Goal: Information Seeking & Learning: Learn about a topic

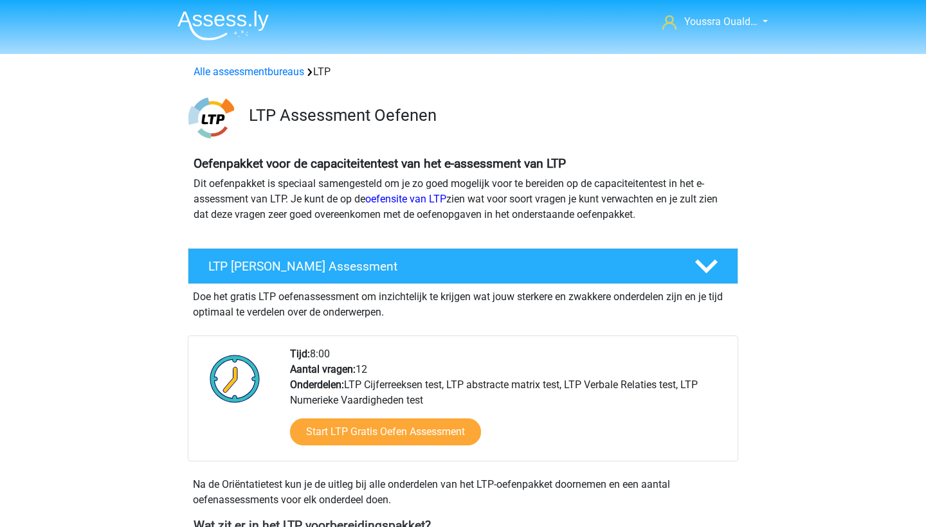
scroll to position [469, 0]
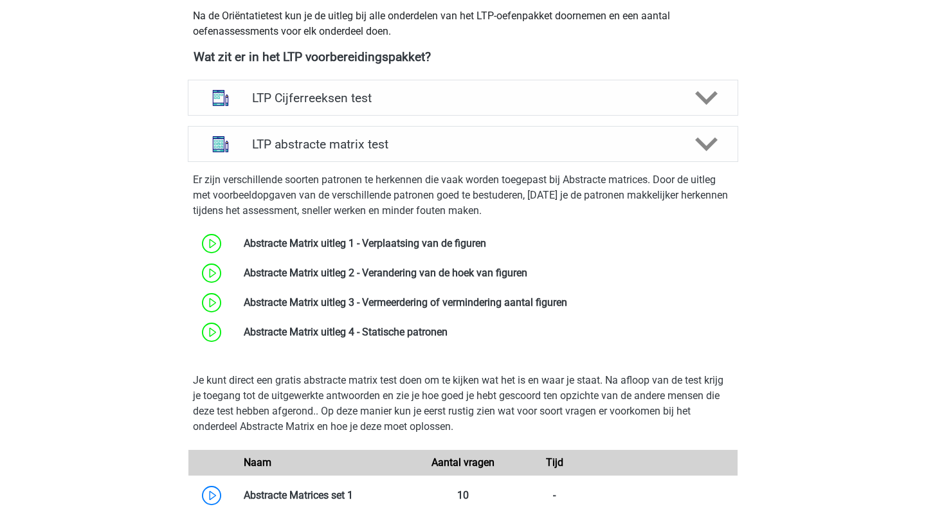
click at [349, 150] on h4 "LTP abstracte matrix test" at bounding box center [462, 144] width 421 height 15
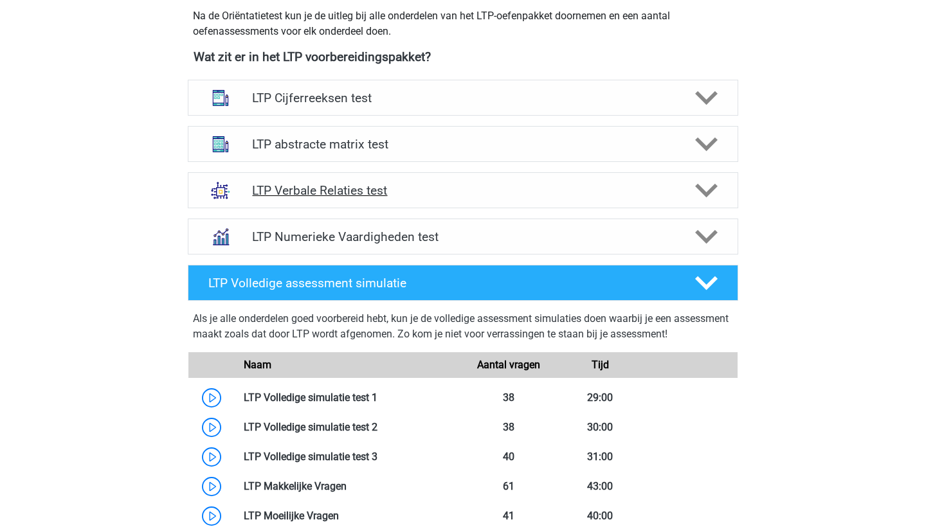
click at [331, 188] on h4 "LTP Verbale Relaties test" at bounding box center [462, 190] width 421 height 15
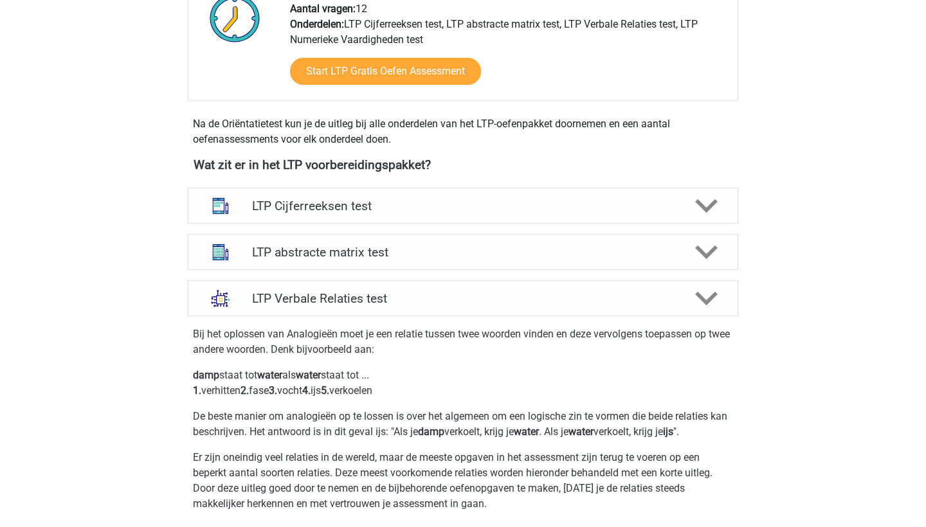
scroll to position [310, 0]
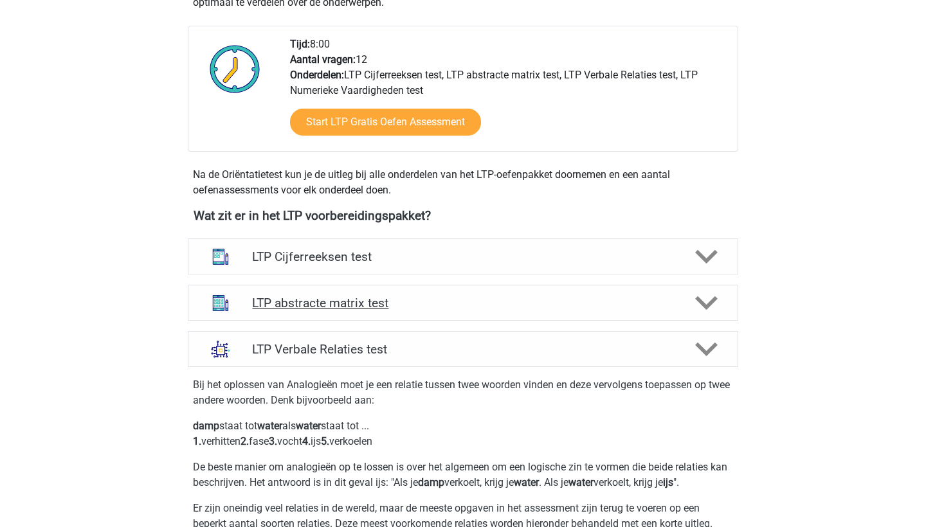
click at [319, 296] on h4 "LTP abstracte matrix test" at bounding box center [462, 303] width 421 height 15
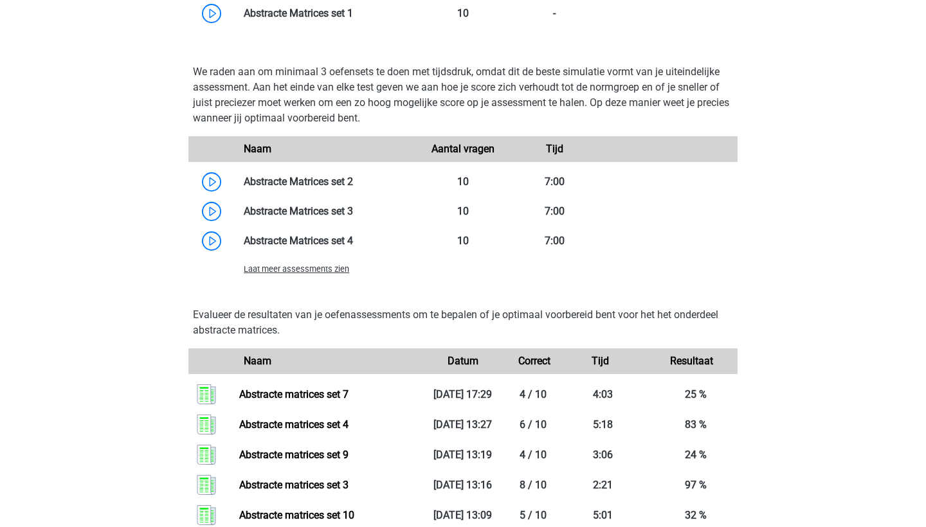
scroll to position [952, 0]
click at [306, 270] on span "Laat meer assessments zien" at bounding box center [296, 269] width 105 height 10
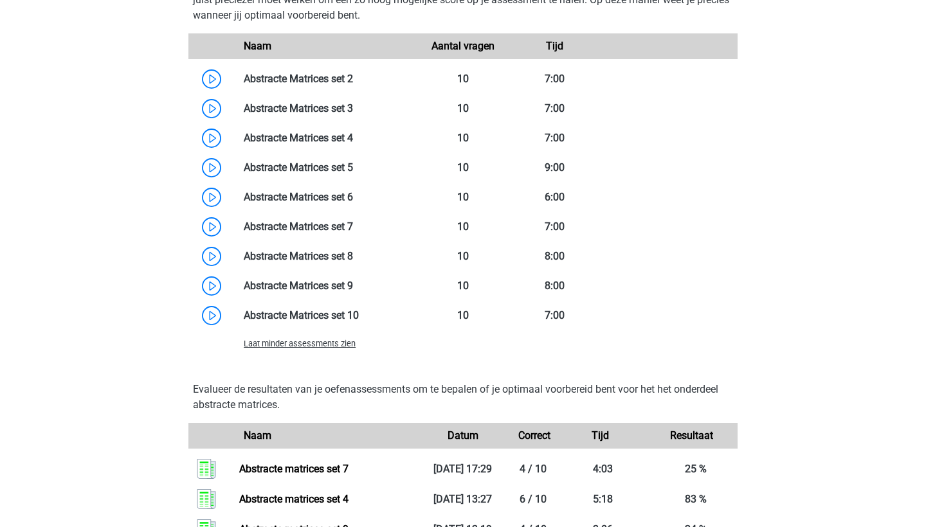
scroll to position [1054, 0]
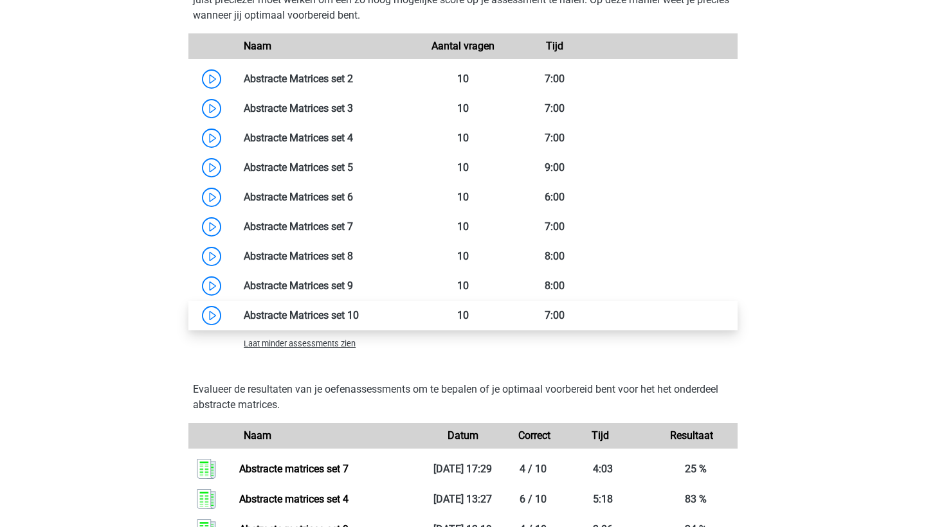
click at [359, 318] on link at bounding box center [359, 315] width 0 height 12
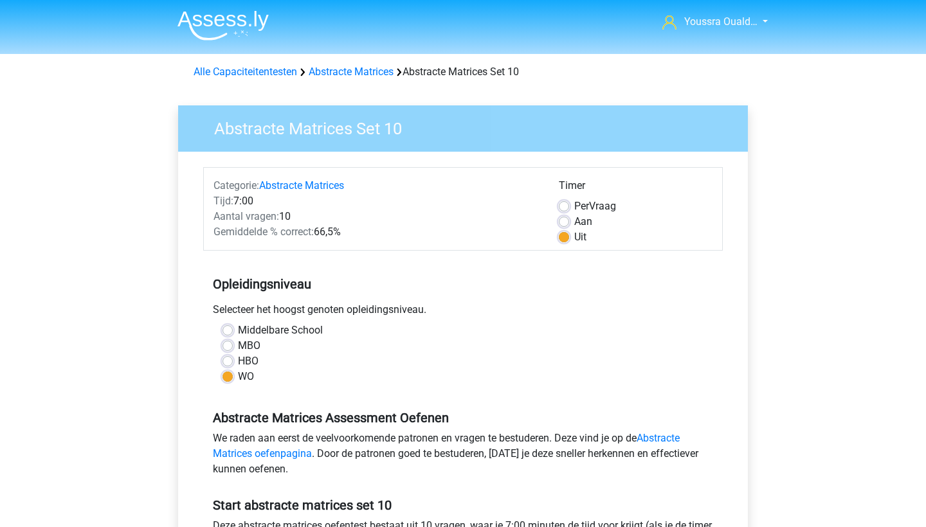
click at [574, 206] on label "Per Vraag" at bounding box center [595, 206] width 42 height 15
click at [561, 206] on input "Per Vraag" at bounding box center [564, 205] width 10 height 13
radio input "true"
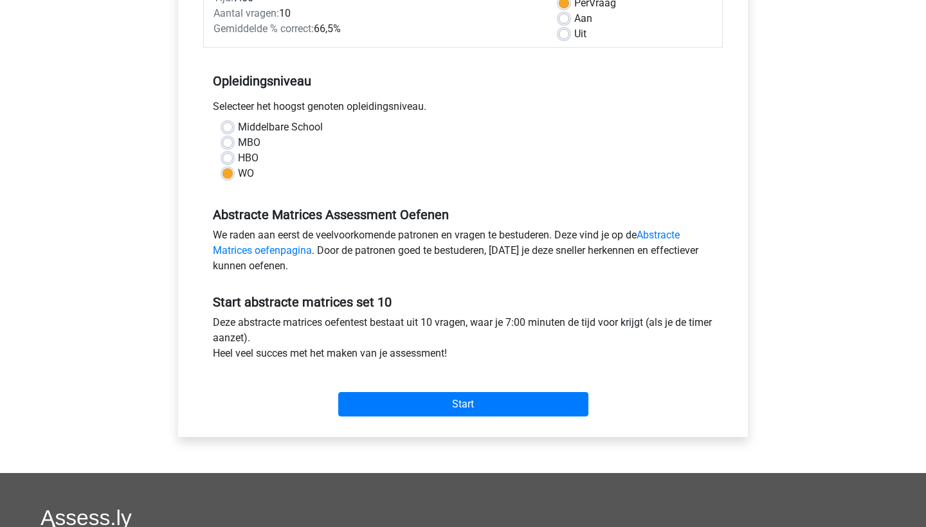
scroll to position [374, 0]
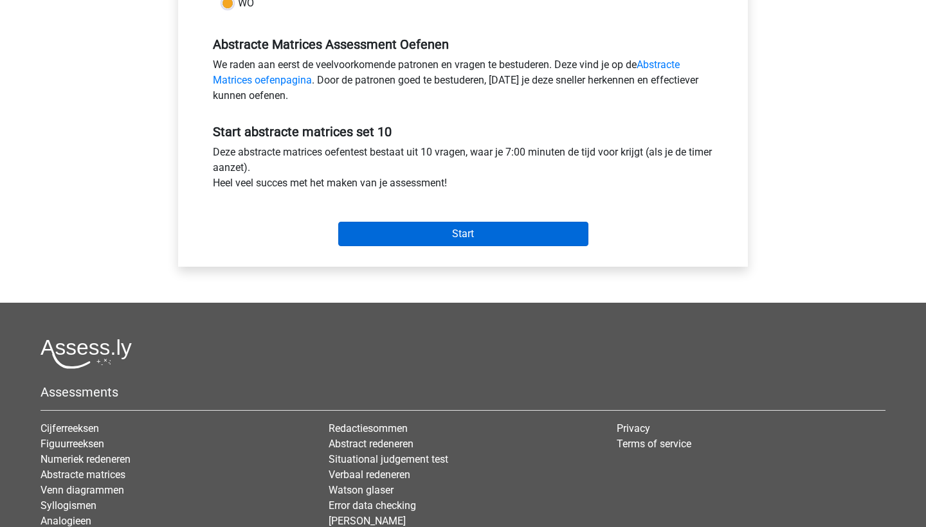
click at [412, 231] on input "Start" at bounding box center [463, 234] width 250 height 24
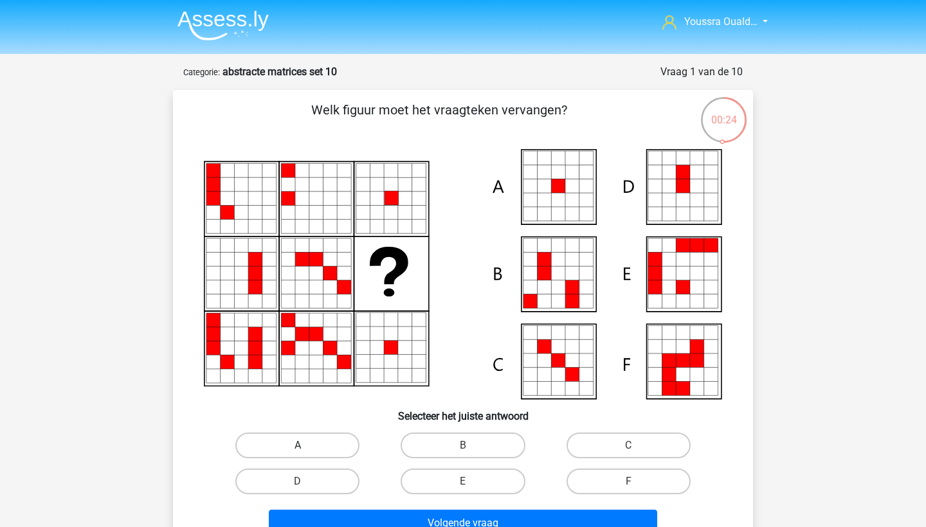
click at [308, 436] on label "A" at bounding box center [297, 446] width 124 height 26
click at [306, 446] on input "A" at bounding box center [302, 450] width 8 height 8
radio input "true"
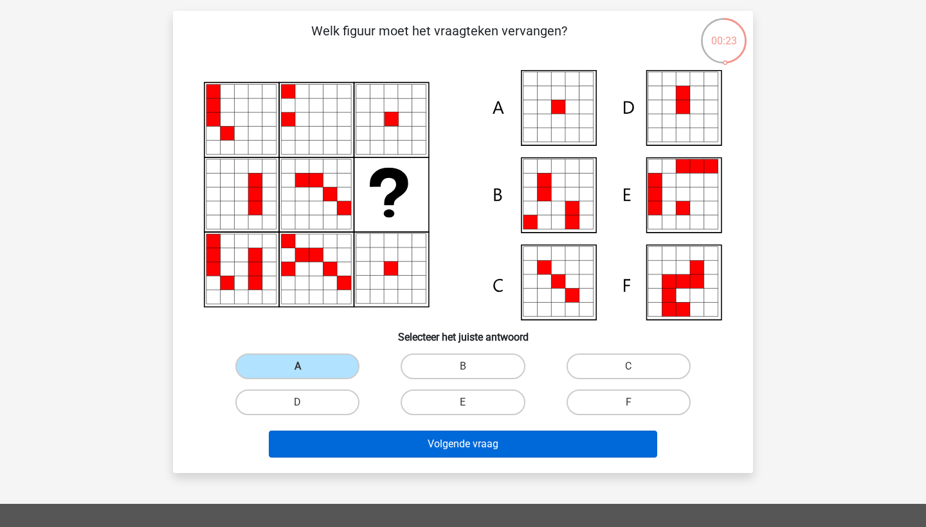
click at [336, 439] on button "Volgende vraag" at bounding box center [463, 444] width 389 height 27
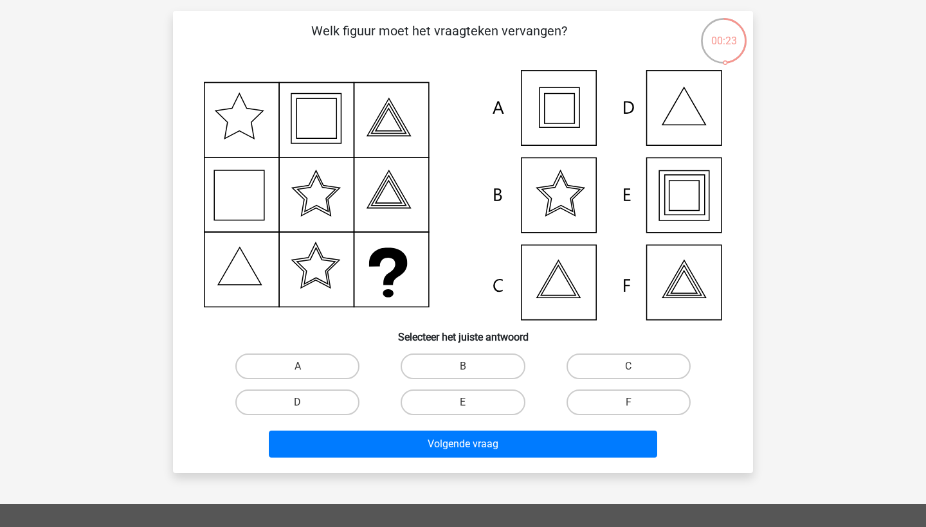
scroll to position [64, 0]
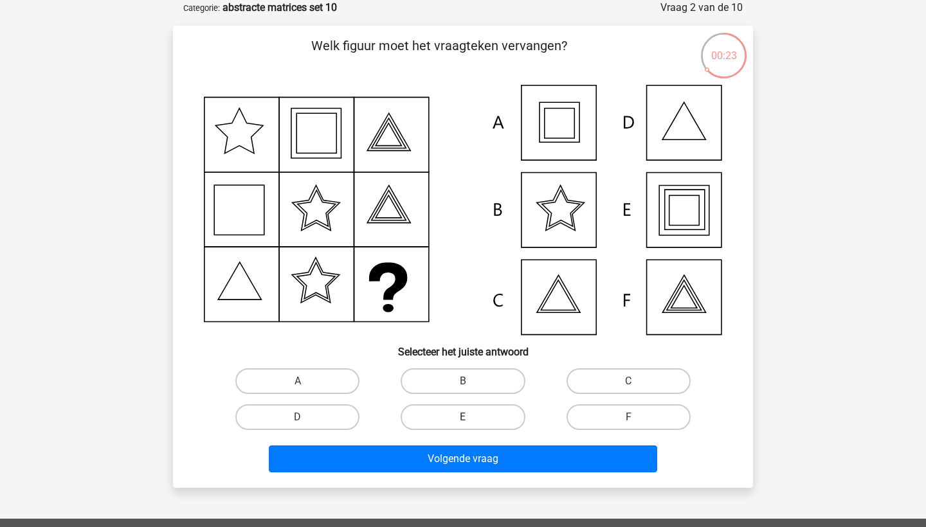
click at [479, 409] on label "E" at bounding box center [463, 417] width 124 height 26
click at [471, 417] on input "E" at bounding box center [467, 421] width 8 height 8
radio input "true"
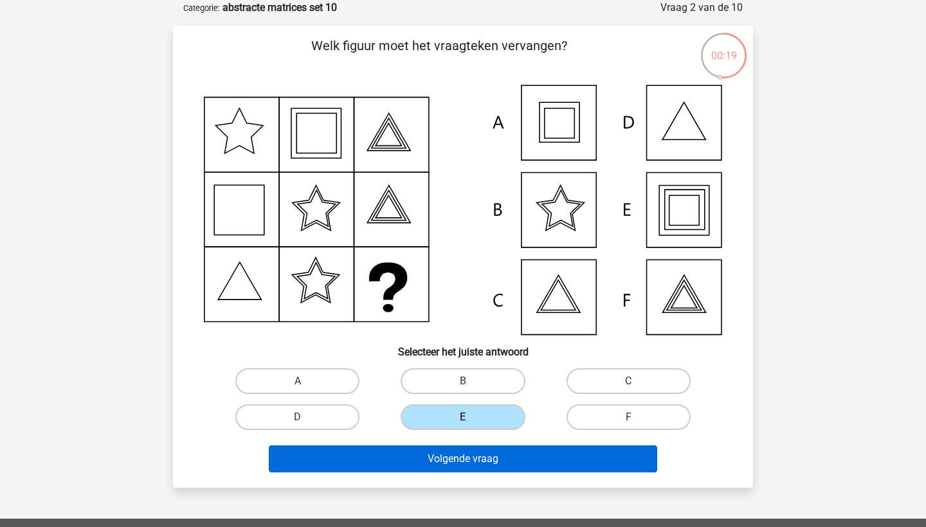
click at [486, 467] on button "Volgende vraag" at bounding box center [463, 459] width 389 height 27
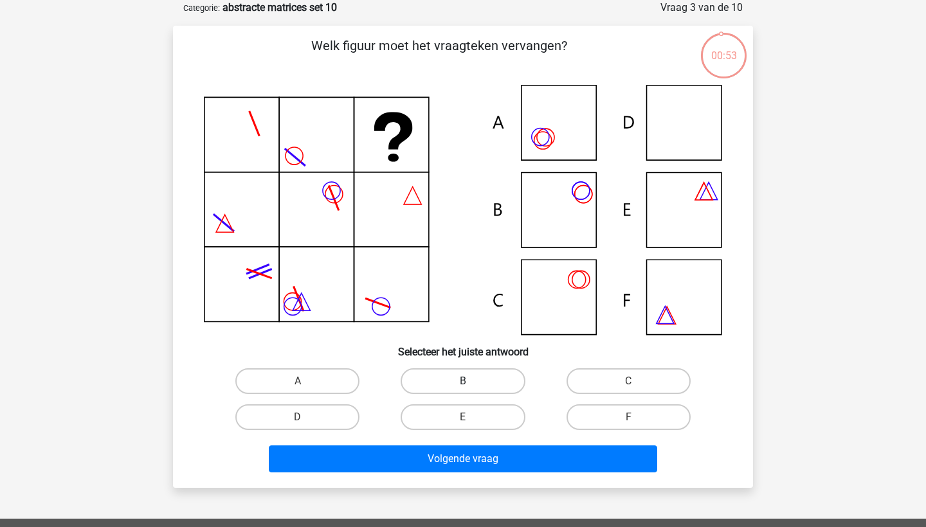
scroll to position [85, 0]
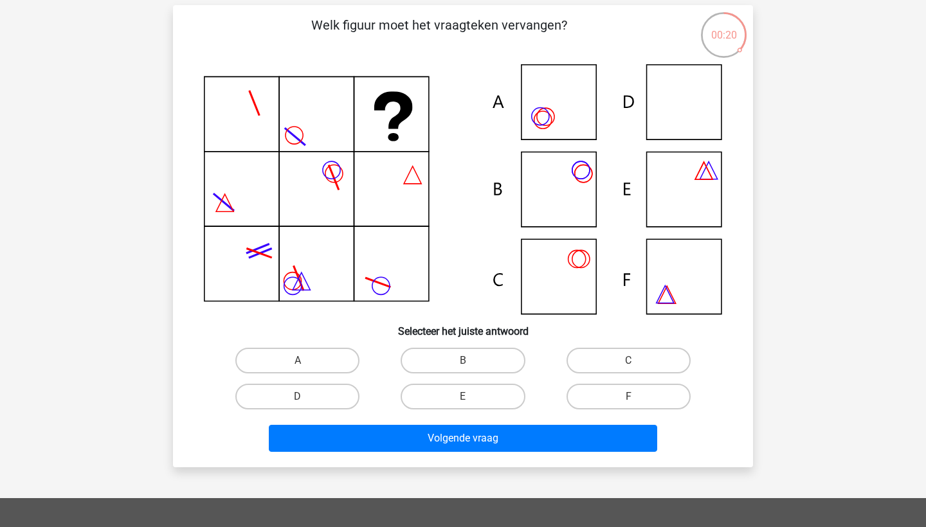
click at [307, 410] on div "D" at bounding box center [297, 397] width 165 height 36
click at [311, 403] on label "D" at bounding box center [297, 397] width 124 height 26
click at [306, 403] on input "D" at bounding box center [302, 401] width 8 height 8
radio input "true"
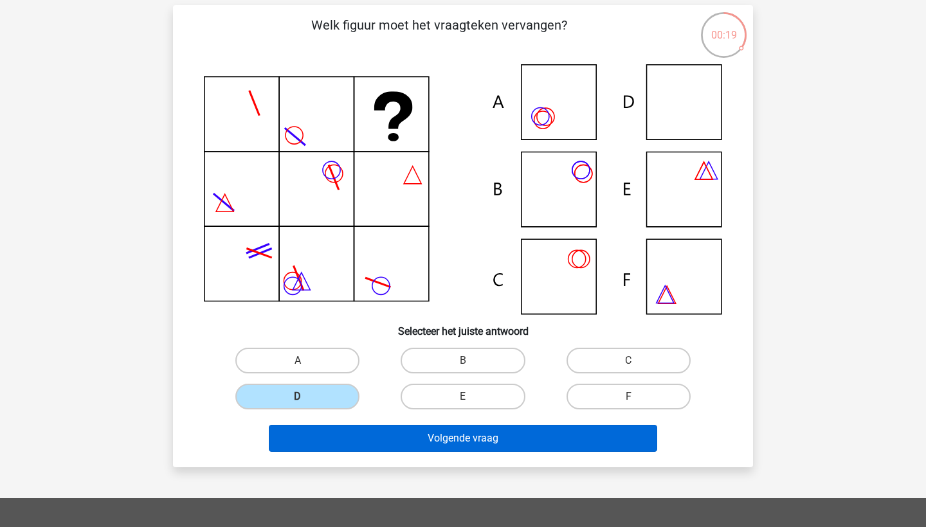
click at [340, 426] on button "Volgende vraag" at bounding box center [463, 438] width 389 height 27
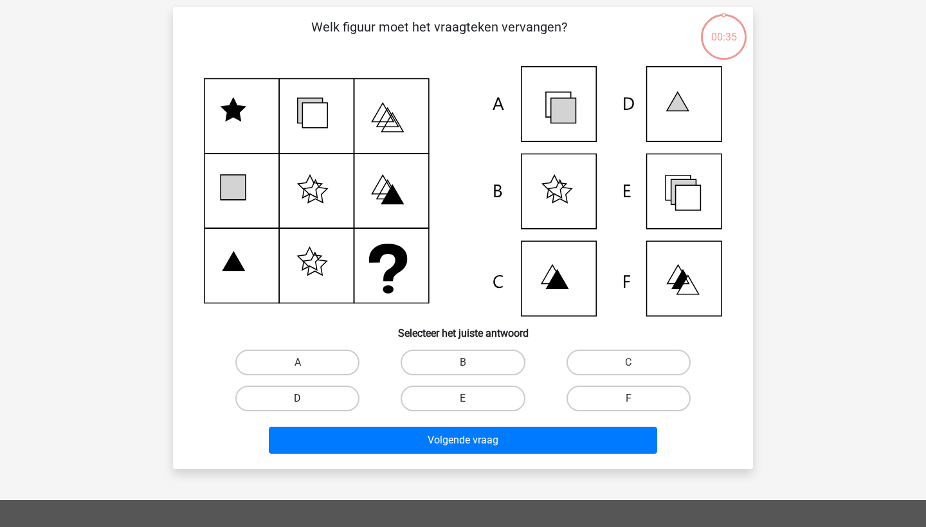
scroll to position [84, 0]
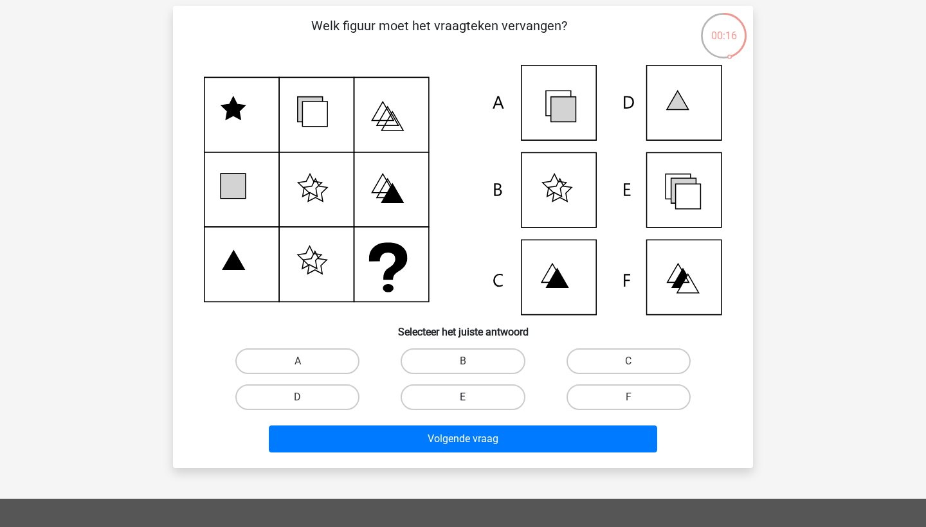
click at [431, 403] on label "E" at bounding box center [463, 398] width 124 height 26
click at [463, 403] on input "E" at bounding box center [467, 401] width 8 height 8
radio input "true"
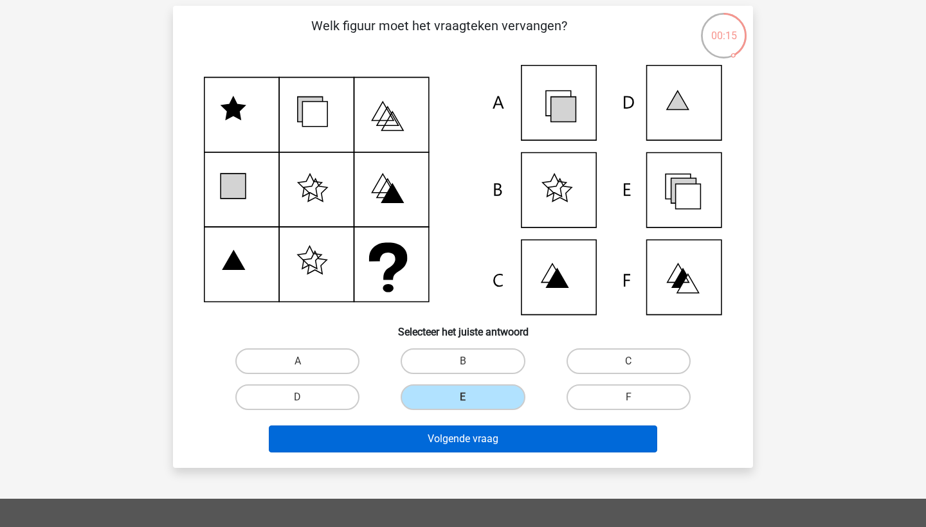
click at [439, 450] on button "Volgende vraag" at bounding box center [463, 439] width 389 height 27
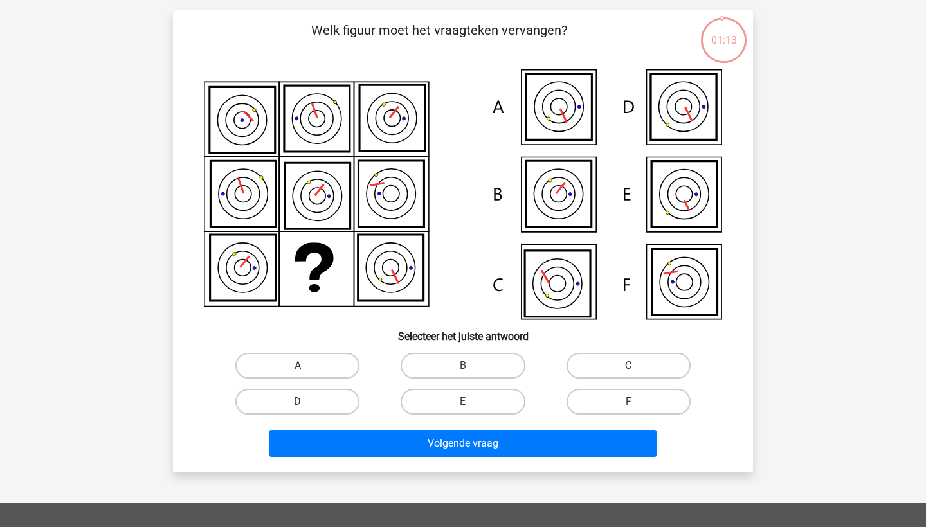
scroll to position [86, 0]
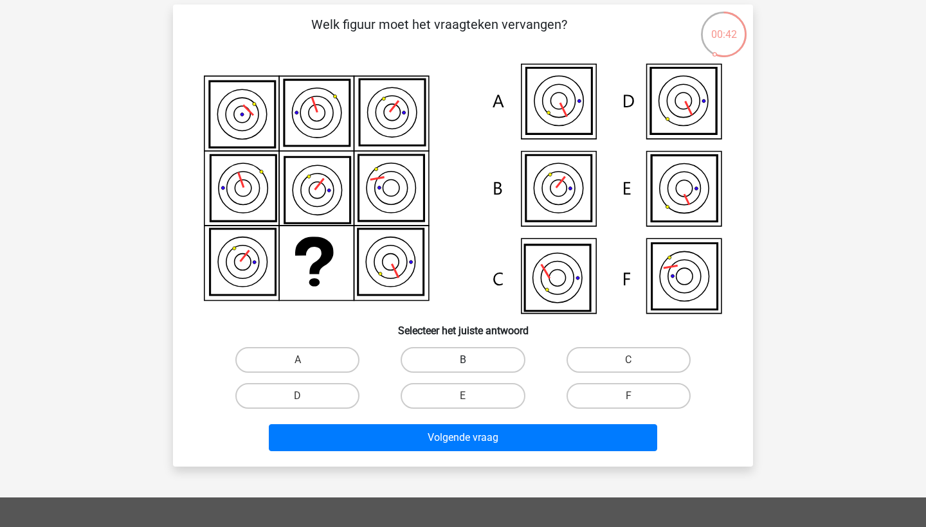
click at [433, 359] on label "B" at bounding box center [463, 360] width 124 height 26
click at [463, 360] on input "B" at bounding box center [467, 364] width 8 height 8
radio input "true"
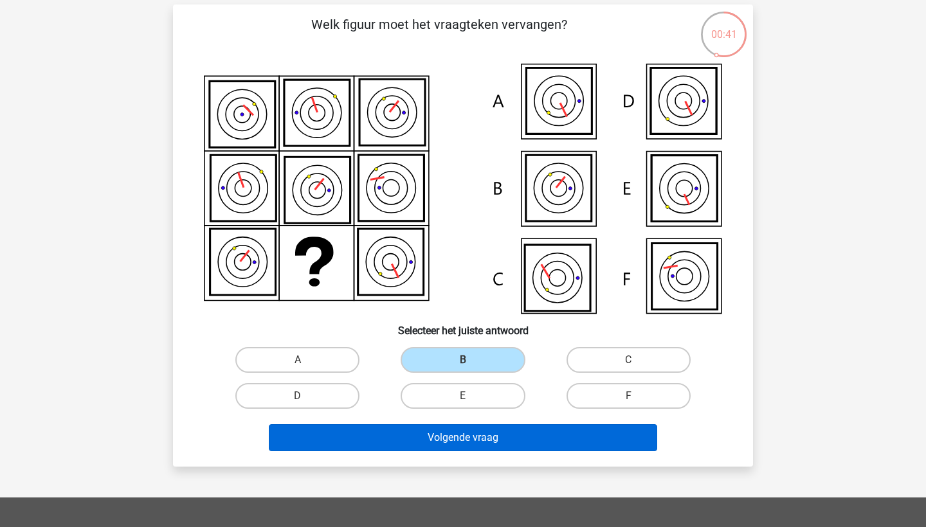
click at [468, 439] on button "Volgende vraag" at bounding box center [463, 437] width 389 height 27
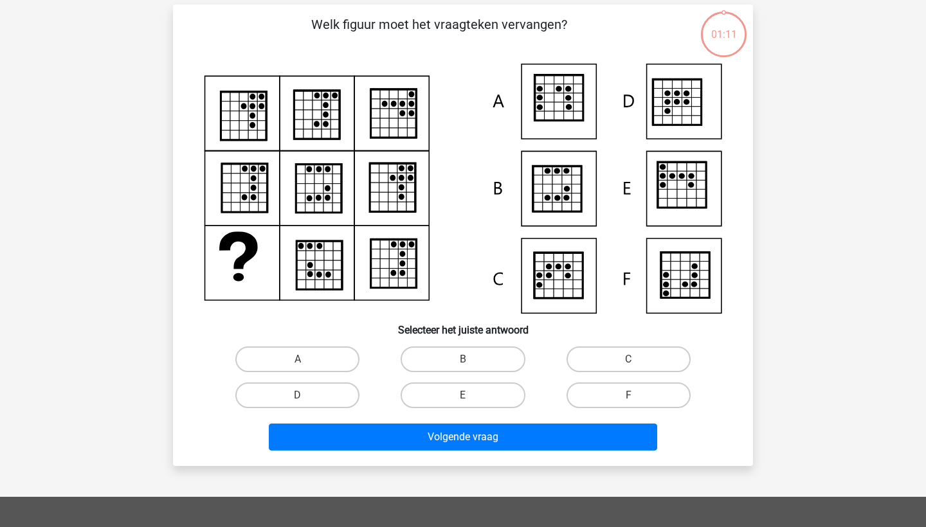
scroll to position [64, 0]
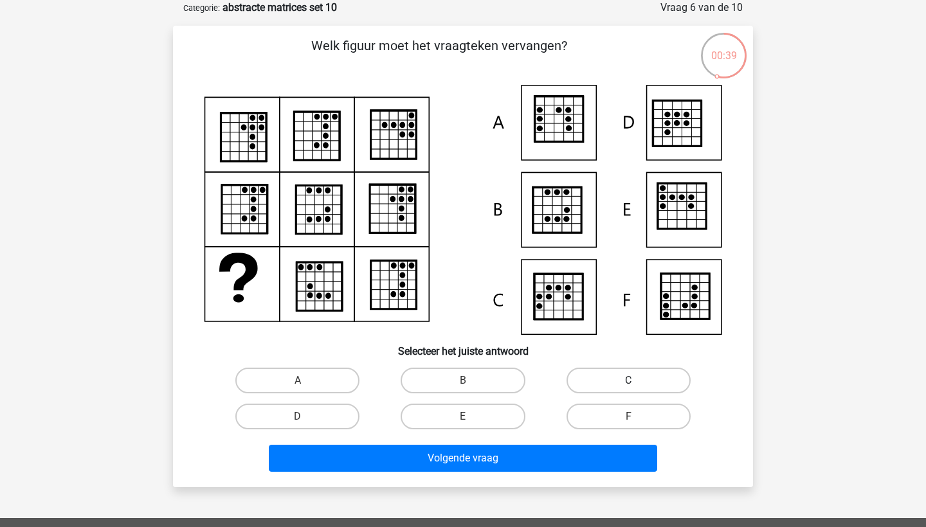
click at [607, 379] on label "C" at bounding box center [629, 381] width 124 height 26
click at [628, 381] on input "C" at bounding box center [632, 385] width 8 height 8
radio input "true"
click at [299, 385] on input "A" at bounding box center [302, 385] width 8 height 8
radio input "true"
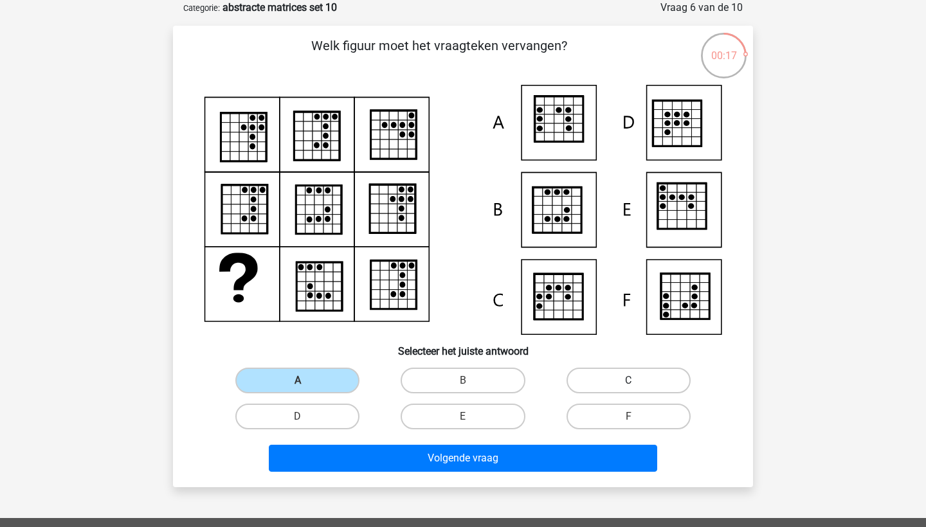
click at [597, 383] on label "C" at bounding box center [629, 381] width 124 height 26
click at [628, 383] on input "C" at bounding box center [632, 385] width 8 height 8
radio input "true"
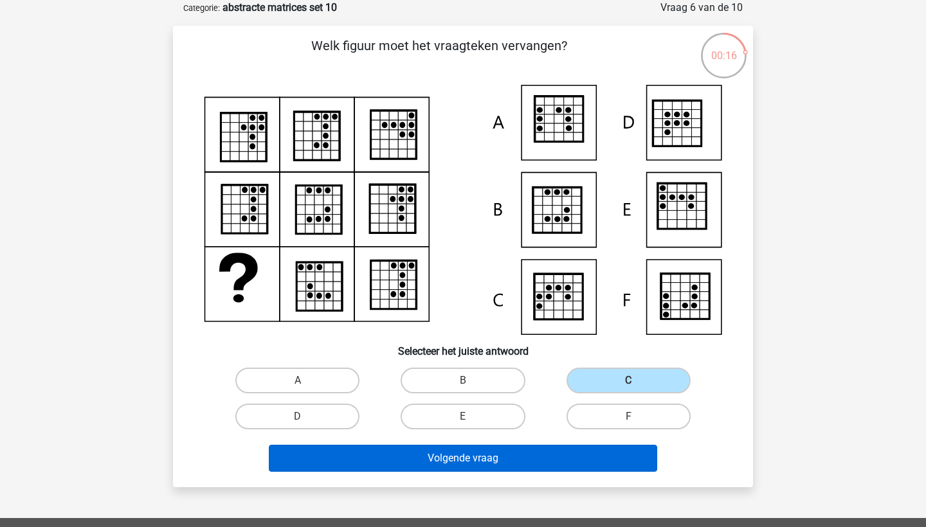
click at [535, 455] on button "Volgende vraag" at bounding box center [463, 458] width 389 height 27
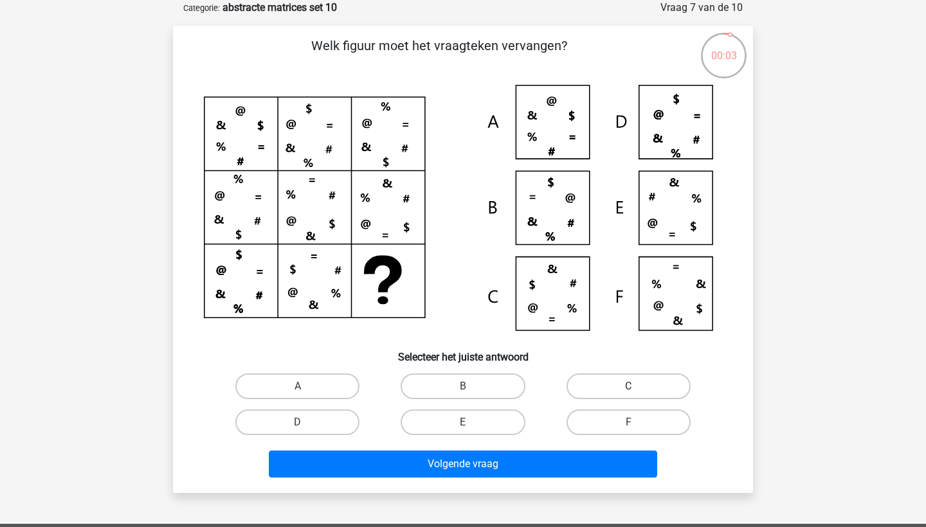
click at [620, 381] on label "C" at bounding box center [629, 387] width 124 height 26
click at [628, 386] on input "C" at bounding box center [632, 390] width 8 height 8
radio input "true"
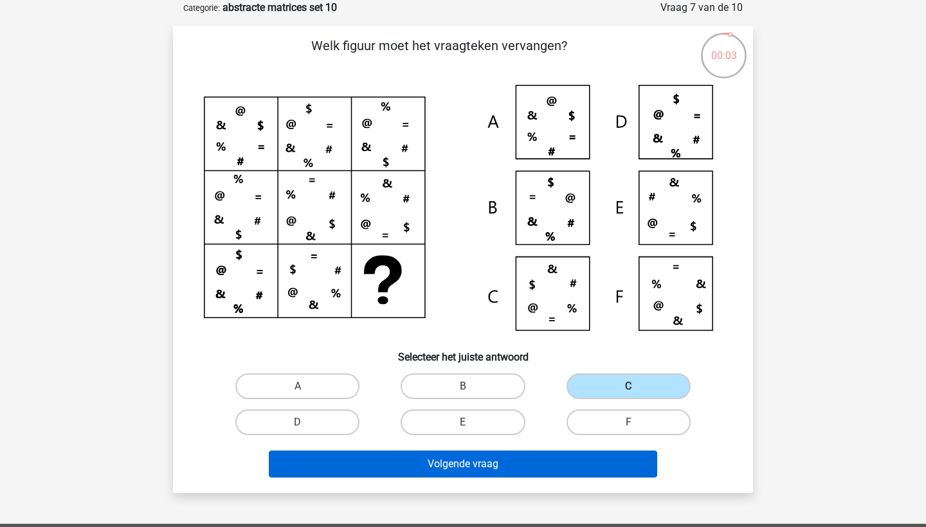
click at [502, 472] on button "Volgende vraag" at bounding box center [463, 464] width 389 height 27
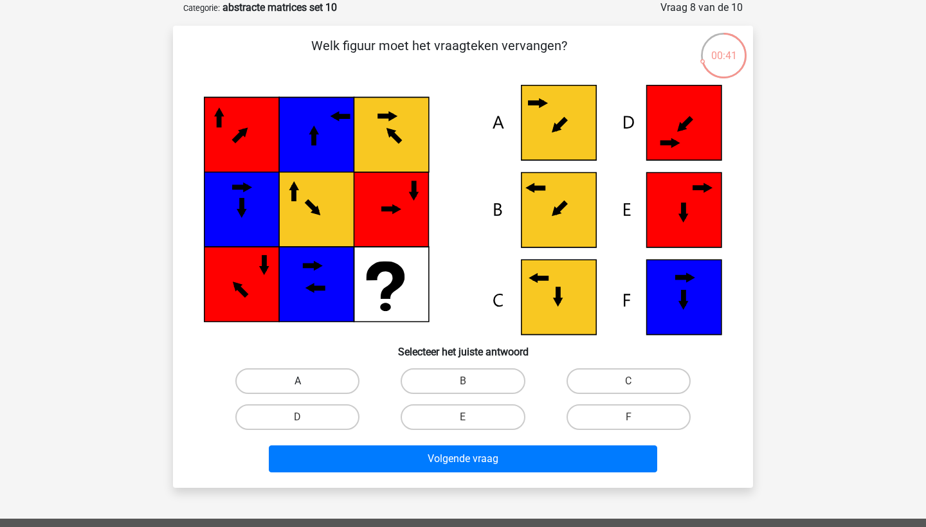
click at [314, 386] on label "A" at bounding box center [297, 381] width 124 height 26
click at [306, 386] on input "A" at bounding box center [302, 385] width 8 height 8
radio input "true"
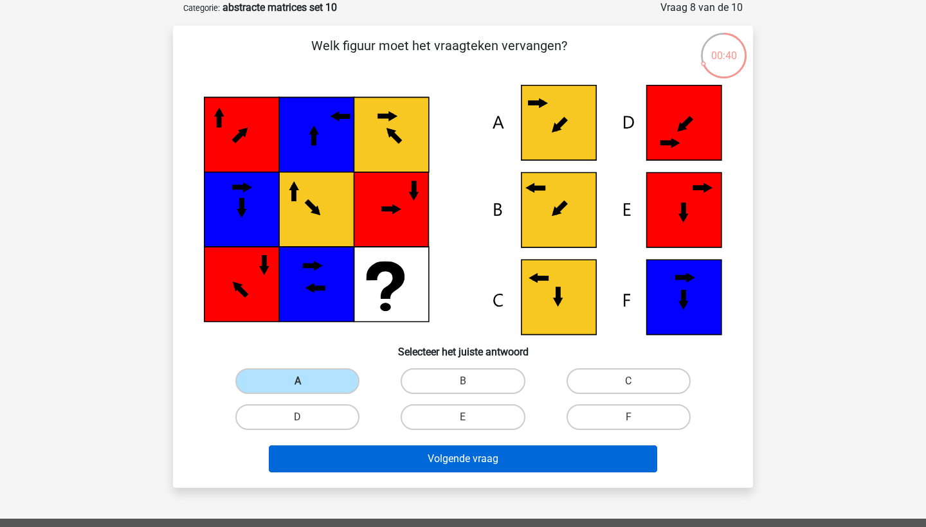
click at [382, 457] on button "Volgende vraag" at bounding box center [463, 459] width 389 height 27
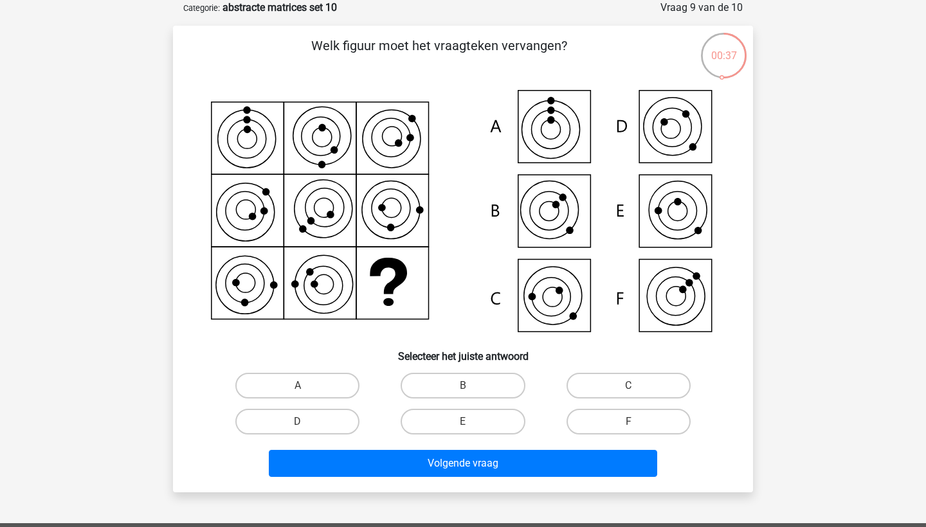
click at [302, 427] on input "D" at bounding box center [302, 426] width 8 height 8
radio input "true"
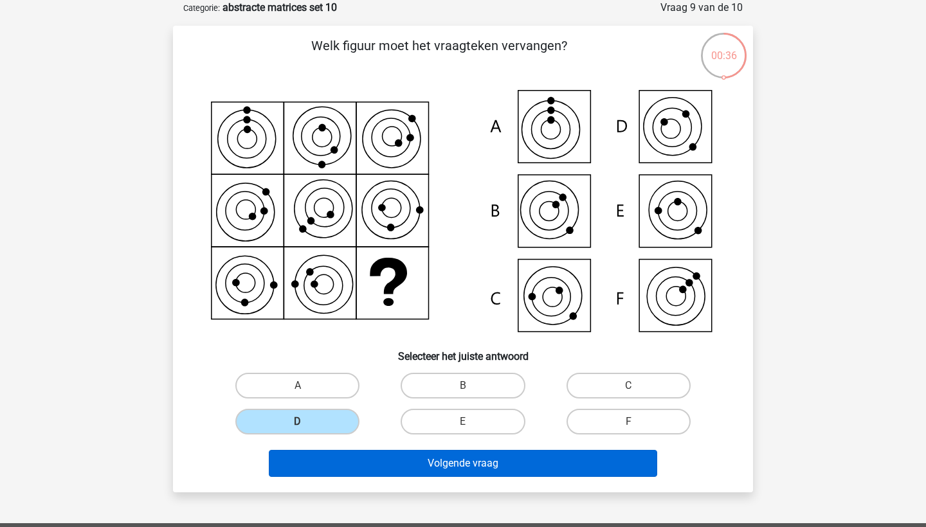
click at [349, 470] on button "Volgende vraag" at bounding box center [463, 463] width 389 height 27
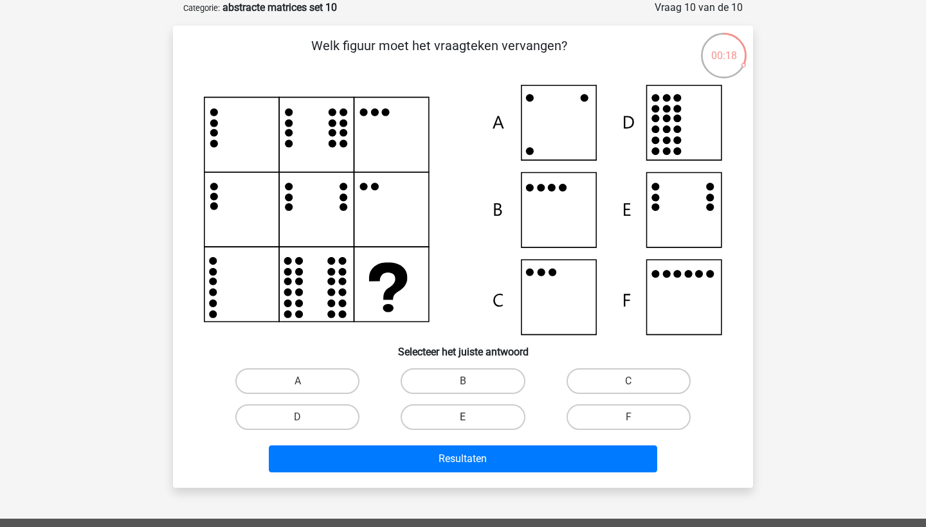
click at [451, 426] on label "E" at bounding box center [463, 417] width 124 height 26
click at [463, 426] on input "E" at bounding box center [467, 421] width 8 height 8
radio input "true"
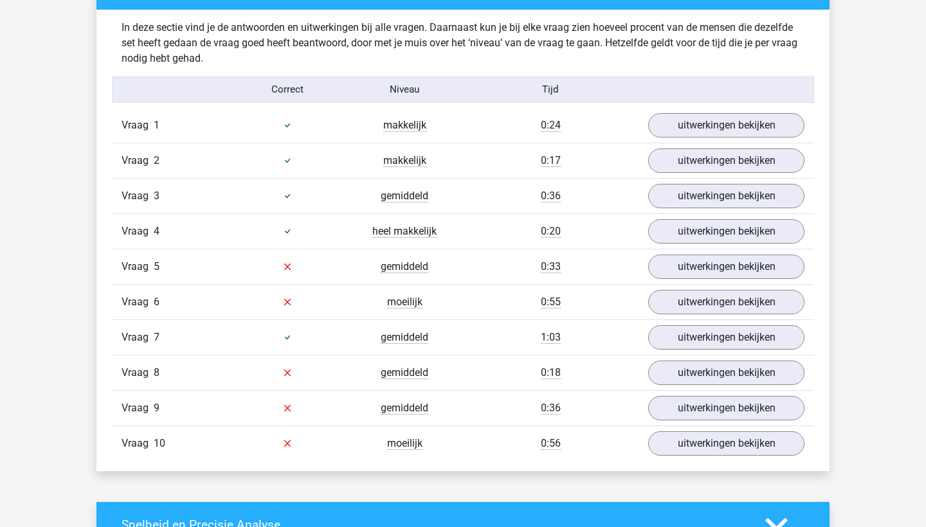
scroll to position [747, 0]
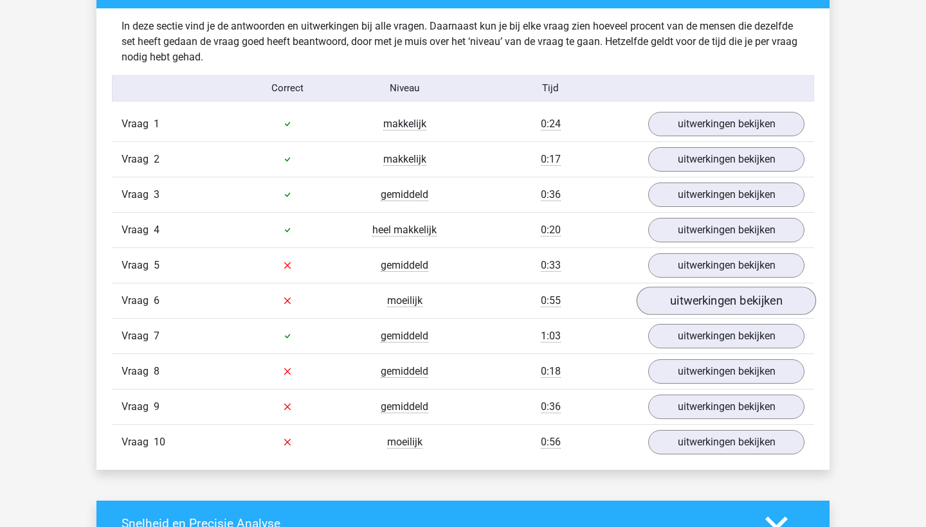
click at [713, 298] on link "uitwerkingen bekijken" at bounding box center [726, 301] width 179 height 28
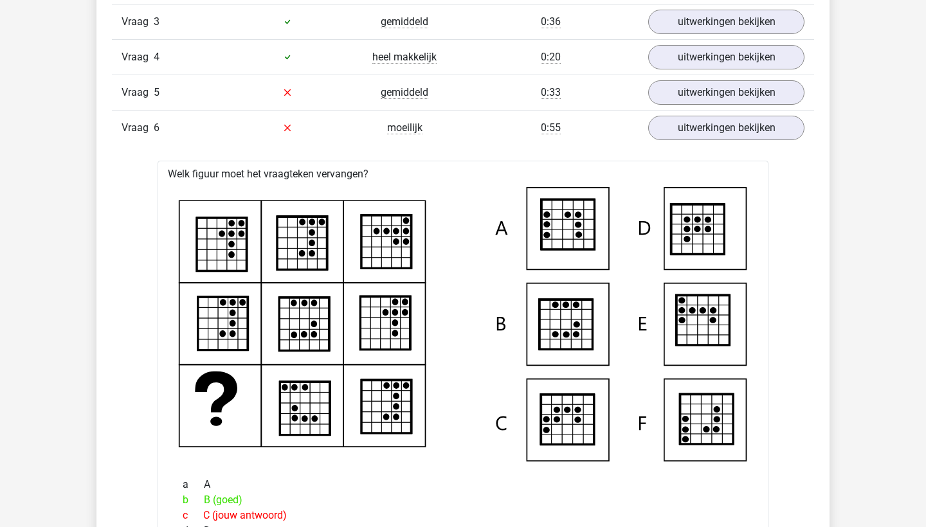
scroll to position [855, 0]
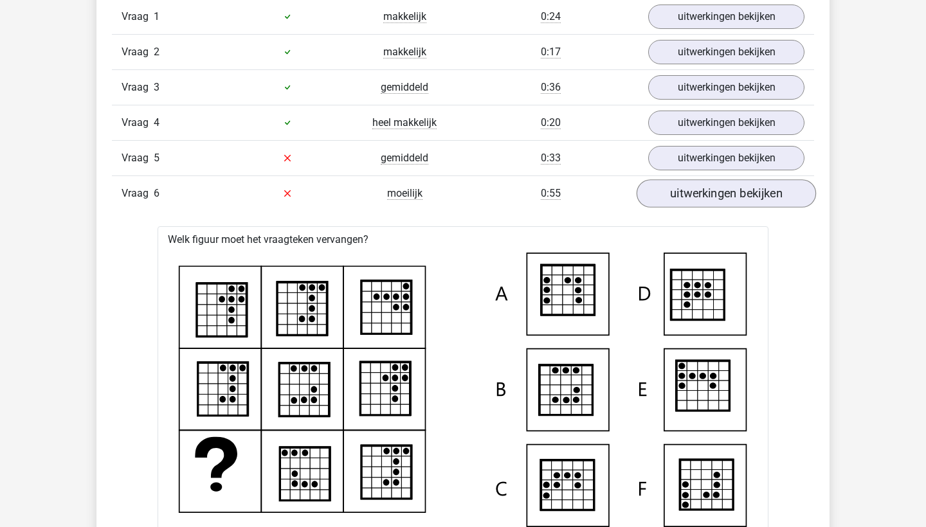
click at [711, 194] on link "uitwerkingen bekijken" at bounding box center [726, 193] width 179 height 28
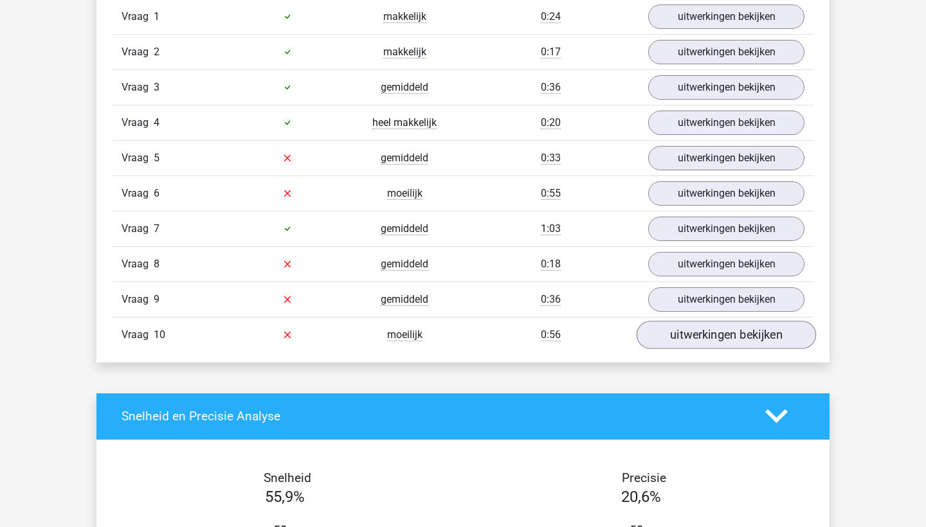
click at [683, 333] on link "uitwerkingen bekijken" at bounding box center [726, 335] width 179 height 28
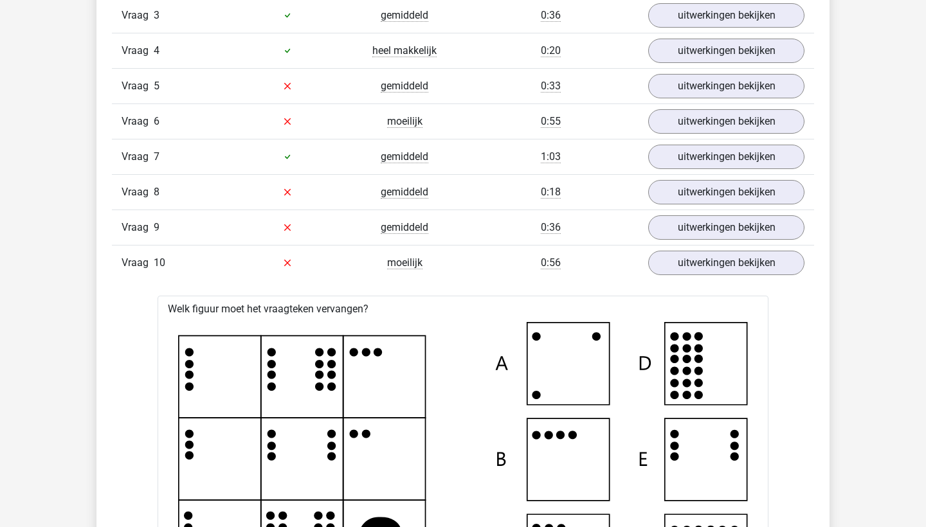
scroll to position [920, 0]
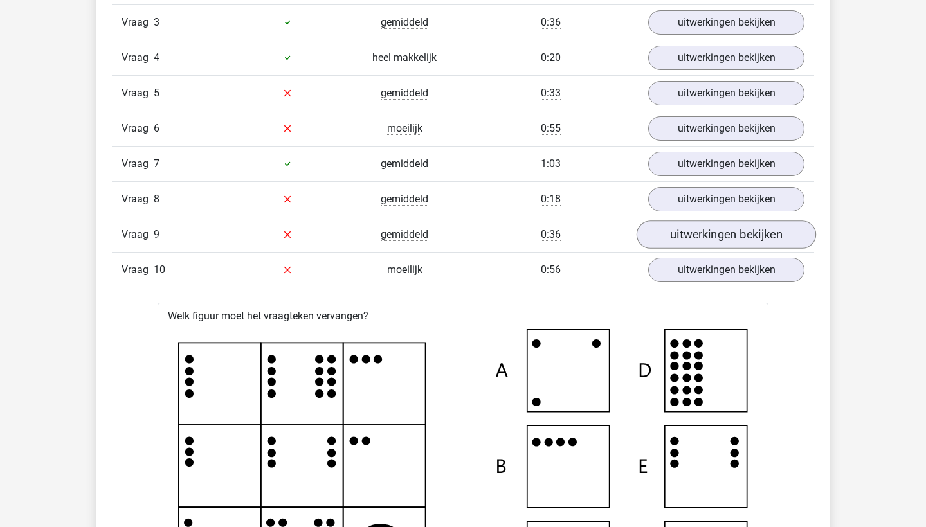
click at [673, 240] on link "uitwerkingen bekijken" at bounding box center [726, 235] width 179 height 28
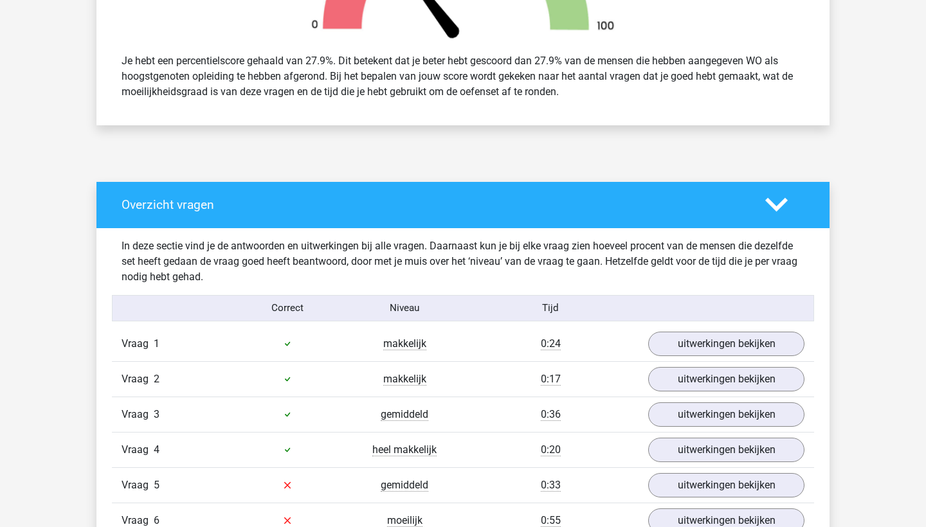
scroll to position [536, 0]
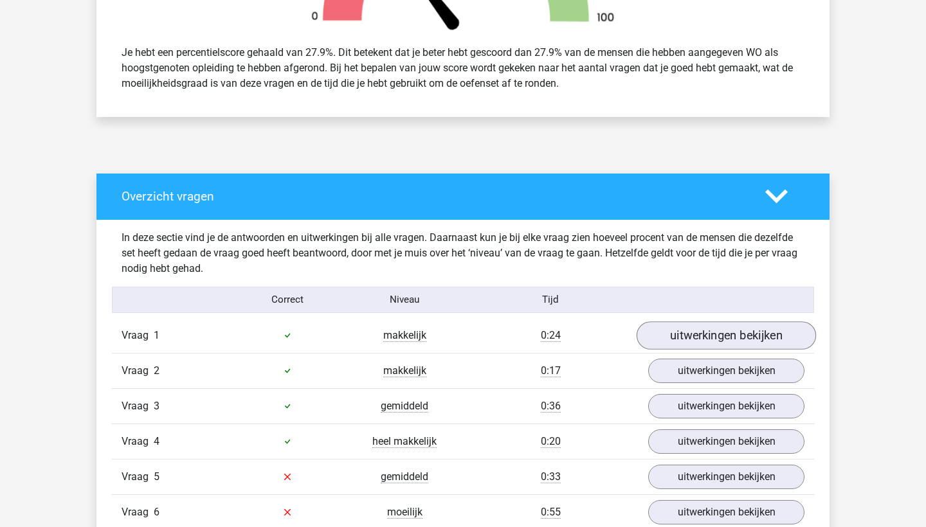
click at [688, 342] on link "uitwerkingen bekijken" at bounding box center [726, 336] width 179 height 28
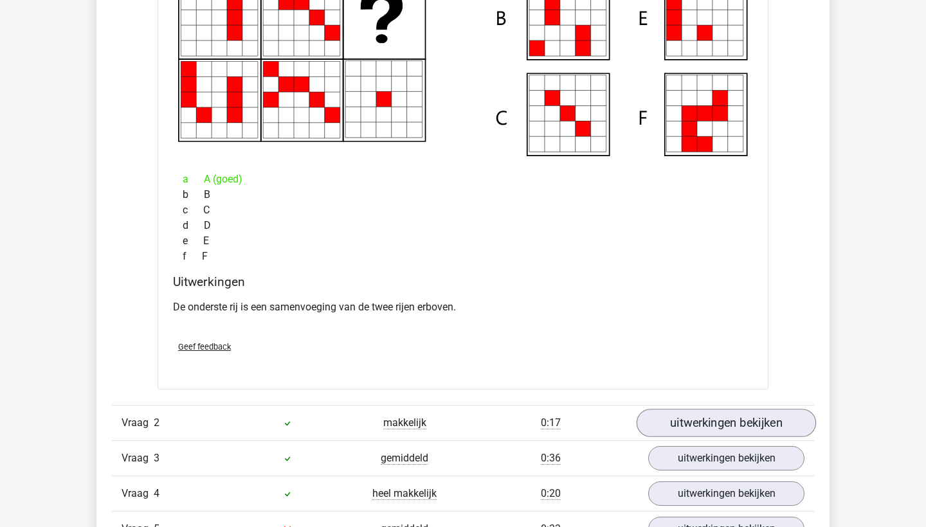
click at [685, 422] on link "uitwerkingen bekijken" at bounding box center [726, 423] width 179 height 28
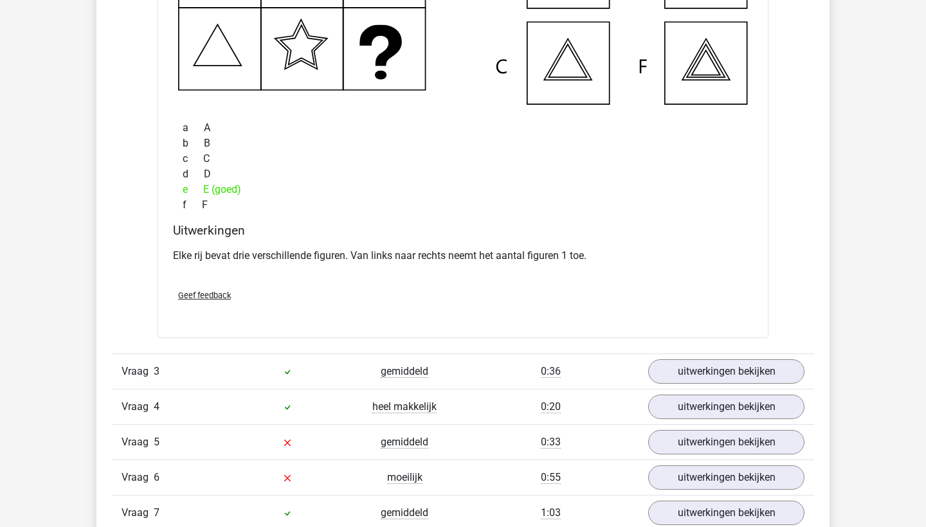
scroll to position [1823, 0]
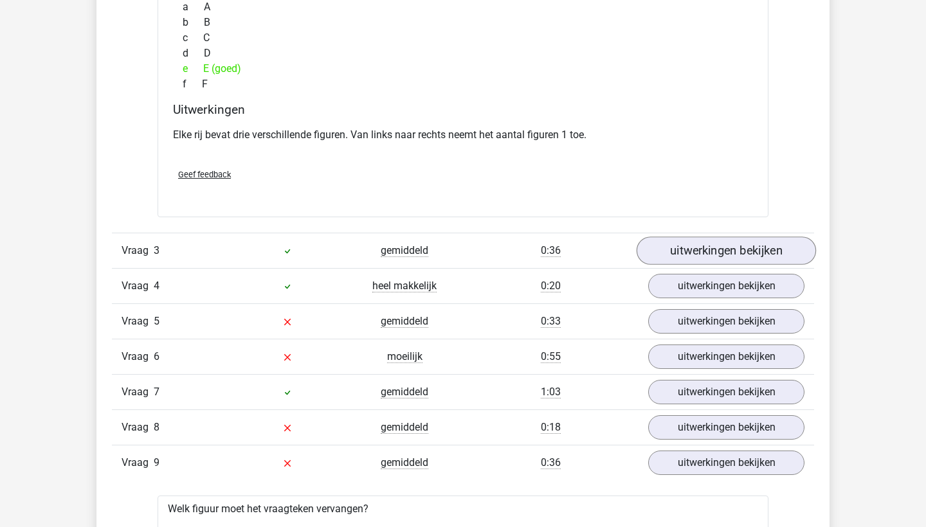
click at [680, 257] on link "uitwerkingen bekijken" at bounding box center [726, 251] width 179 height 28
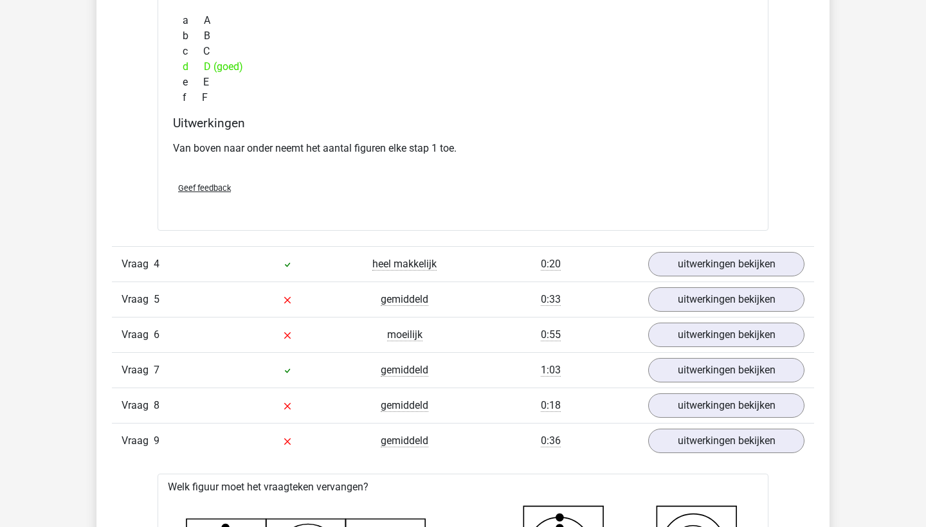
scroll to position [2492, 0]
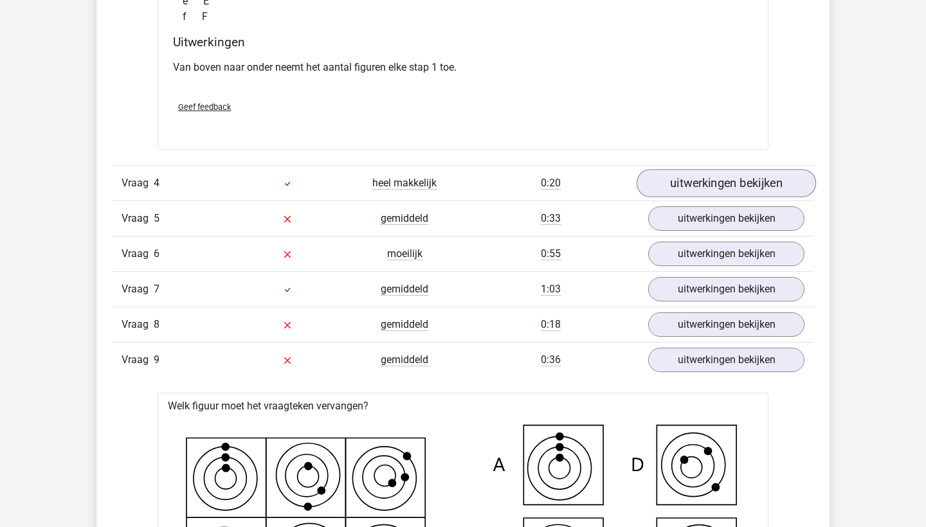
click at [660, 188] on link "uitwerkingen bekijken" at bounding box center [726, 184] width 179 height 28
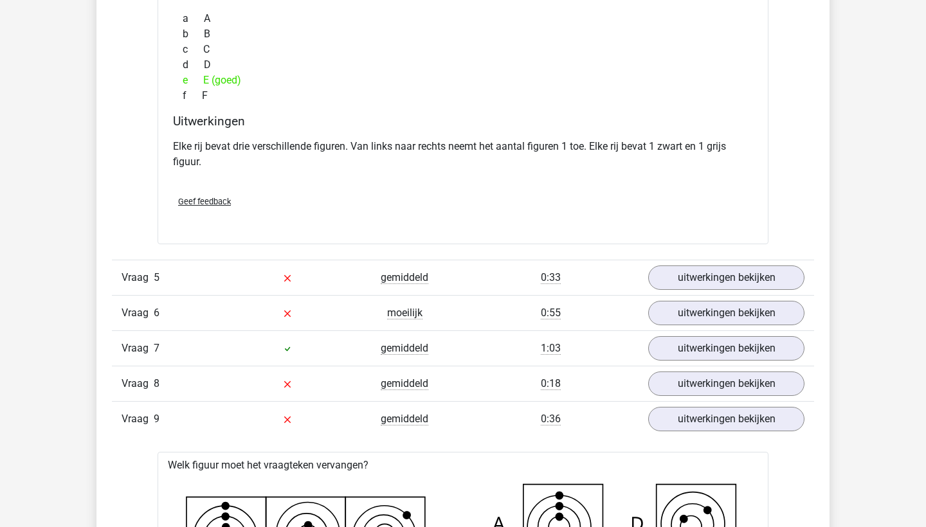
scroll to position [3063, 0]
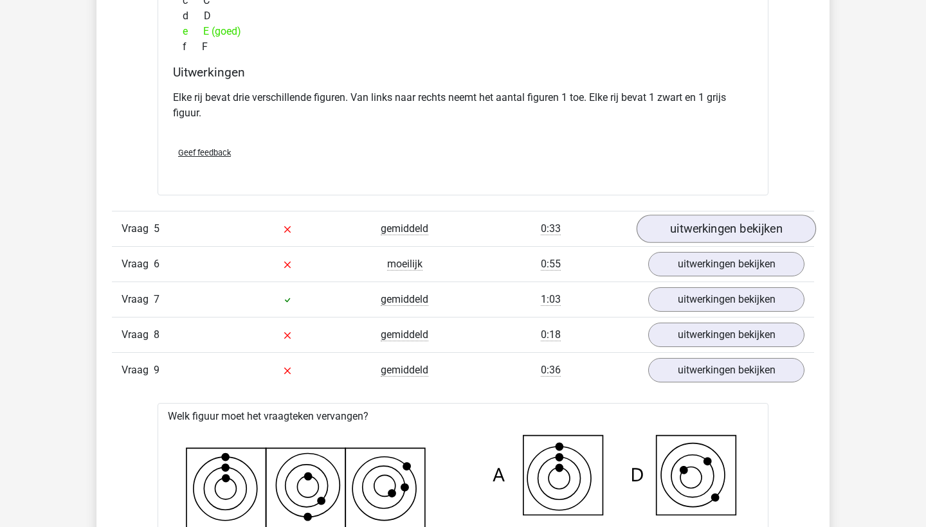
click at [664, 225] on link "uitwerkingen bekijken" at bounding box center [726, 229] width 179 height 28
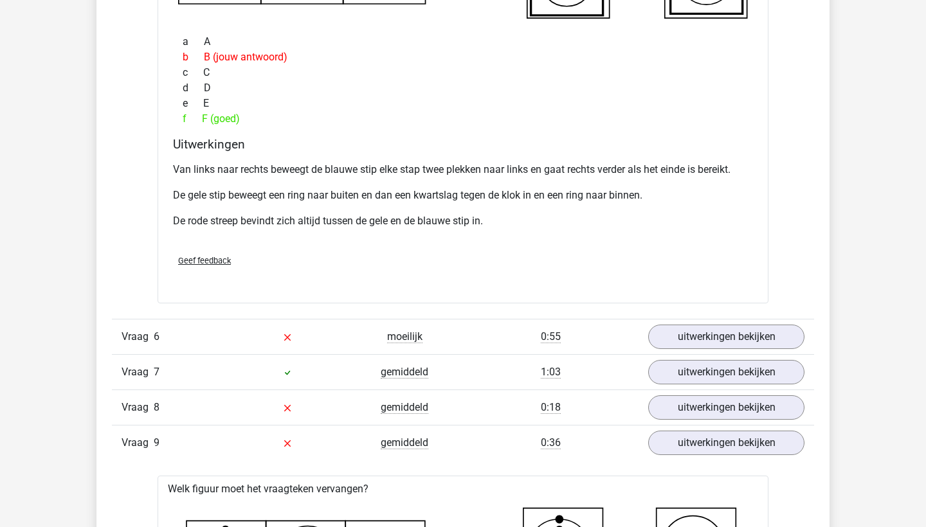
scroll to position [3612, 0]
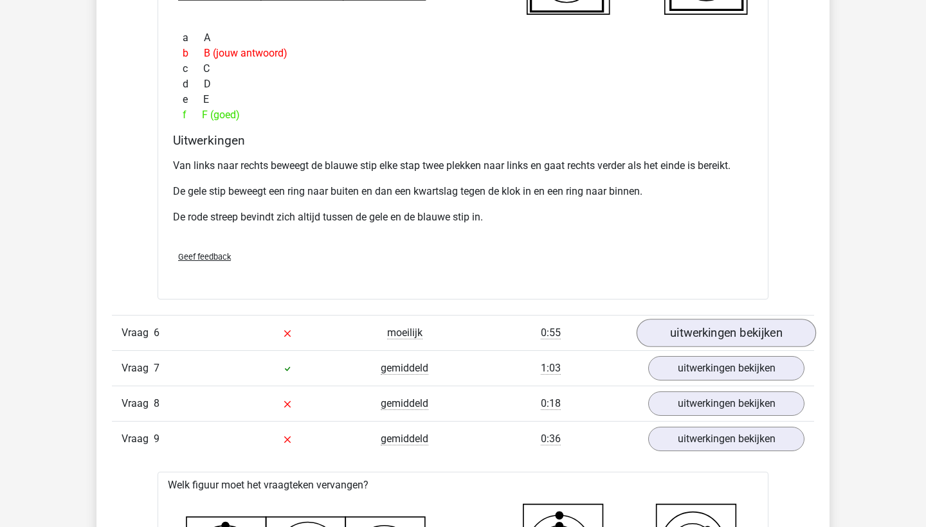
click at [721, 329] on link "uitwerkingen bekijken" at bounding box center [726, 333] width 179 height 28
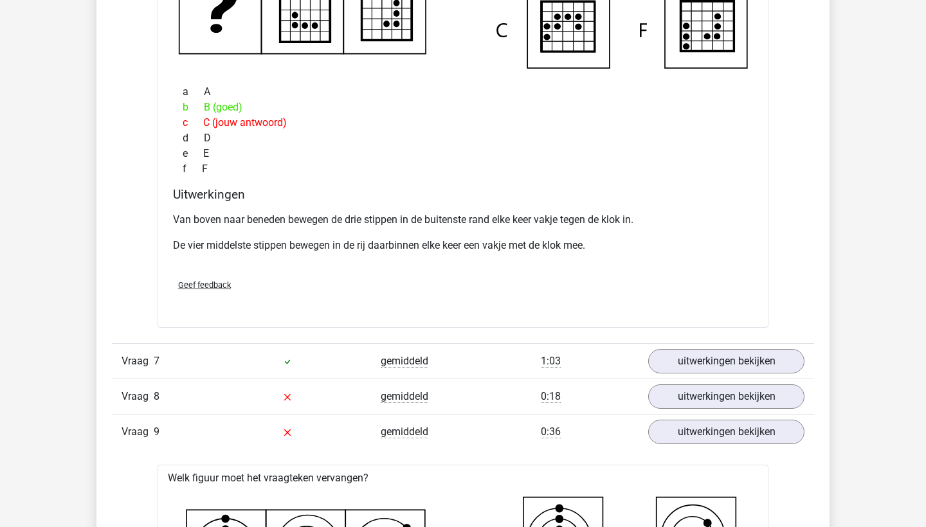
scroll to position [4243, 0]
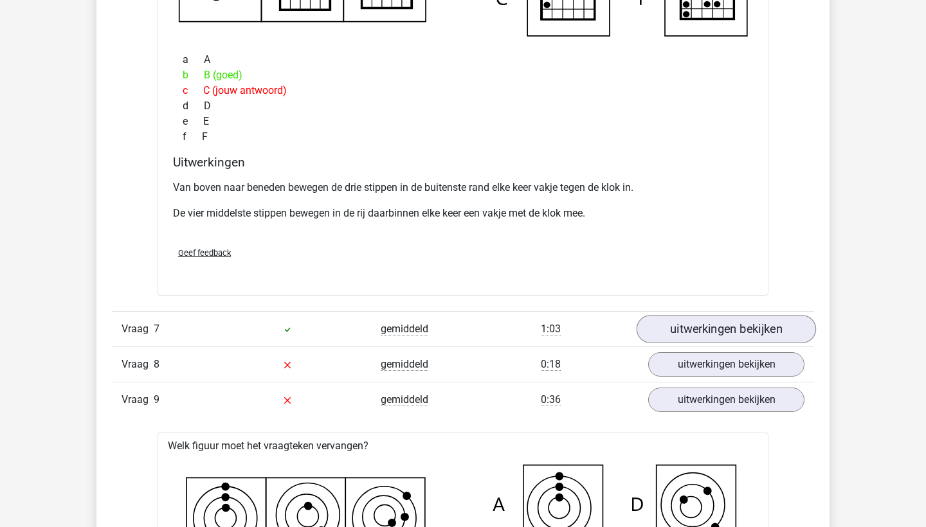
click at [709, 327] on link "uitwerkingen bekijken" at bounding box center [726, 329] width 179 height 28
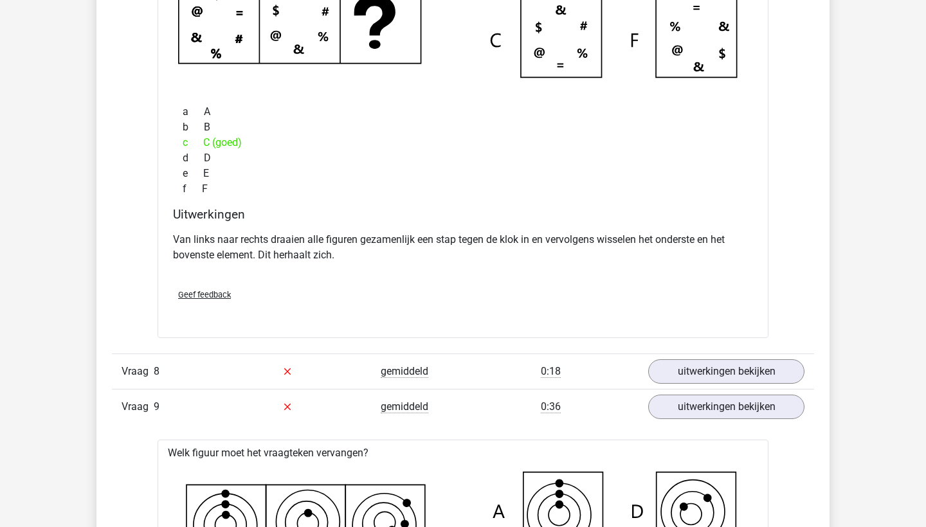
scroll to position [4854, 0]
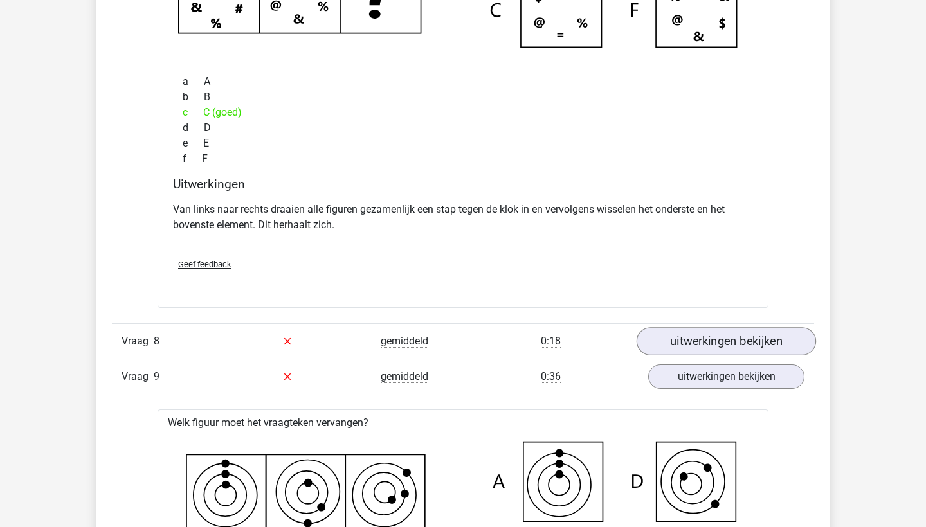
click at [691, 335] on link "uitwerkingen bekijken" at bounding box center [726, 341] width 179 height 28
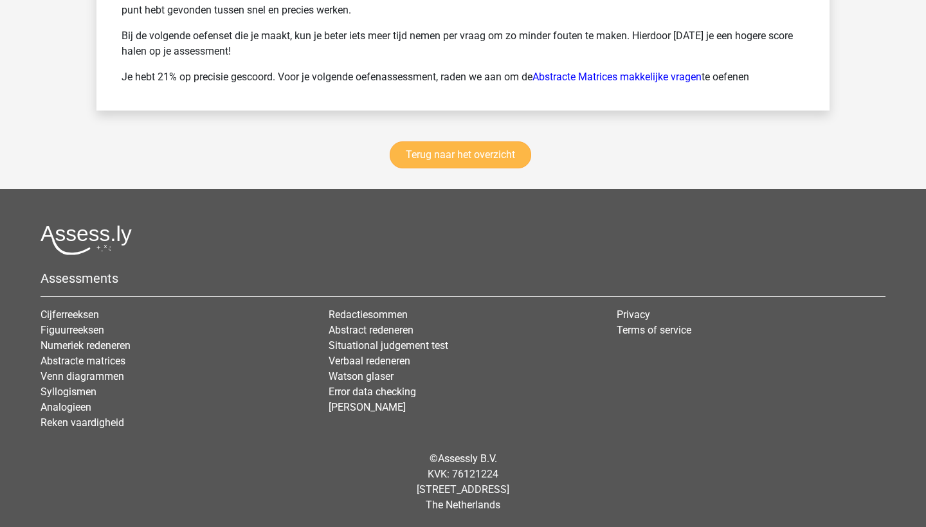
scroll to position [7777, 0]
click at [433, 157] on link "Terug naar het overzicht" at bounding box center [460, 155] width 141 height 27
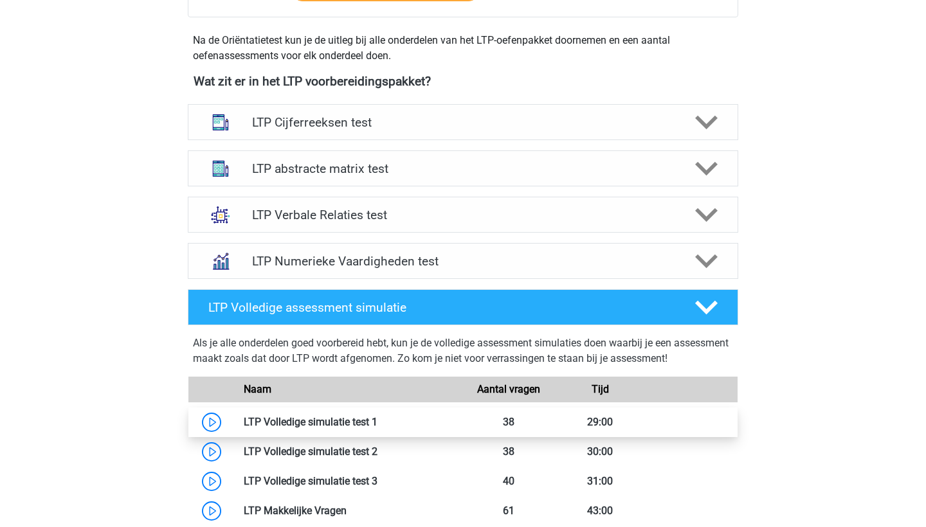
scroll to position [443, 0]
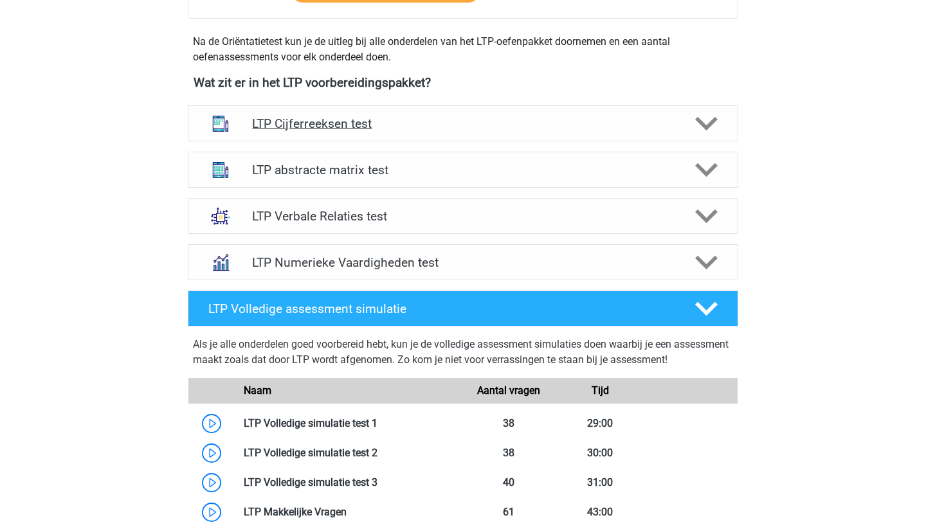
click at [315, 120] on h4 "LTP Cijferreeksen test" at bounding box center [462, 123] width 421 height 15
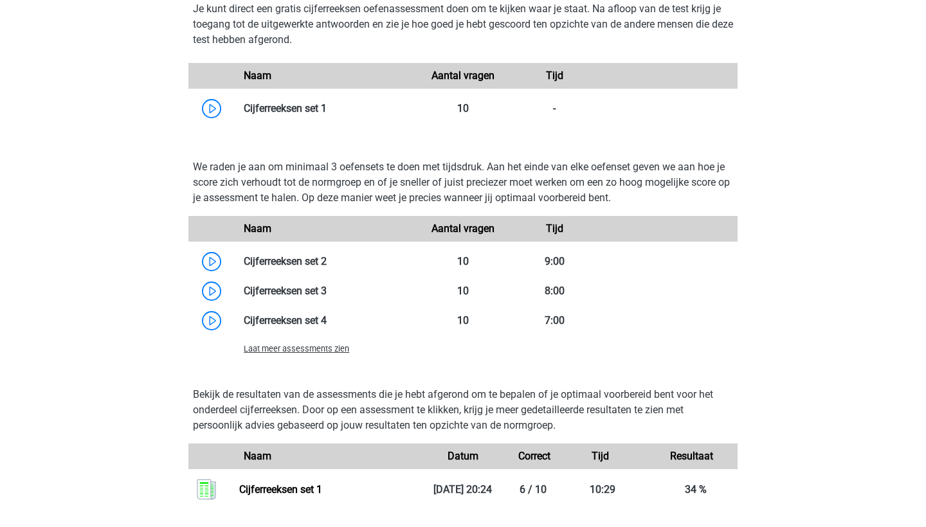
scroll to position [855, 0]
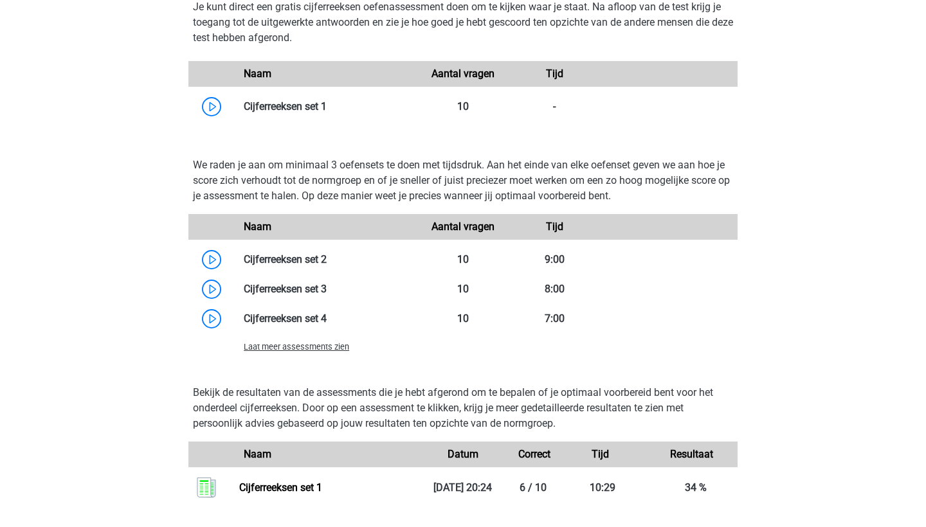
click at [300, 346] on span "Laat meer assessments zien" at bounding box center [296, 347] width 105 height 10
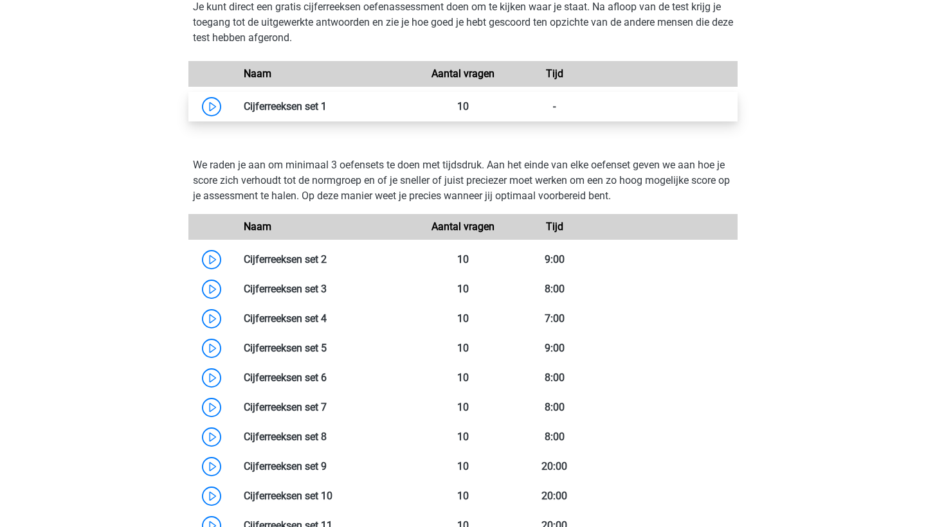
click at [327, 105] on link at bounding box center [327, 106] width 0 height 12
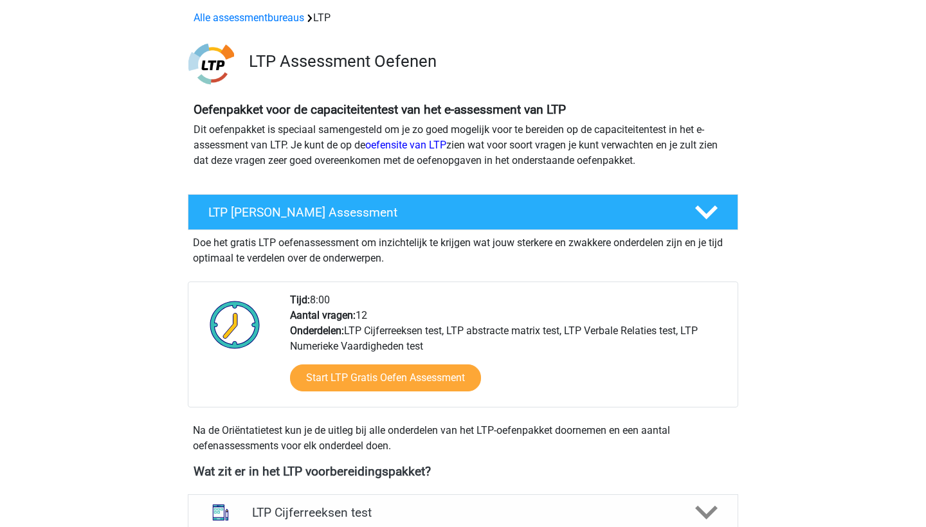
scroll to position [44, 0]
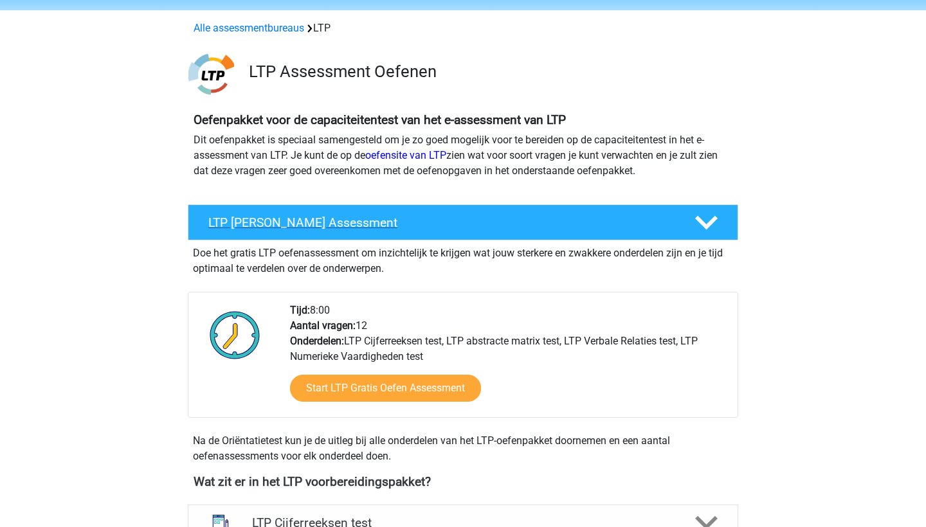
click at [378, 230] on div "LTP [PERSON_NAME] Assessment" at bounding box center [463, 222] width 550 height 36
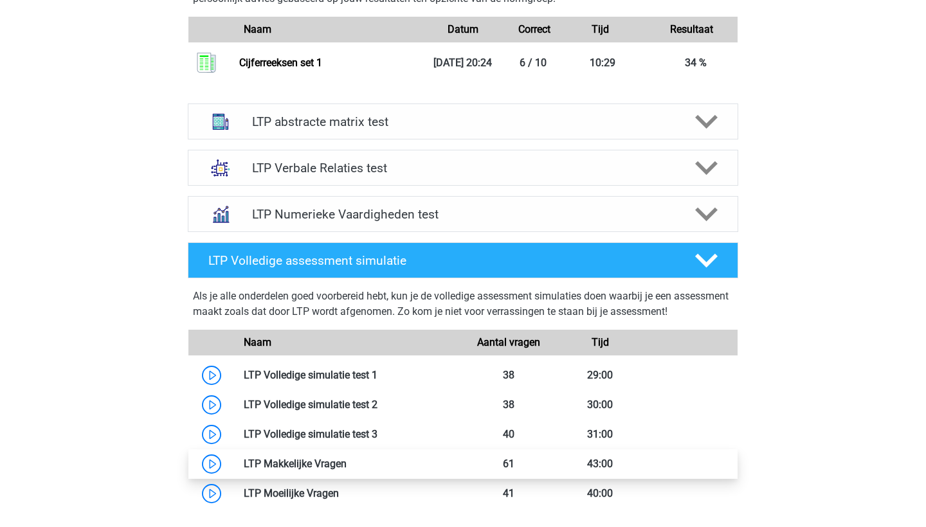
scroll to position [1575, 0]
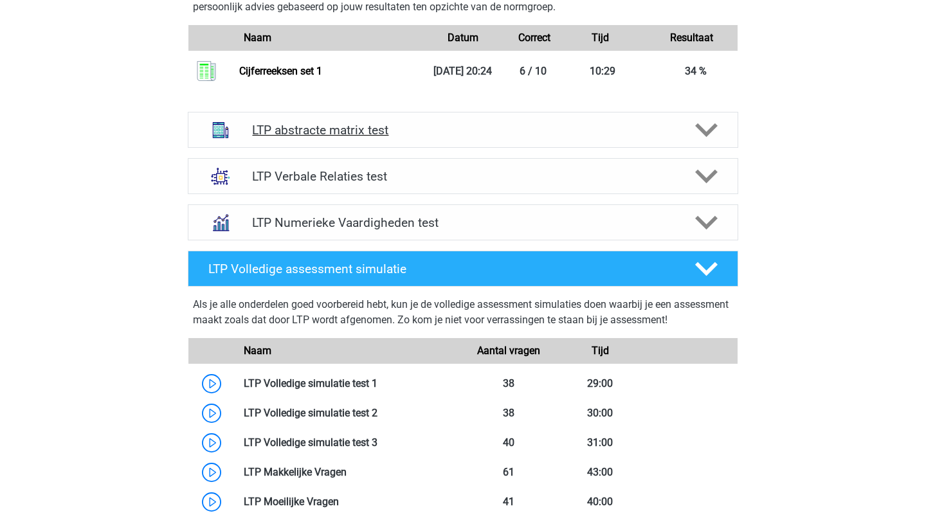
click at [329, 138] on h4 "LTP abstracte matrix test" at bounding box center [462, 130] width 421 height 15
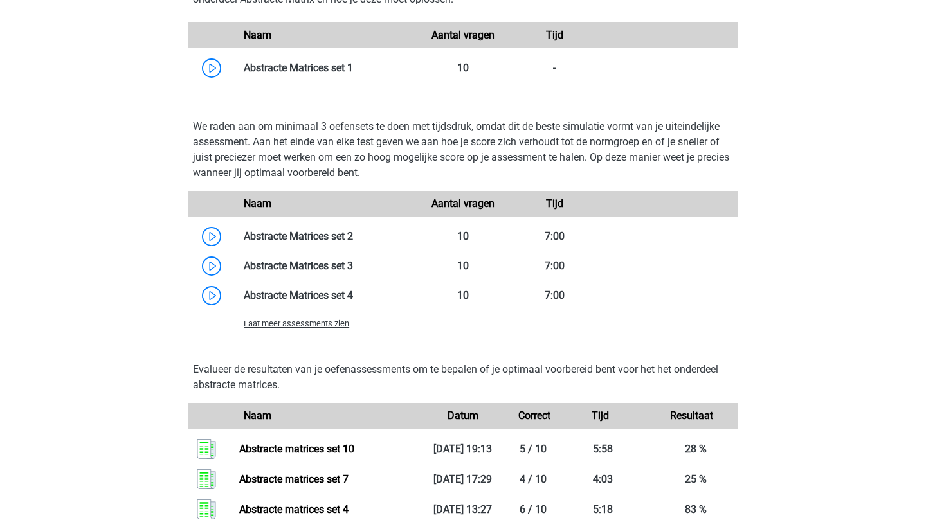
scroll to position [2069, 0]
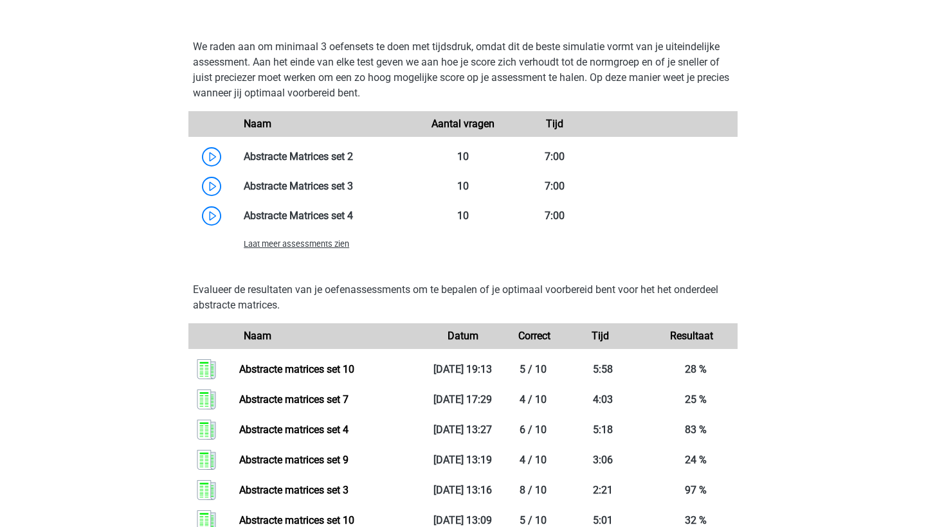
click at [319, 249] on span "Laat meer assessments zien" at bounding box center [296, 244] width 105 height 10
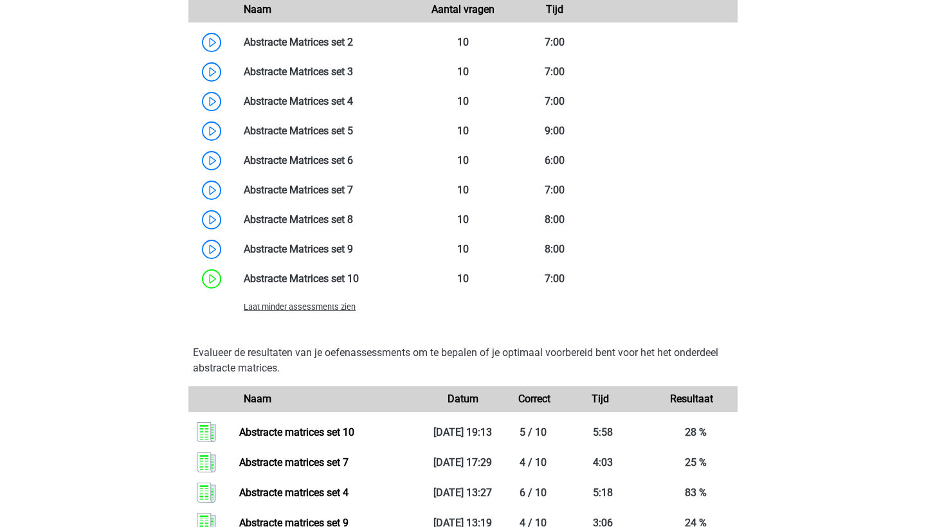
scroll to position [2187, 0]
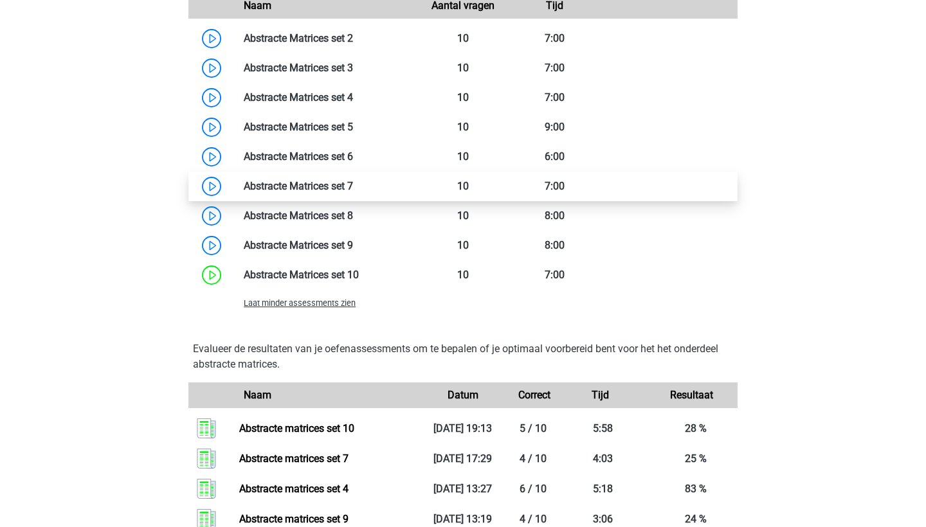
click at [353, 192] on link at bounding box center [353, 186] width 0 height 12
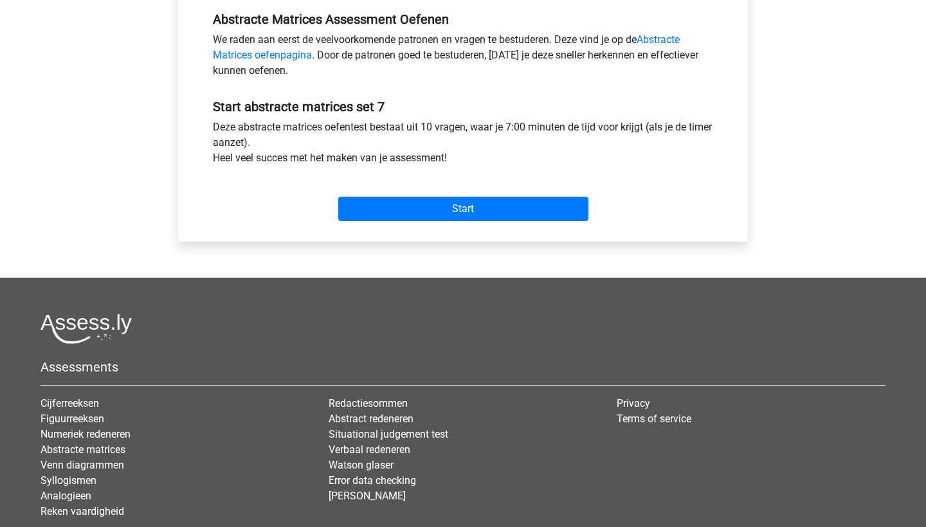
scroll to position [489, 0]
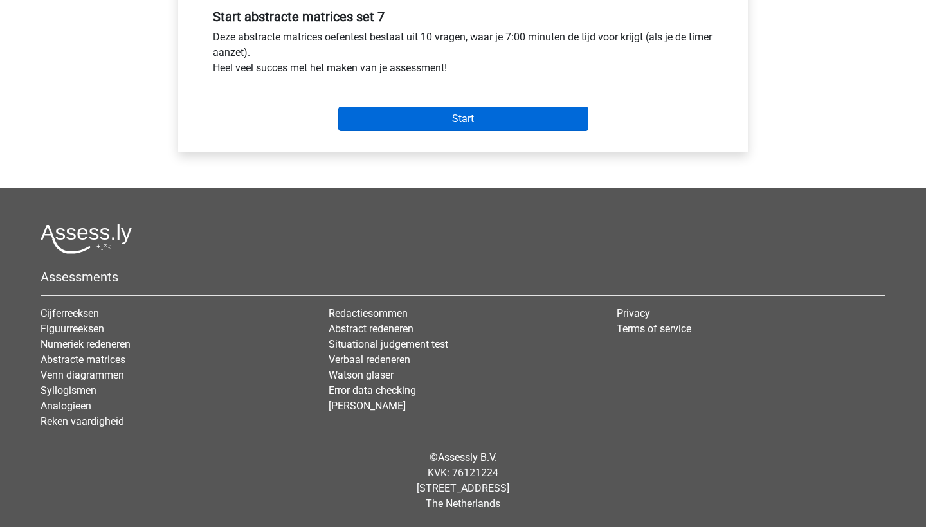
click at [378, 118] on input "Start" at bounding box center [463, 119] width 250 height 24
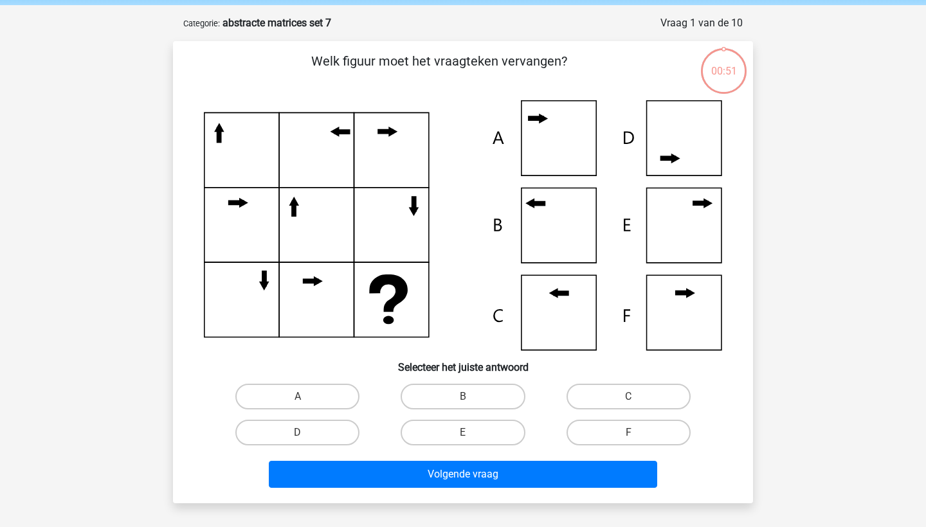
scroll to position [50, 0]
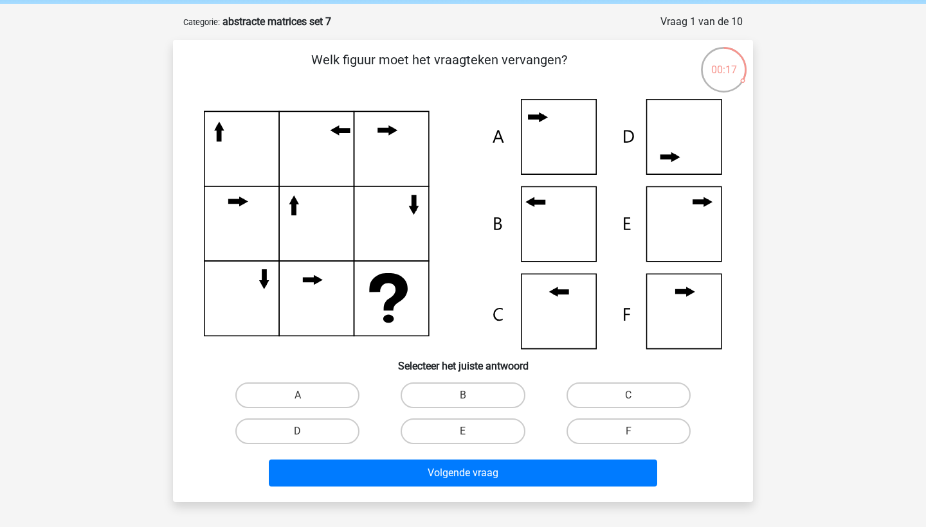
click at [630, 400] on input "C" at bounding box center [632, 399] width 8 height 8
radio input "true"
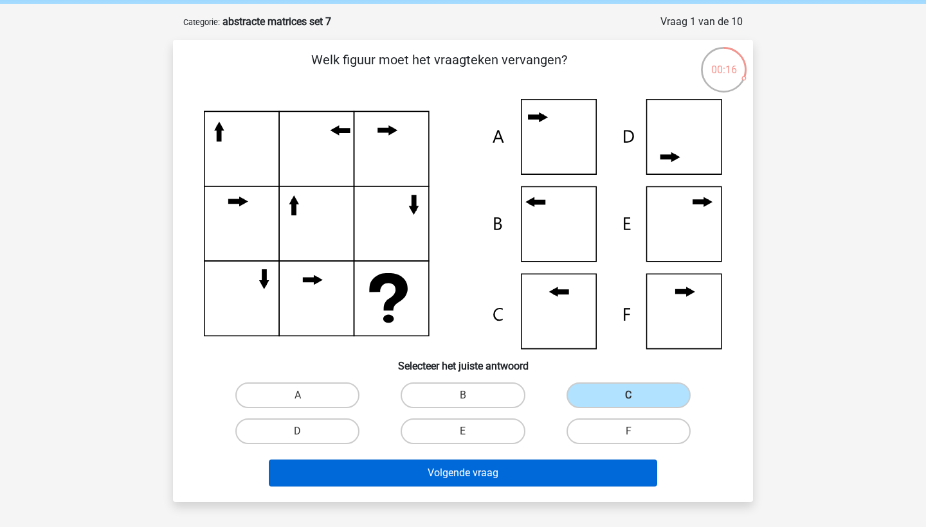
click at [547, 466] on button "Volgende vraag" at bounding box center [463, 473] width 389 height 27
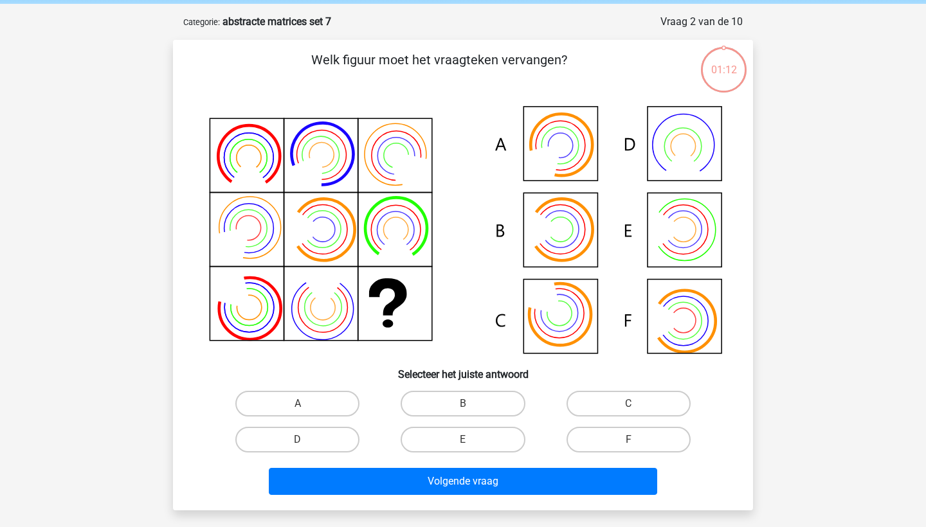
scroll to position [64, 0]
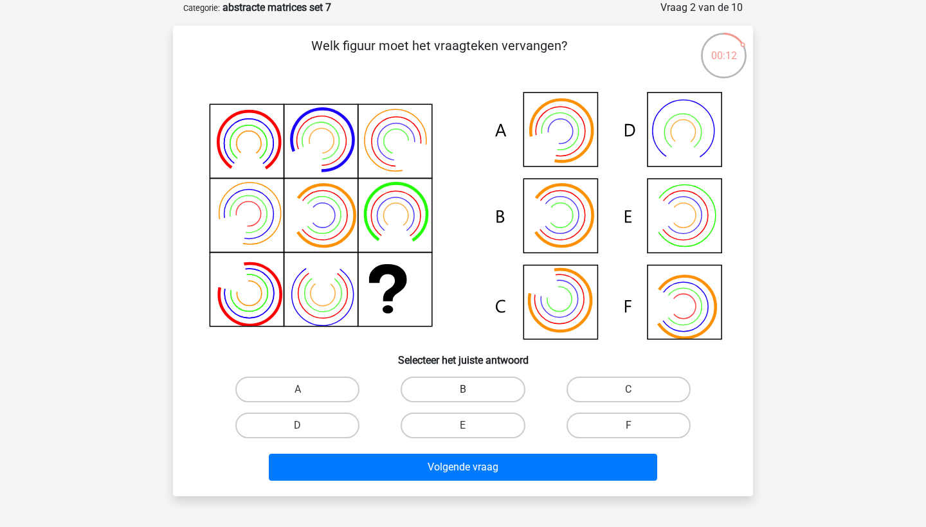
click at [443, 389] on label "B" at bounding box center [463, 390] width 124 height 26
click at [463, 390] on input "B" at bounding box center [467, 394] width 8 height 8
radio input "true"
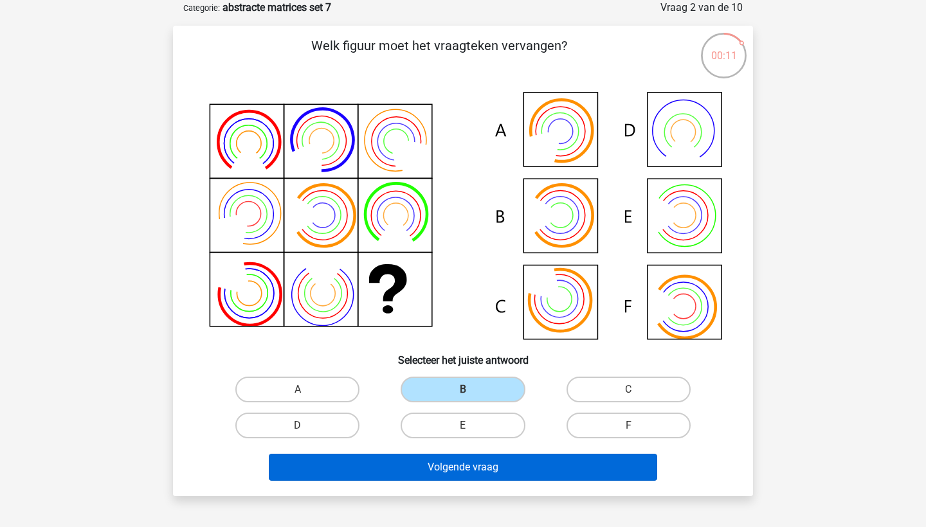
click at [446, 469] on button "Volgende vraag" at bounding box center [463, 467] width 389 height 27
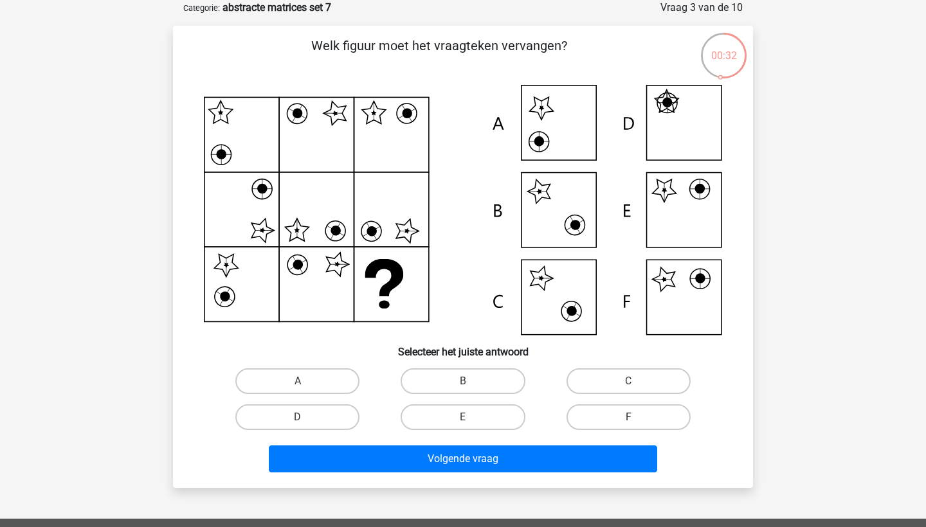
click at [627, 411] on label "F" at bounding box center [629, 417] width 124 height 26
click at [628, 417] on input "F" at bounding box center [632, 421] width 8 height 8
radio input "true"
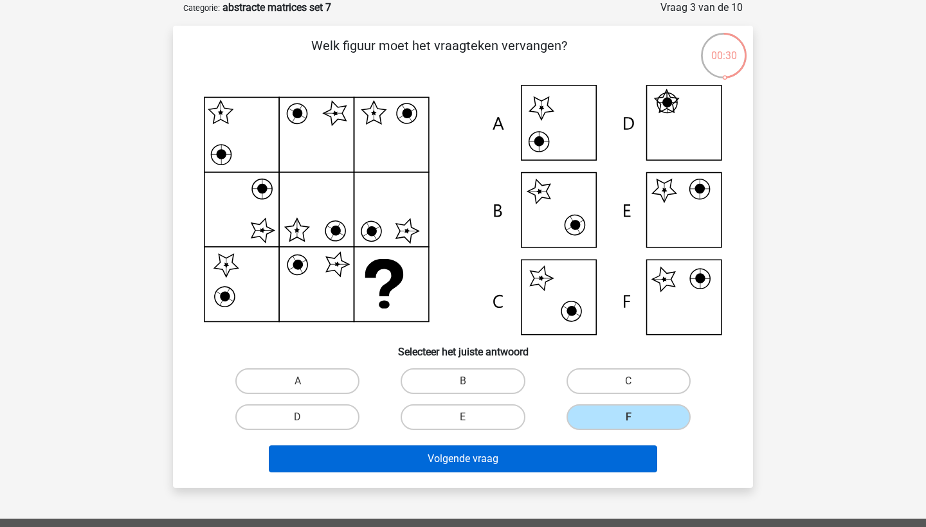
click at [549, 457] on button "Volgende vraag" at bounding box center [463, 459] width 389 height 27
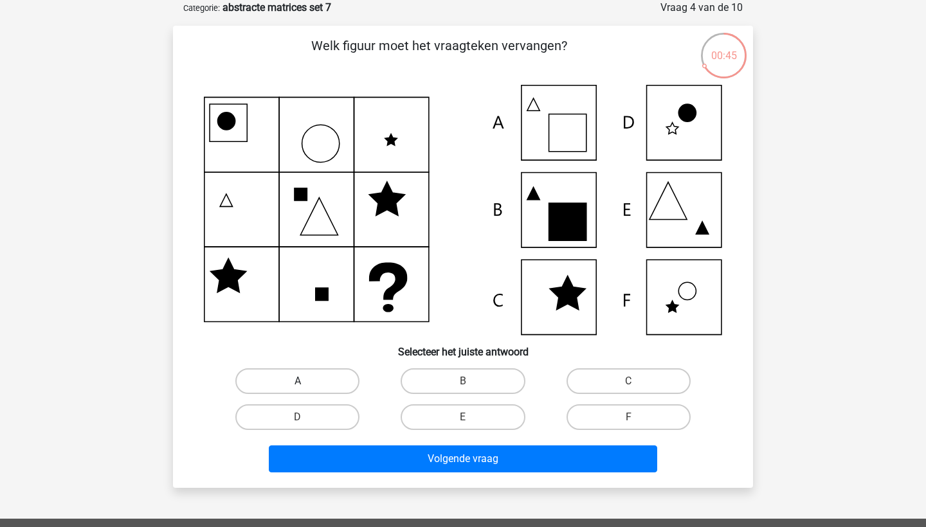
click at [263, 381] on label "A" at bounding box center [297, 381] width 124 height 26
click at [298, 381] on input "A" at bounding box center [302, 385] width 8 height 8
radio input "true"
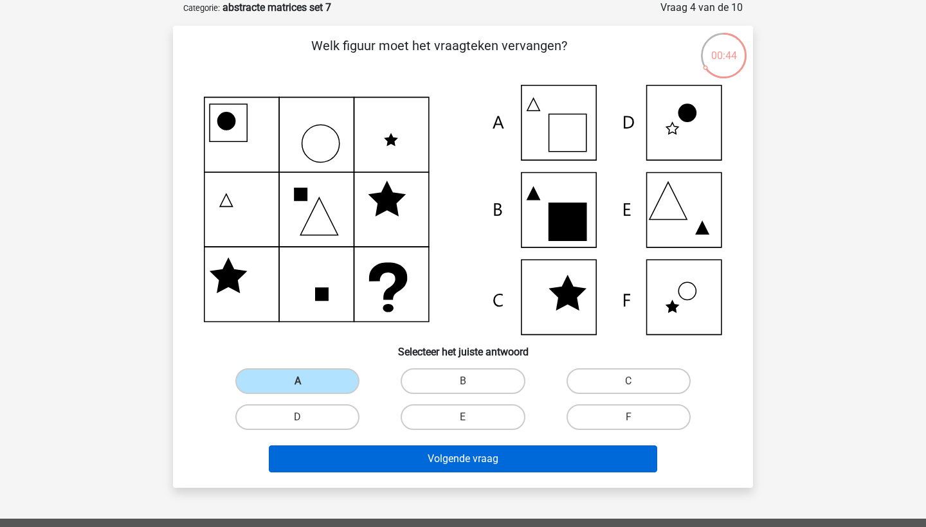
click at [390, 465] on button "Volgende vraag" at bounding box center [463, 459] width 389 height 27
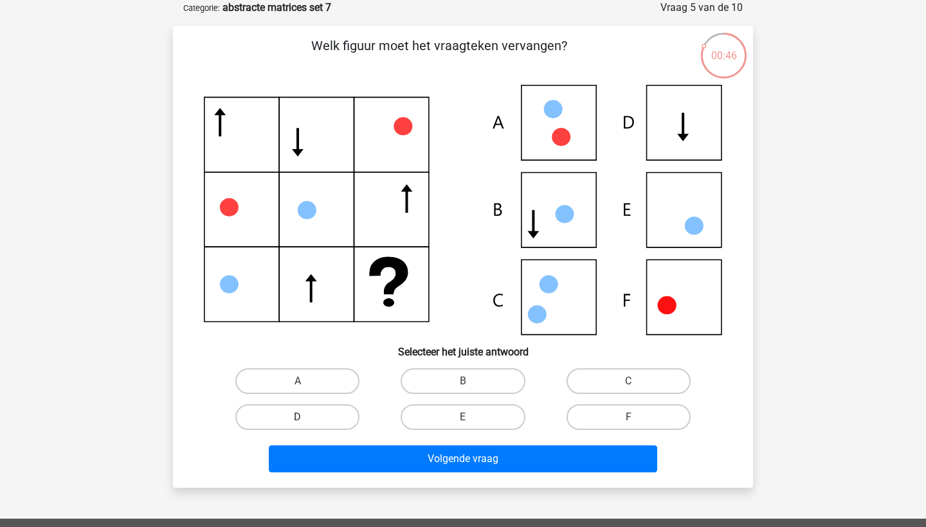
click at [316, 412] on label "D" at bounding box center [297, 417] width 124 height 26
click at [306, 417] on input "D" at bounding box center [302, 421] width 8 height 8
radio input "true"
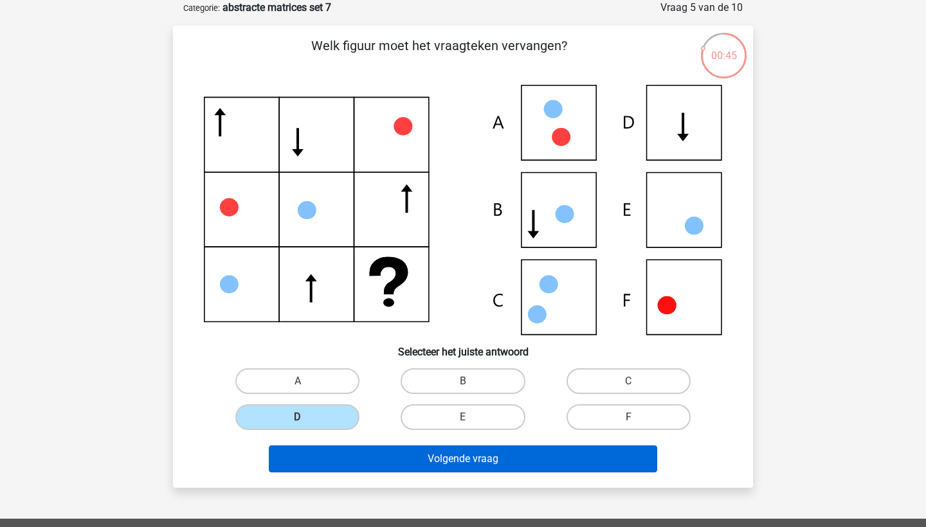
click at [409, 467] on button "Volgende vraag" at bounding box center [463, 459] width 389 height 27
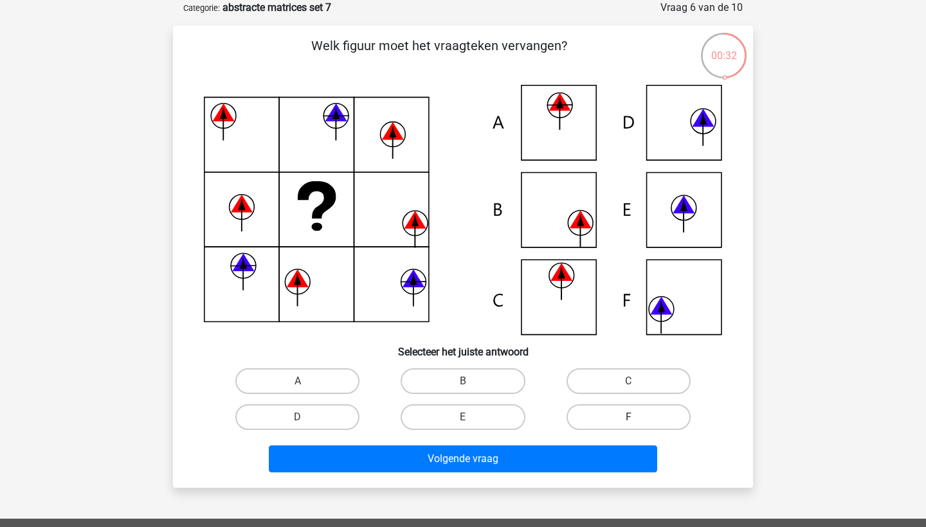
click at [588, 415] on label "F" at bounding box center [629, 417] width 124 height 26
click at [628, 417] on input "F" at bounding box center [632, 421] width 8 height 8
radio input "true"
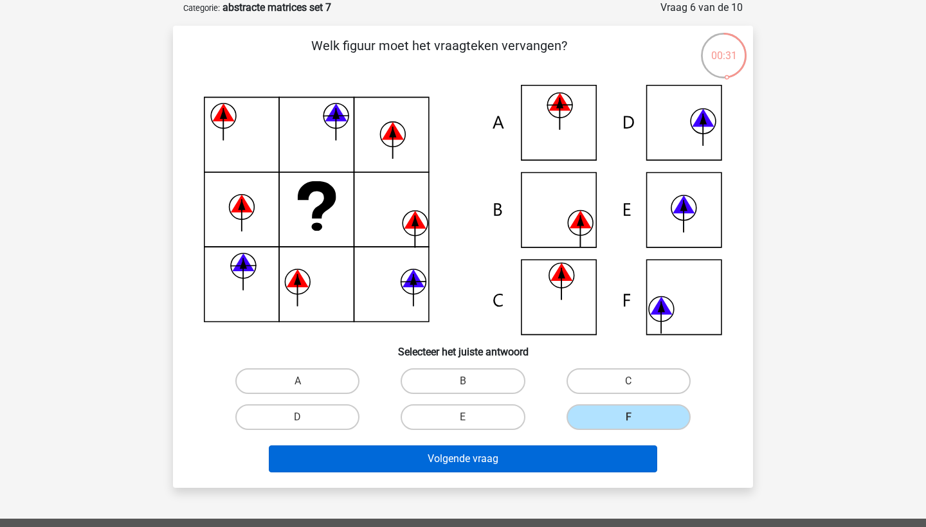
click at [576, 462] on button "Volgende vraag" at bounding box center [463, 459] width 389 height 27
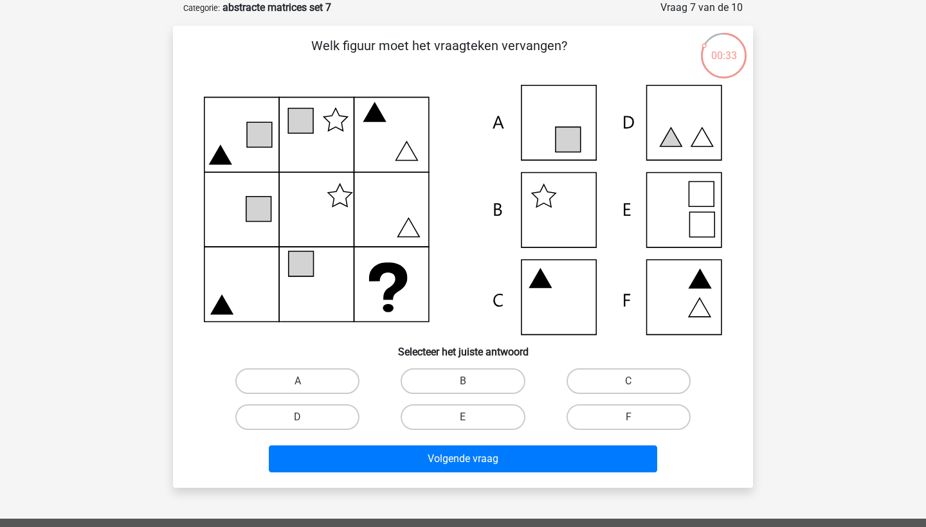
click at [630, 388] on input "C" at bounding box center [632, 385] width 8 height 8
radio input "true"
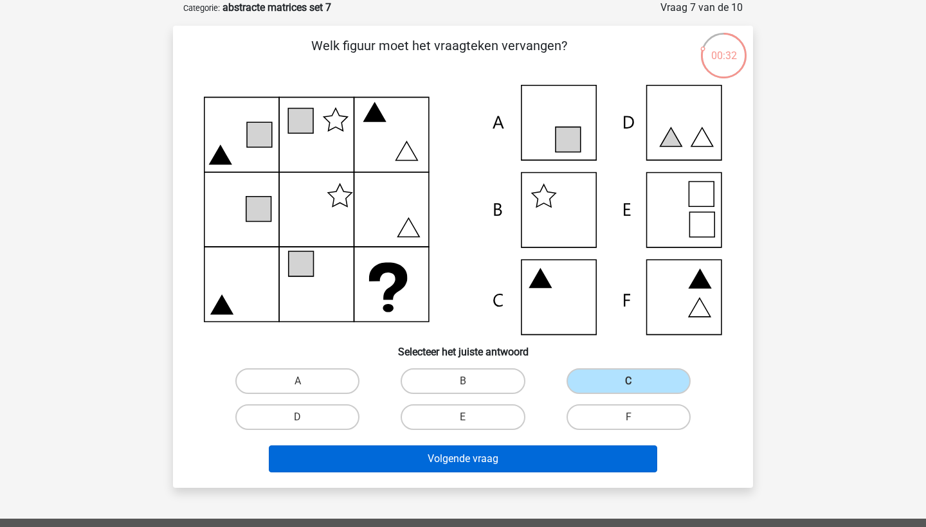
click at [529, 460] on button "Volgende vraag" at bounding box center [463, 459] width 389 height 27
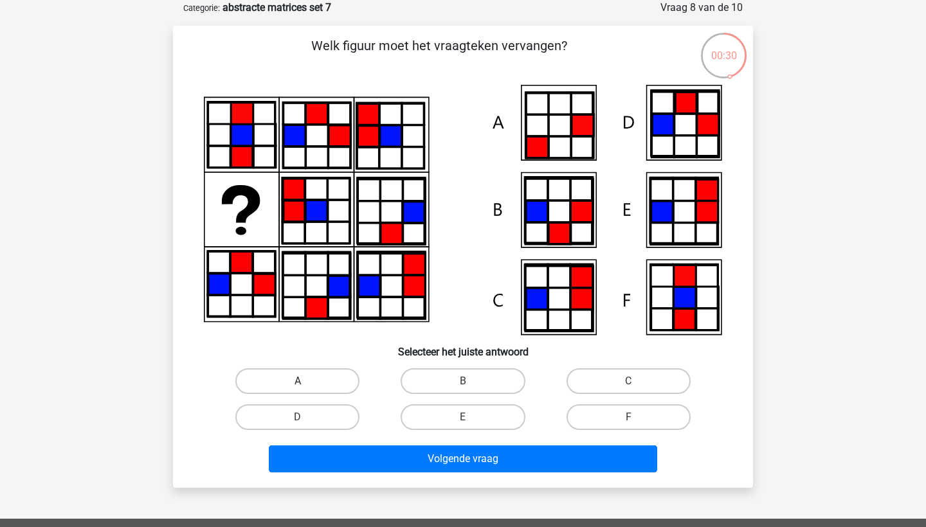
click at [319, 390] on label "A" at bounding box center [297, 381] width 124 height 26
click at [306, 390] on input "A" at bounding box center [302, 385] width 8 height 8
radio input "true"
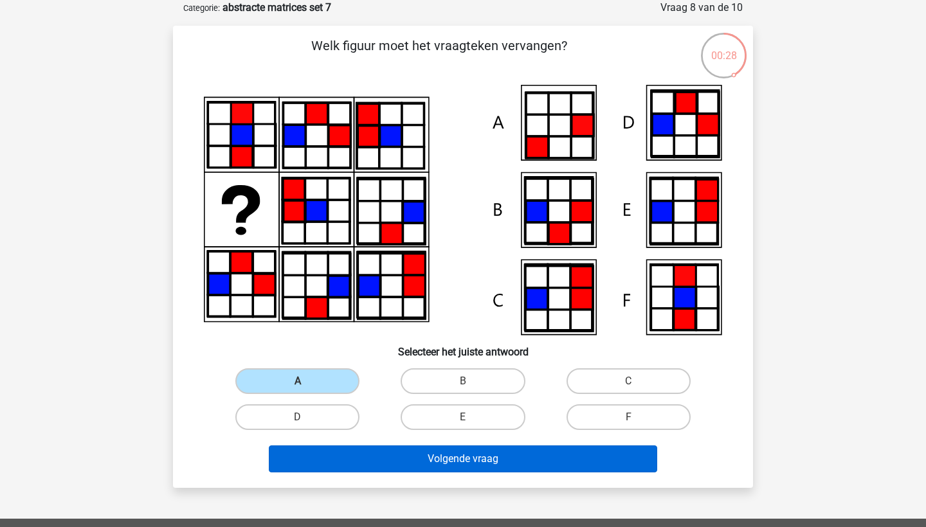
click at [432, 464] on button "Volgende vraag" at bounding box center [463, 459] width 389 height 27
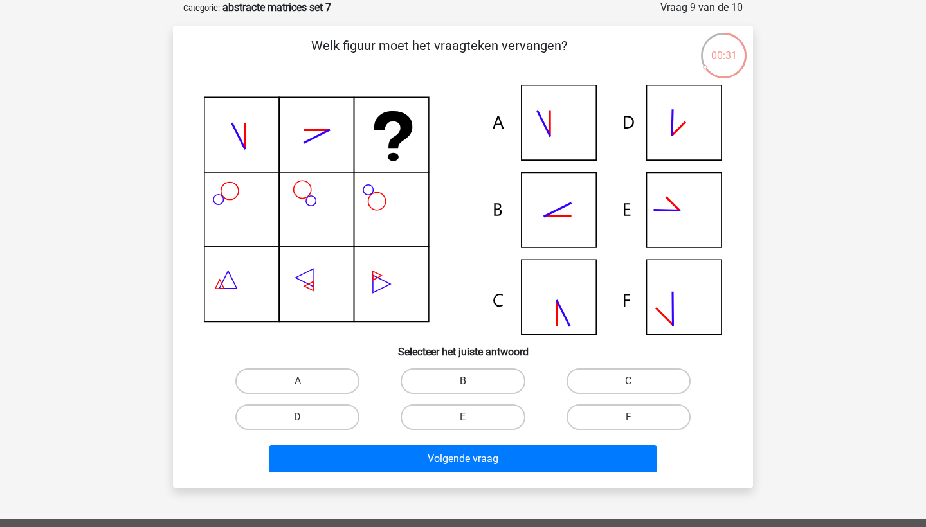
click at [462, 381] on label "B" at bounding box center [463, 381] width 124 height 26
click at [463, 381] on input "B" at bounding box center [467, 385] width 8 height 8
radio input "true"
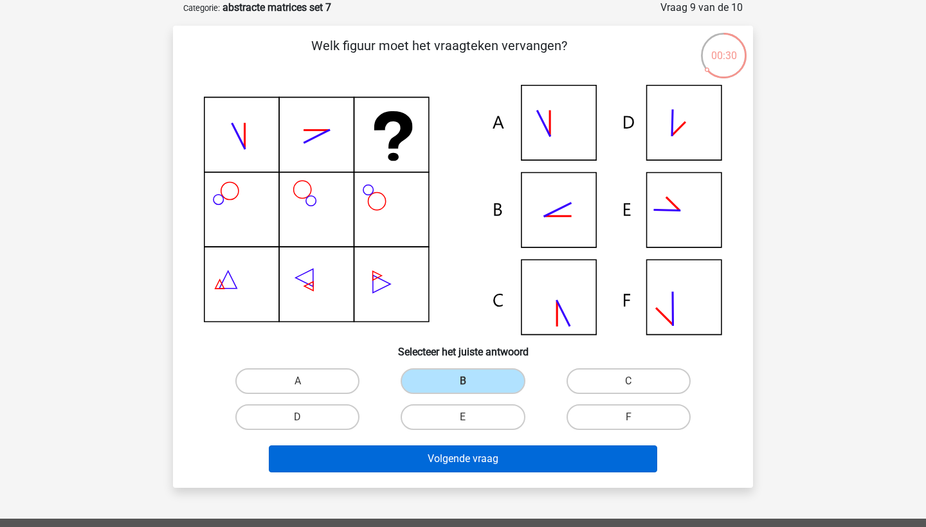
click at [503, 455] on button "Volgende vraag" at bounding box center [463, 459] width 389 height 27
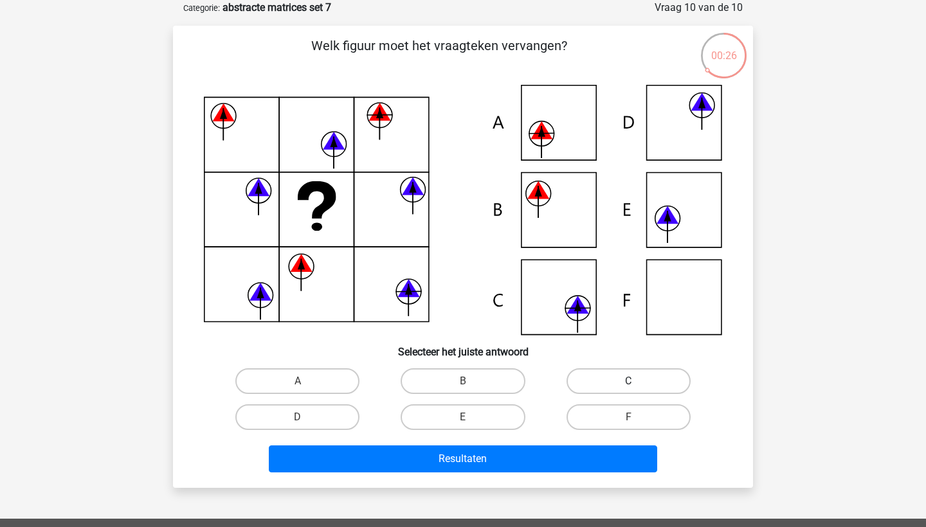
click at [608, 386] on label "C" at bounding box center [629, 381] width 124 height 26
click at [628, 386] on input "C" at bounding box center [632, 385] width 8 height 8
radio input "true"
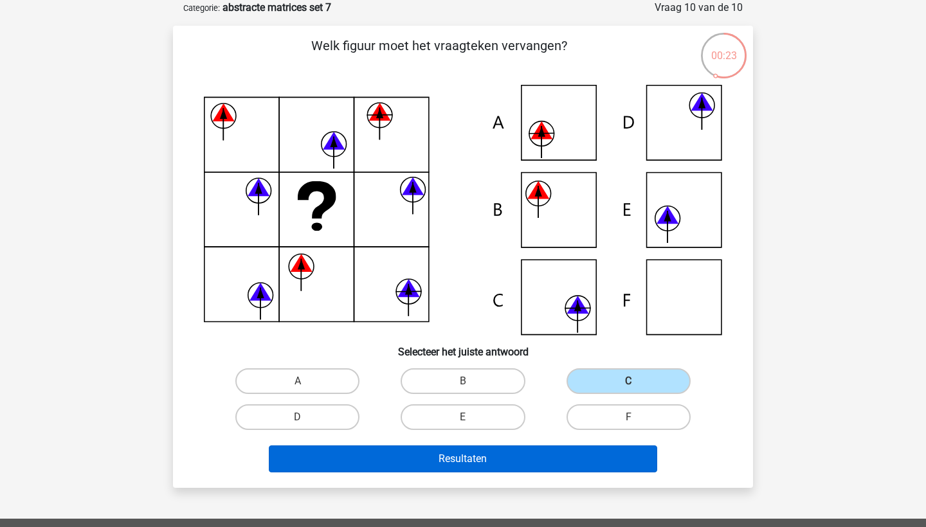
click at [527, 464] on button "Resultaten" at bounding box center [463, 459] width 389 height 27
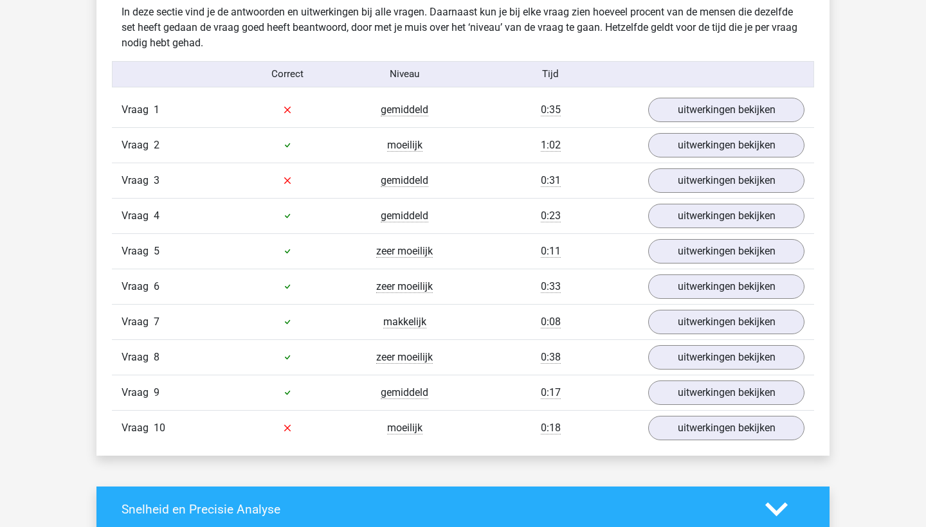
scroll to position [765, 0]
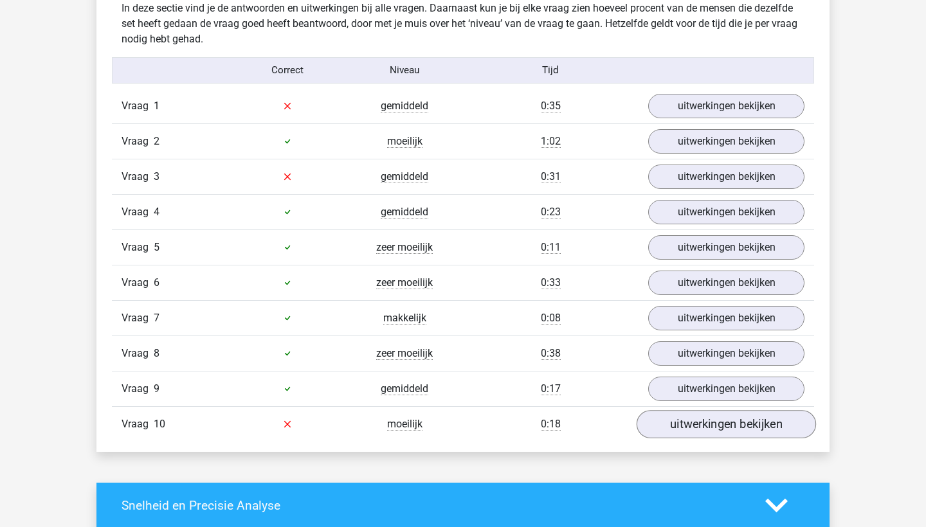
click at [726, 424] on link "uitwerkingen bekijken" at bounding box center [726, 424] width 179 height 28
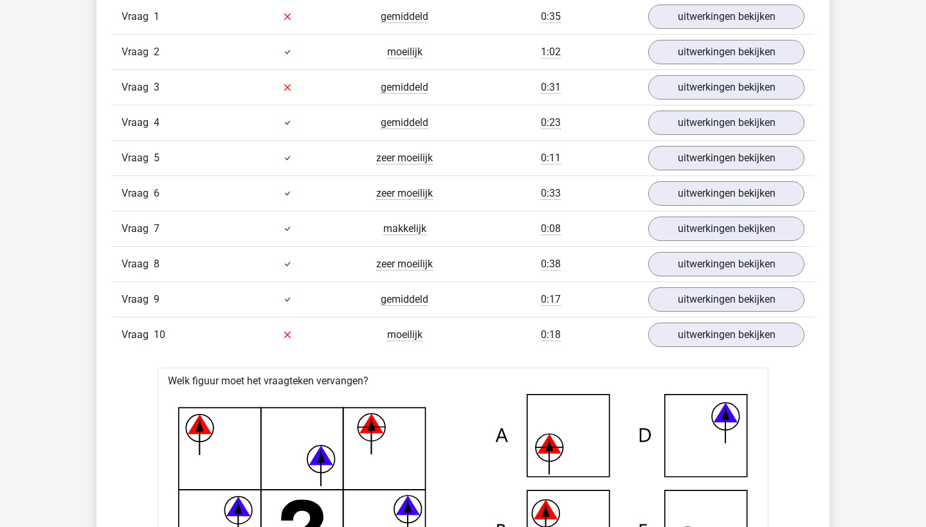
scroll to position [801, 0]
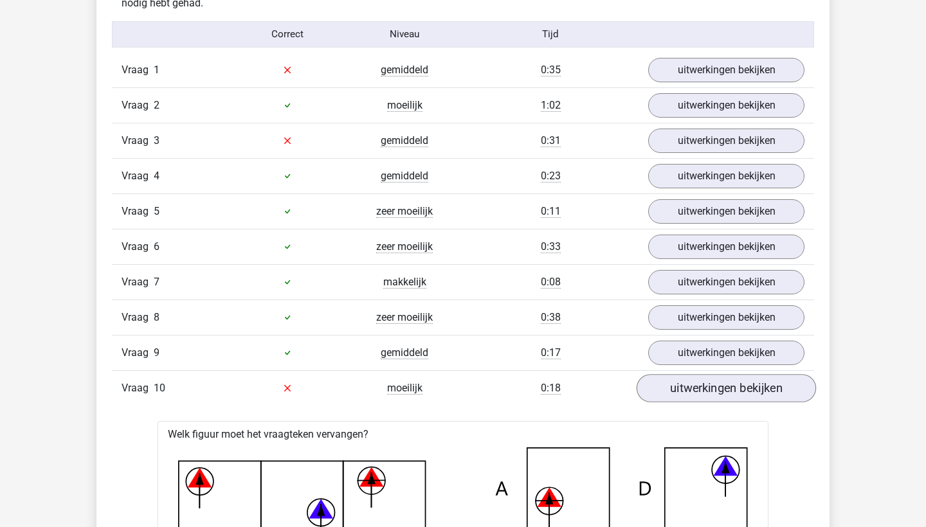
click at [733, 379] on link "uitwerkingen bekijken" at bounding box center [726, 388] width 179 height 28
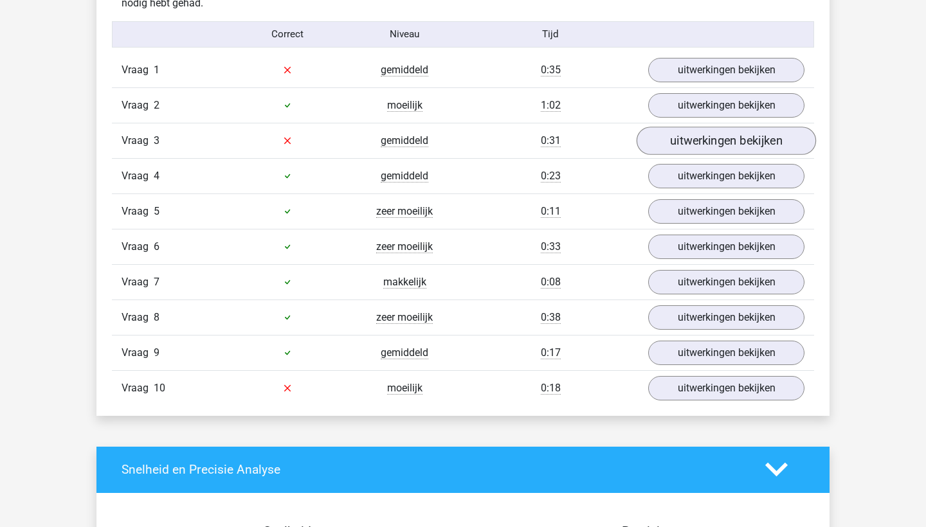
click at [679, 137] on link "uitwerkingen bekijken" at bounding box center [726, 141] width 179 height 28
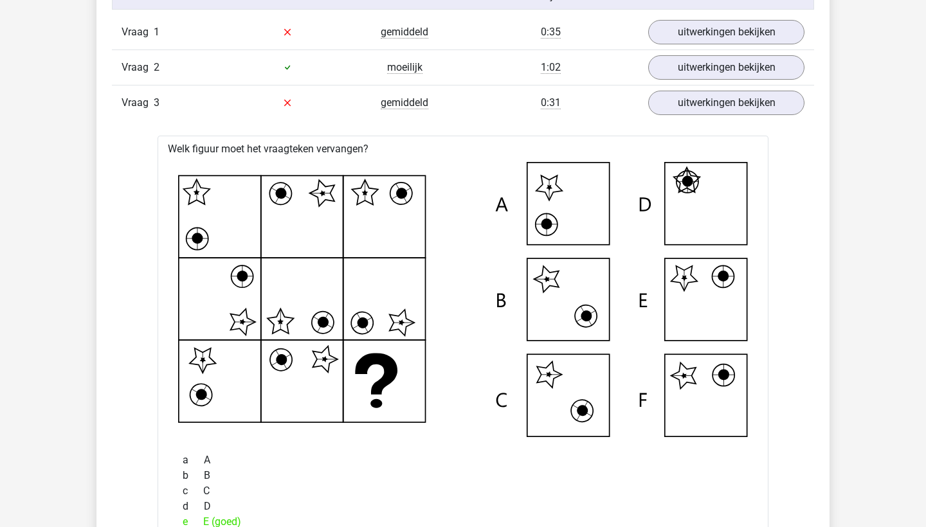
scroll to position [829, 0]
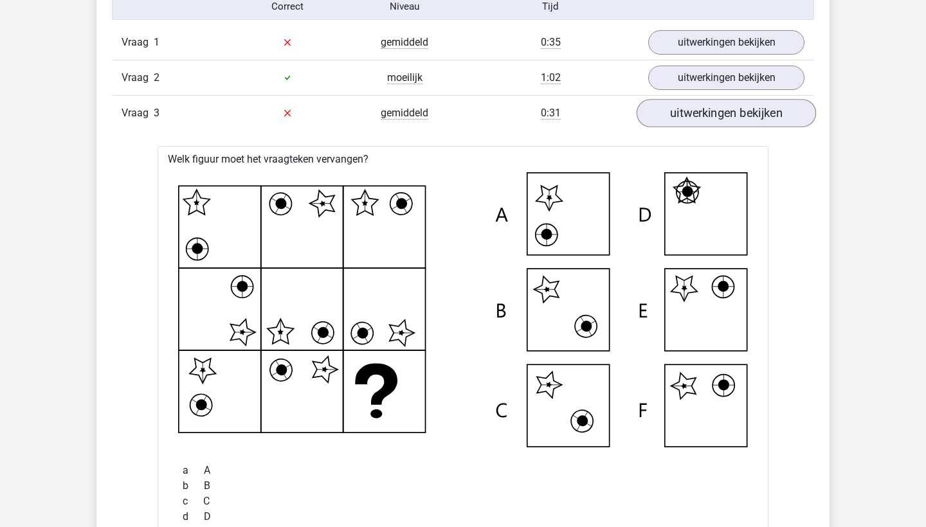
click at [687, 116] on link "uitwerkingen bekijken" at bounding box center [726, 113] width 179 height 28
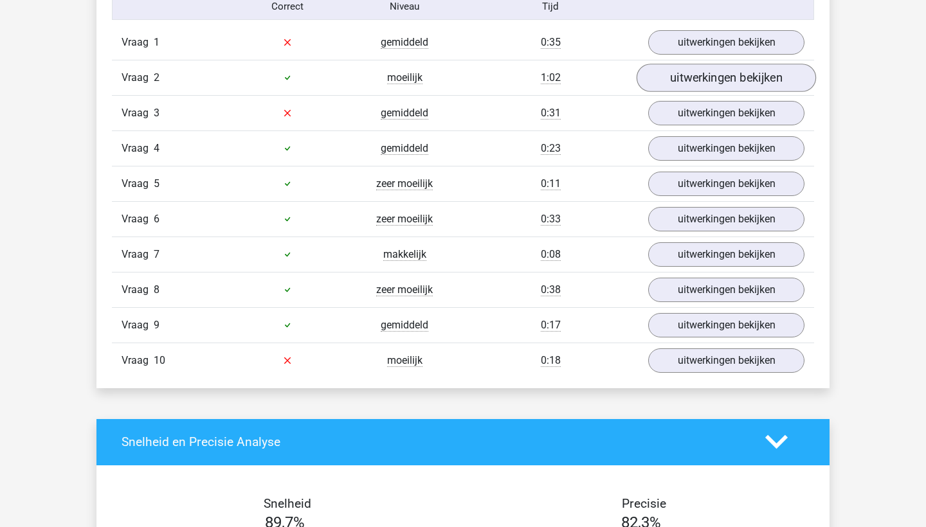
click at [669, 84] on link "uitwerkingen bekijken" at bounding box center [726, 78] width 179 height 28
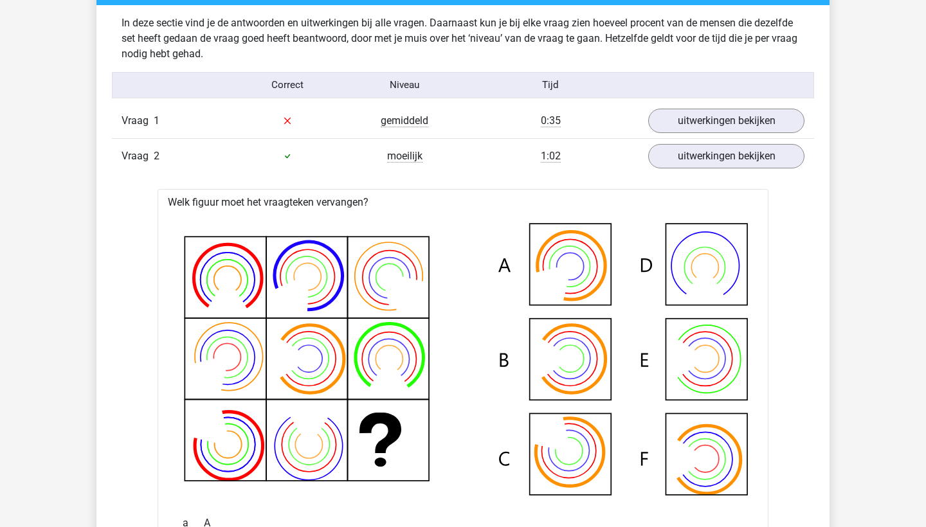
scroll to position [743, 0]
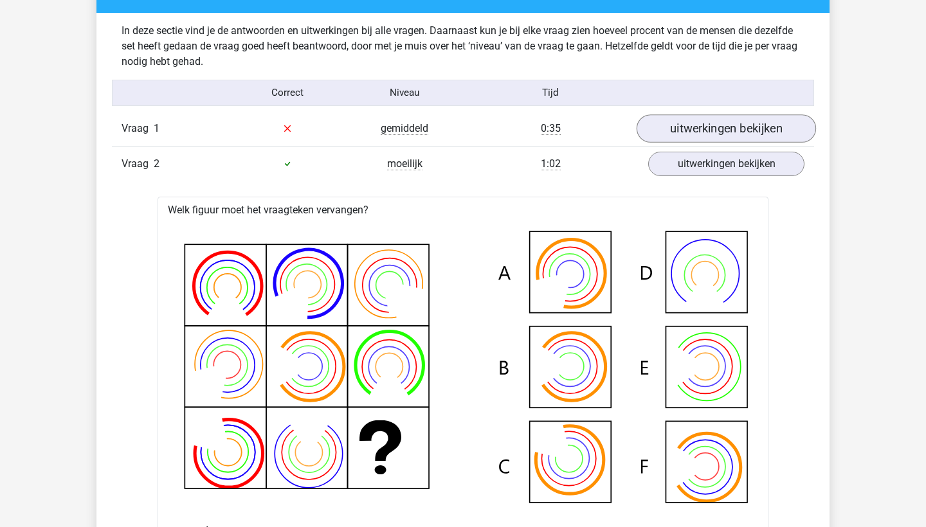
click at [669, 125] on link "uitwerkingen bekijken" at bounding box center [726, 128] width 179 height 28
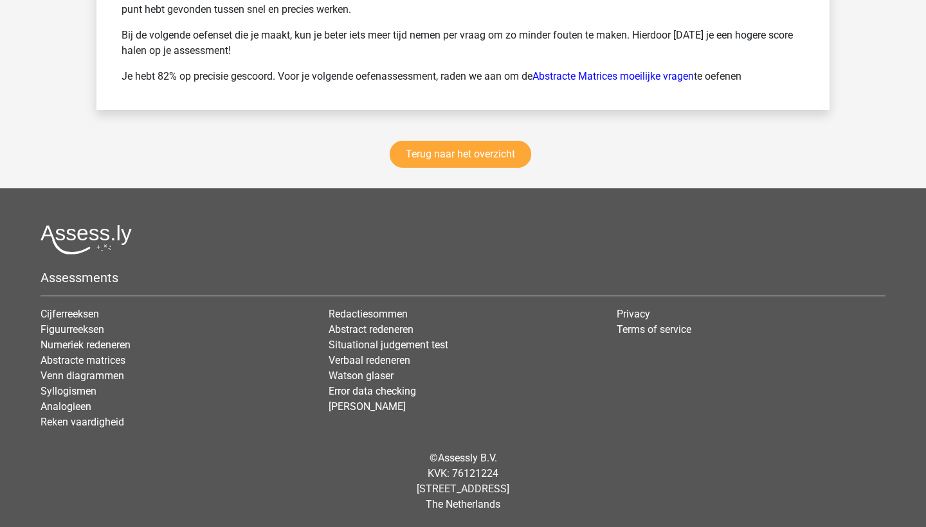
scroll to position [3063, 0]
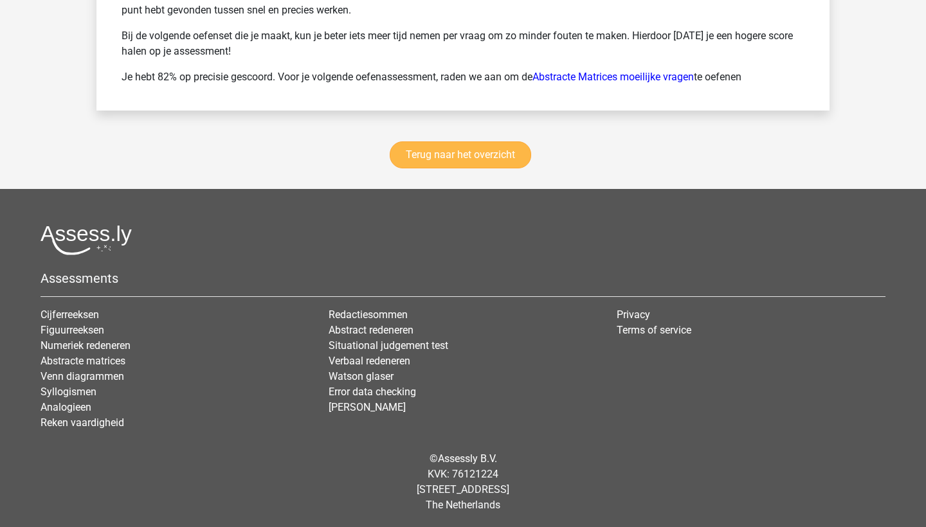
click at [414, 155] on link "Terug naar het overzicht" at bounding box center [460, 154] width 141 height 27
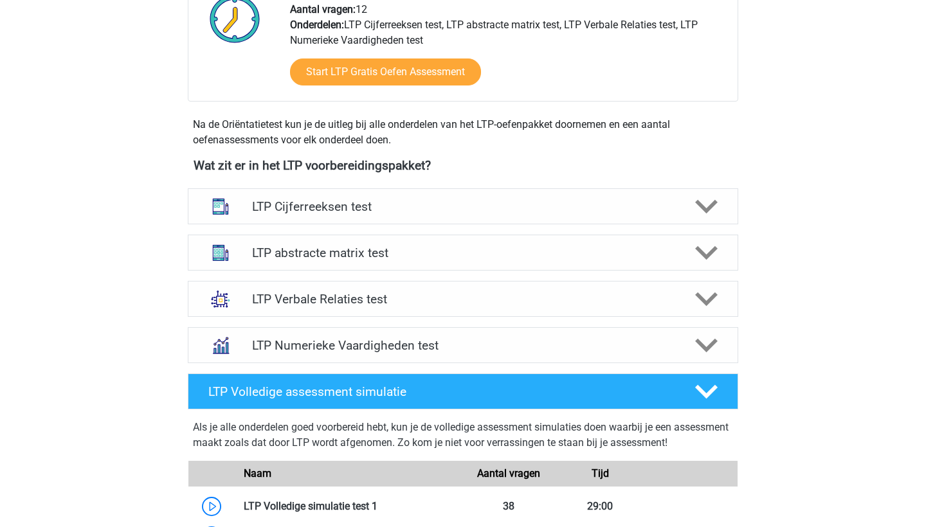
scroll to position [348, 0]
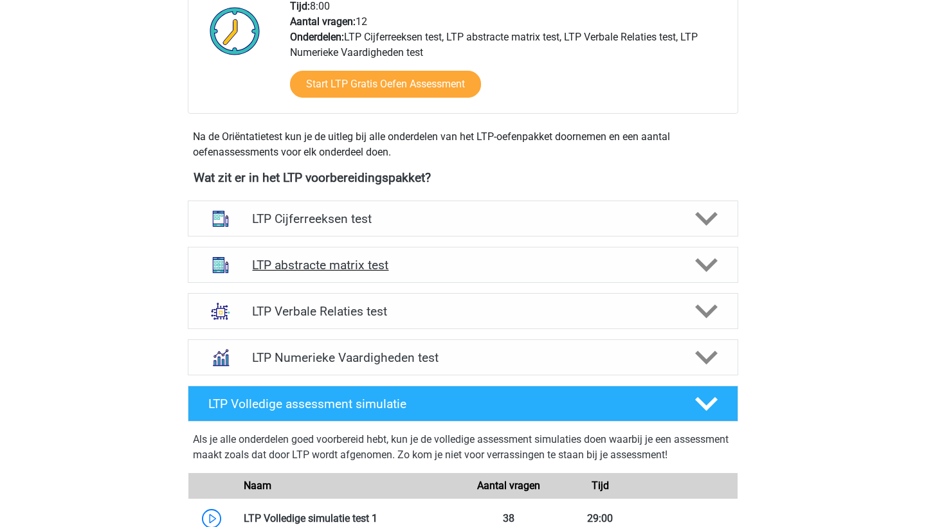
click at [365, 275] on div "LTP abstracte matrix test" at bounding box center [463, 265] width 550 height 36
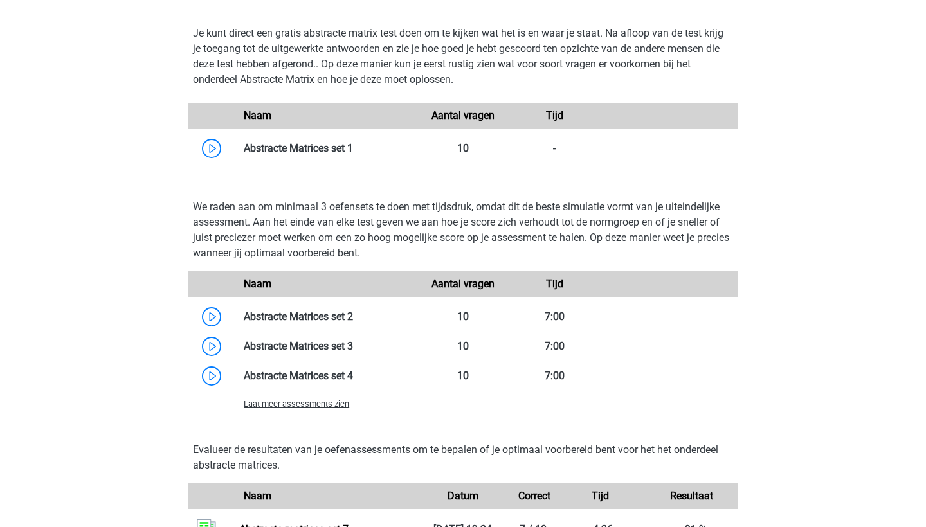
scroll to position [826, 0]
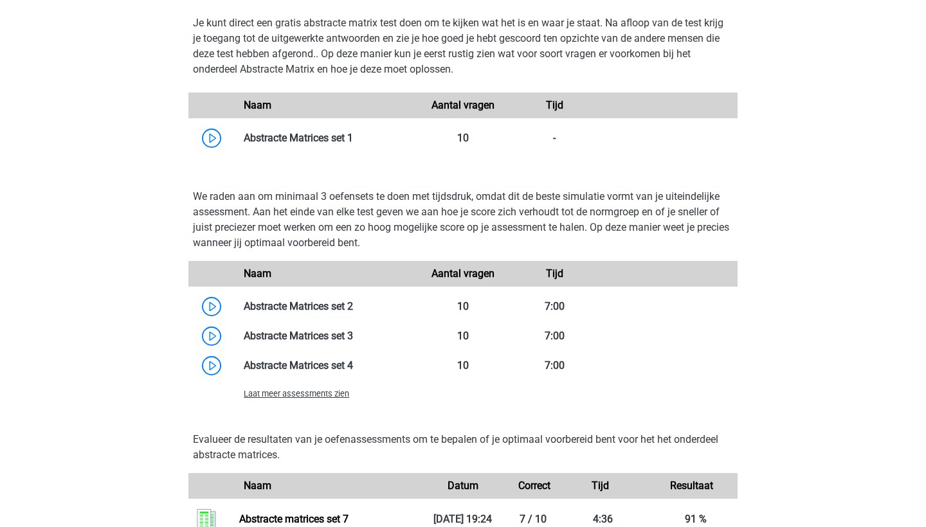
click at [314, 401] on div "Laat meer assessments zien" at bounding box center [325, 393] width 183 height 15
click at [324, 392] on span "Laat meer assessments zien" at bounding box center [296, 394] width 105 height 10
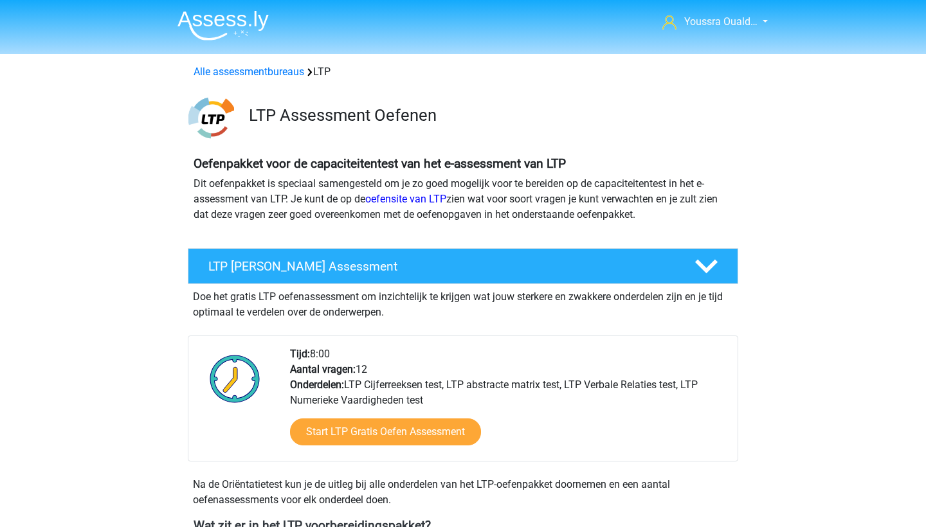
scroll to position [0, 0]
click at [422, 199] on link "oefensite van LTP" at bounding box center [405, 199] width 81 height 12
click at [226, 21] on img at bounding box center [222, 25] width 91 height 30
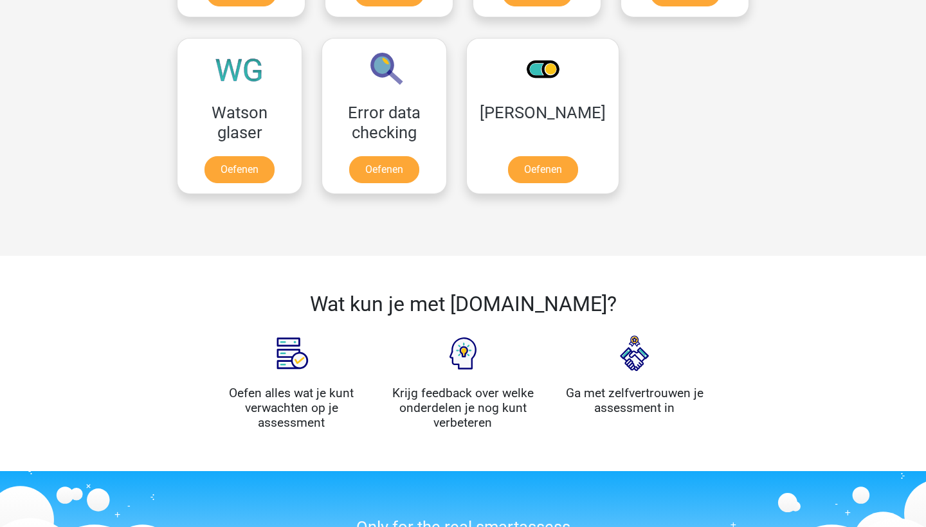
scroll to position [1105, 0]
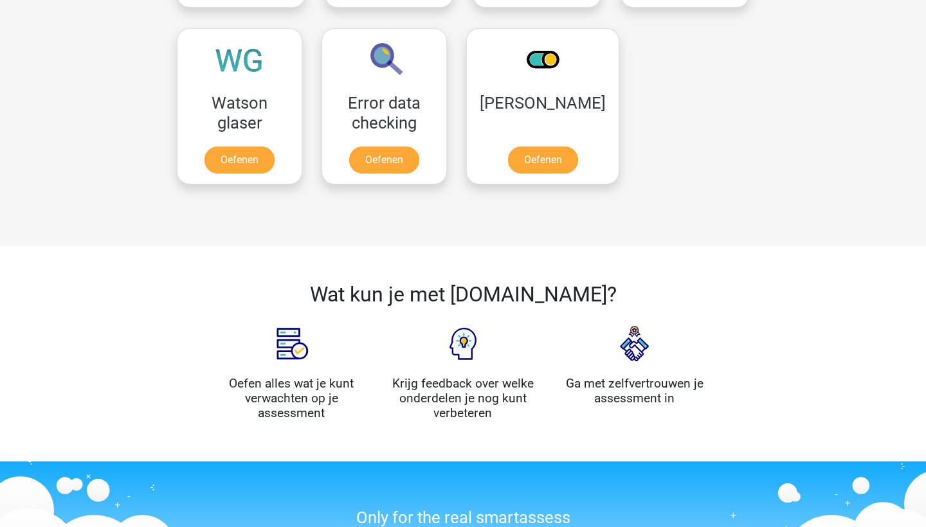
click at [278, 387] on h4 "Oefen alles wat je kunt verwachten op je assessment" at bounding box center [291, 398] width 152 height 44
click at [309, 403] on h4 "Oefen alles wat je kunt verwachten op je assessment" at bounding box center [291, 398] width 152 height 44
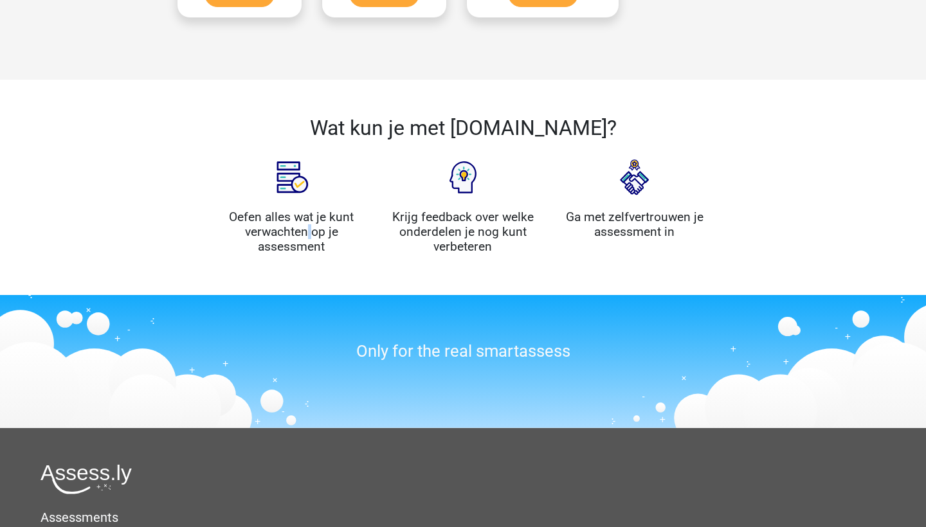
scroll to position [1274, 0]
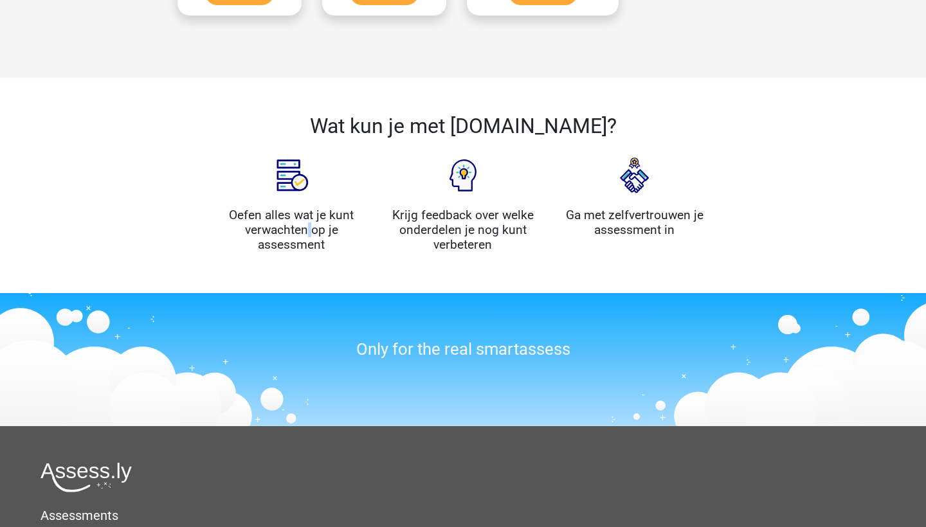
click at [465, 178] on img at bounding box center [463, 175] width 64 height 64
click at [458, 262] on div "Wat kun je met [DOMAIN_NAME]? Oefen alles wat je kunt verwachten op je assessme…" at bounding box center [463, 185] width 926 height 215
click at [456, 374] on div "Only for the real smartassess" at bounding box center [463, 352] width 514 height 87
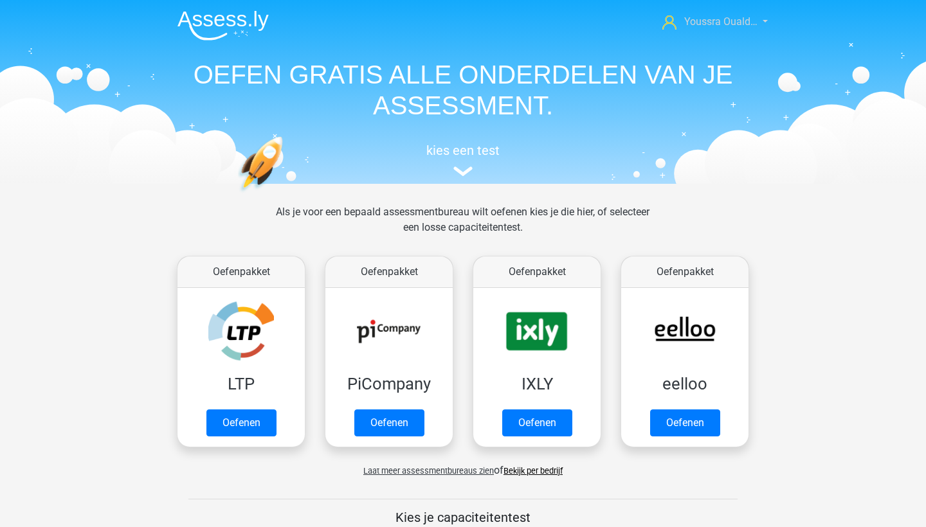
scroll to position [0, 0]
click at [712, 33] on nav "Youssra Ouald… [EMAIL_ADDRESS][DOMAIN_NAME] Nederlands English" at bounding box center [463, 23] width 592 height 42
click at [705, 21] on span "Youssra Ouald…" at bounding box center [720, 21] width 73 height 12
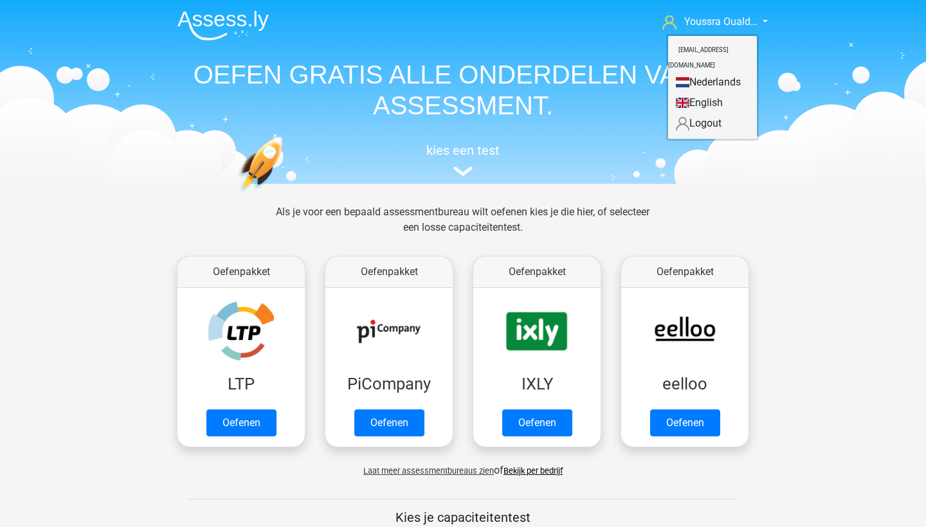
click at [674, 45] on small "[EMAIL_ADDRESS][DOMAIN_NAME]" at bounding box center [698, 57] width 60 height 43
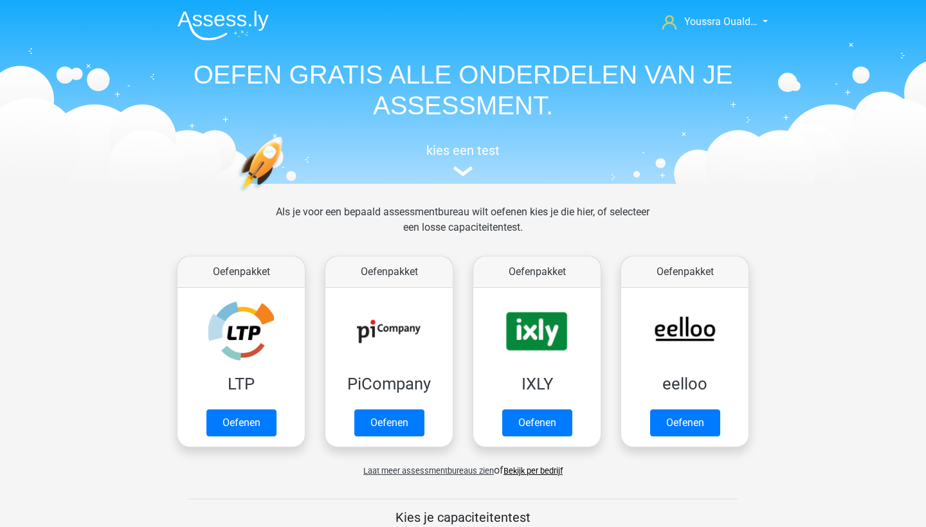
click at [226, 37] on img at bounding box center [222, 25] width 91 height 30
click at [466, 152] on h5 "kies een test" at bounding box center [463, 150] width 592 height 15
click at [696, 20] on span "Youssra Ouald…" at bounding box center [720, 21] width 73 height 12
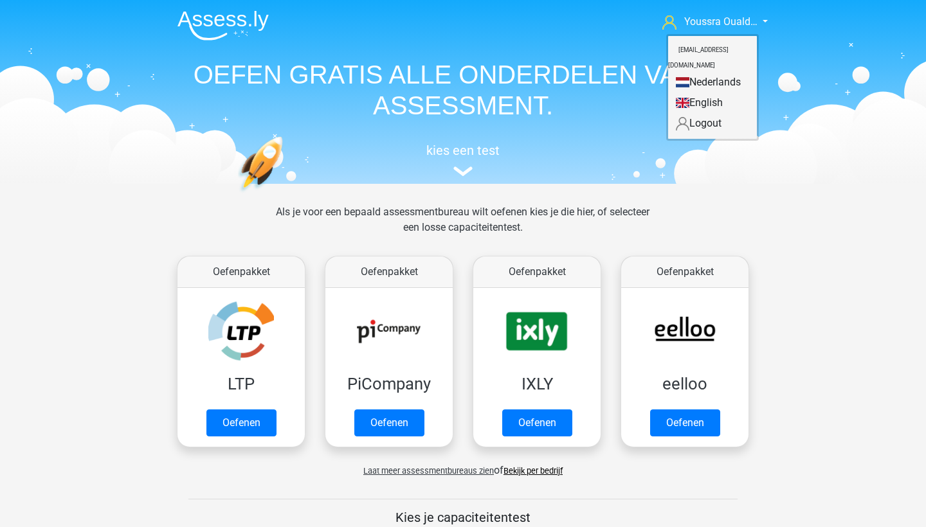
click at [669, 72] on link "Nederlands" at bounding box center [712, 82] width 89 height 21
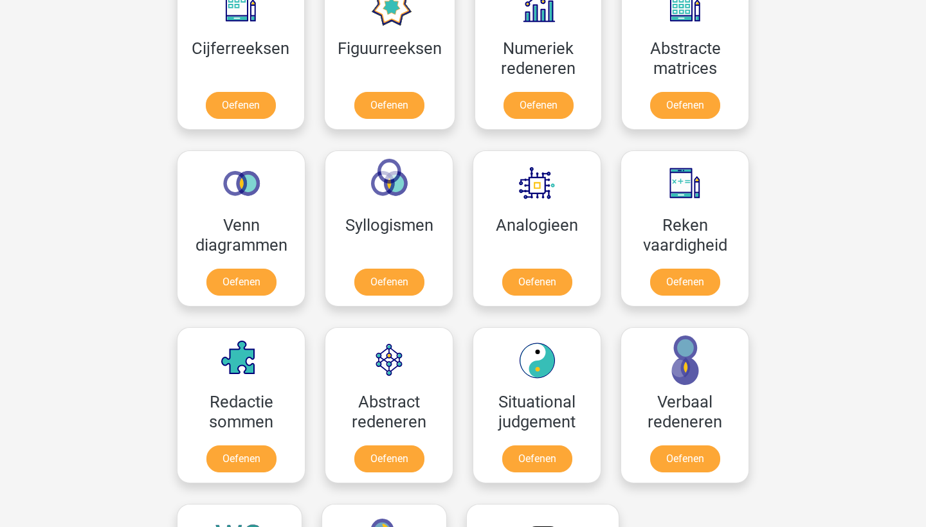
scroll to position [631, 0]
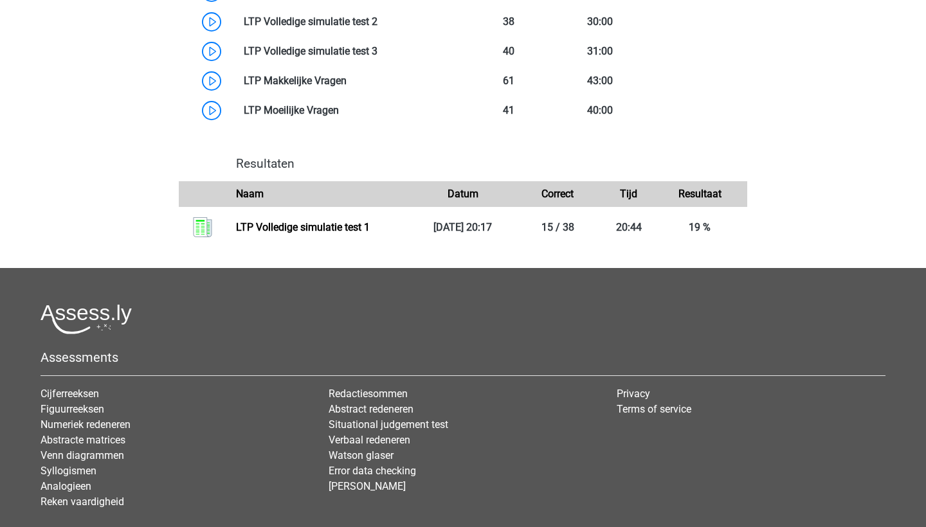
scroll to position [897, 0]
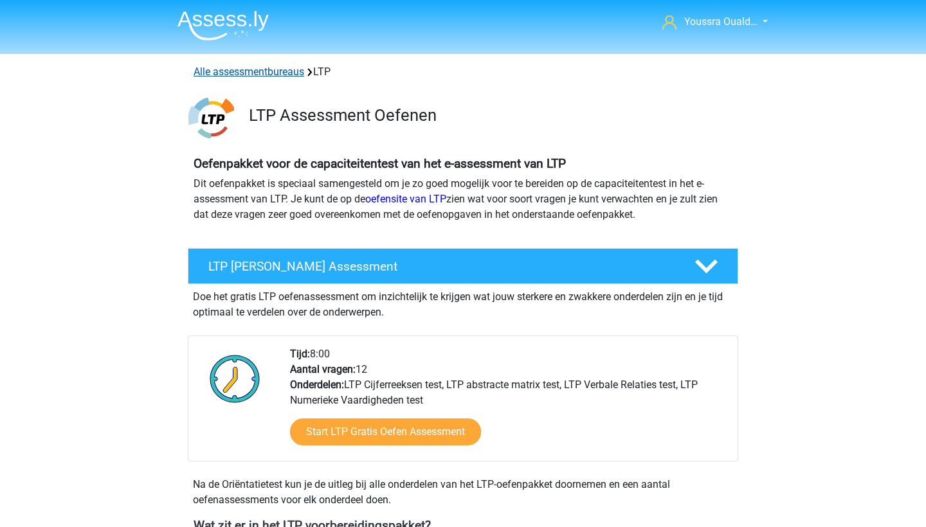
click at [272, 73] on link "Alle assessmentbureaus" at bounding box center [249, 72] width 111 height 12
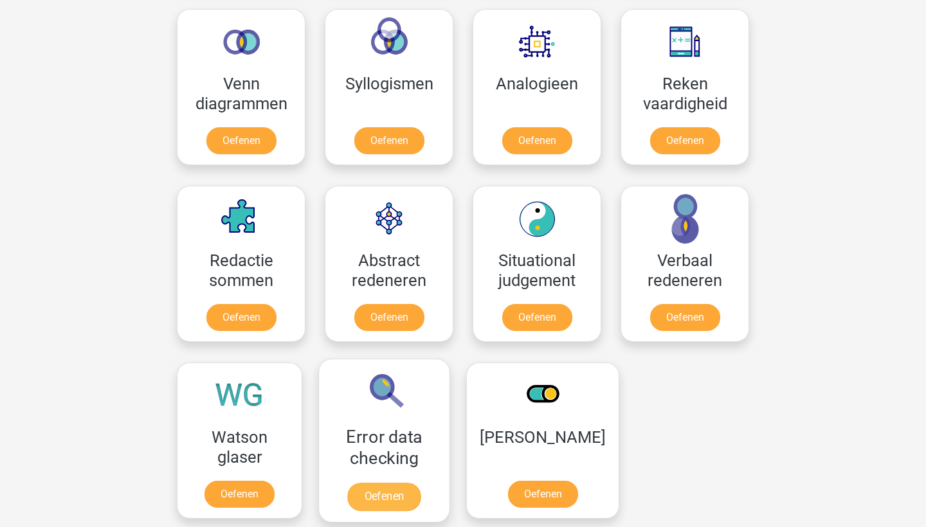
scroll to position [1423, 0]
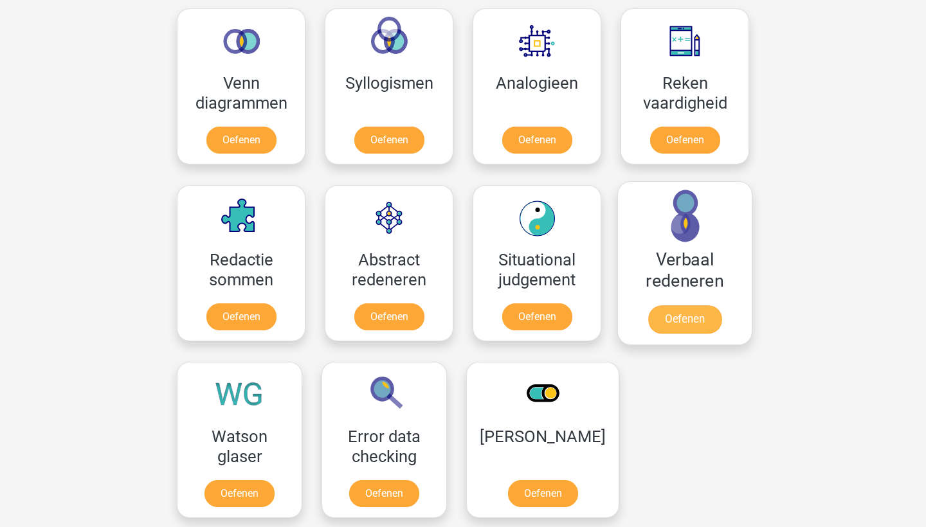
click at [675, 321] on link "Oefenen" at bounding box center [684, 319] width 73 height 28
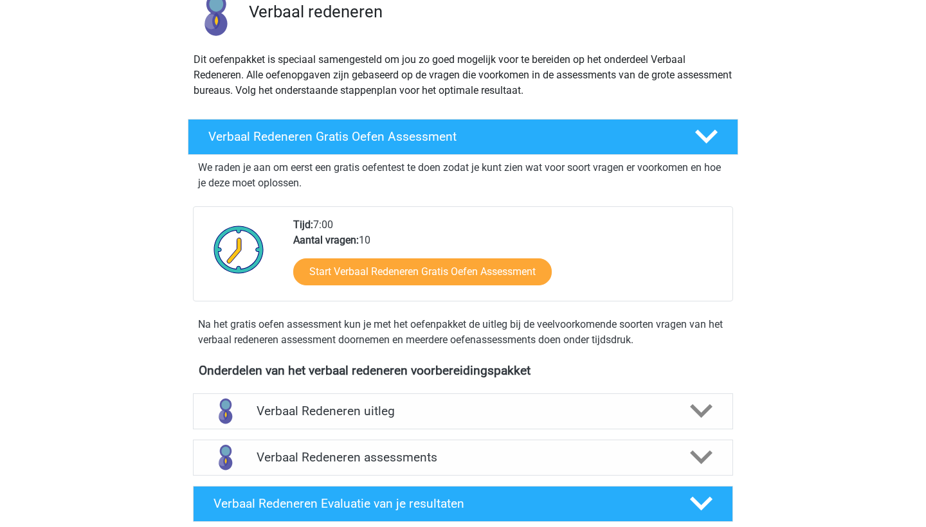
scroll to position [141, 0]
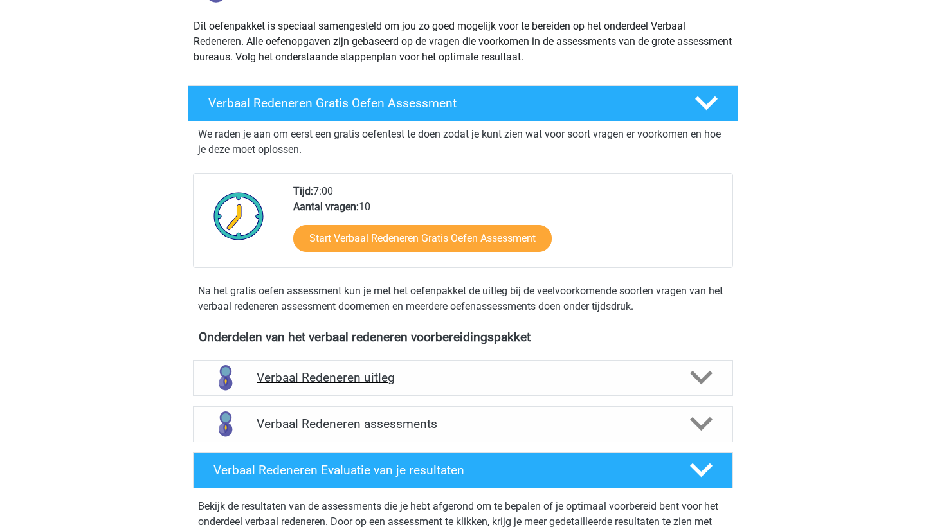
click at [439, 387] on div "Verbaal Redeneren uitleg" at bounding box center [463, 378] width 540 height 36
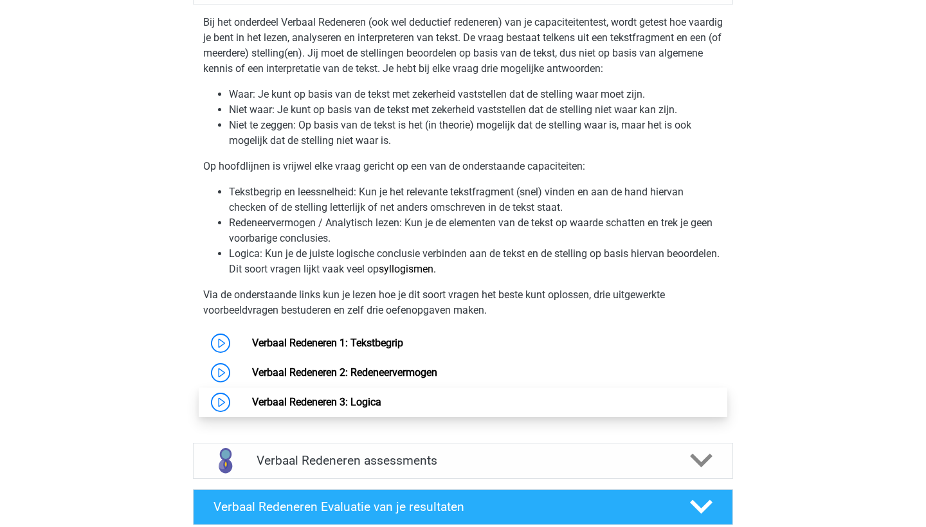
scroll to position [534, 0]
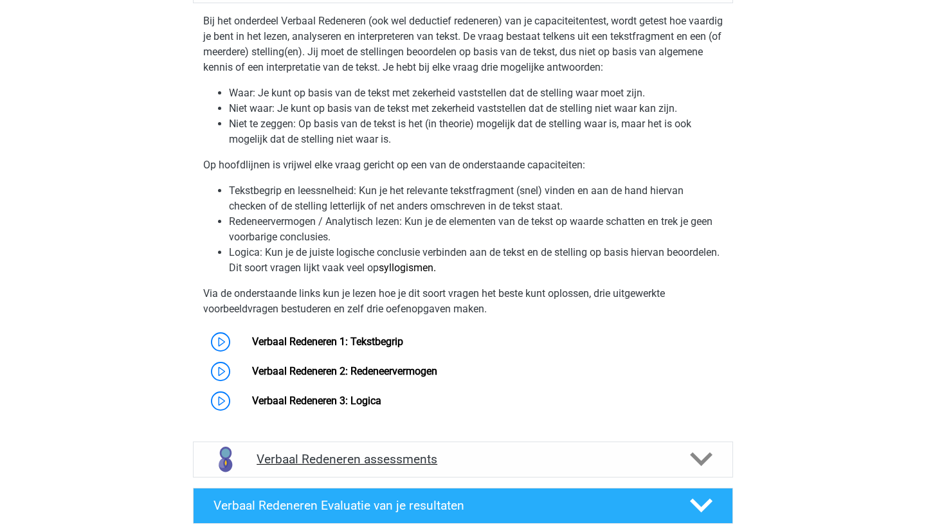
click at [355, 454] on h4 "Verbaal Redeneren assessments" at bounding box center [463, 459] width 413 height 15
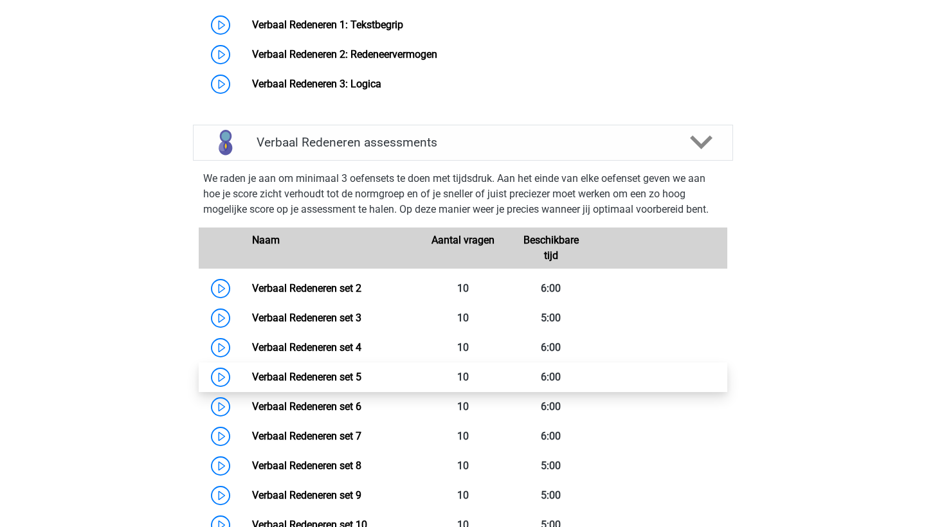
scroll to position [855, 0]
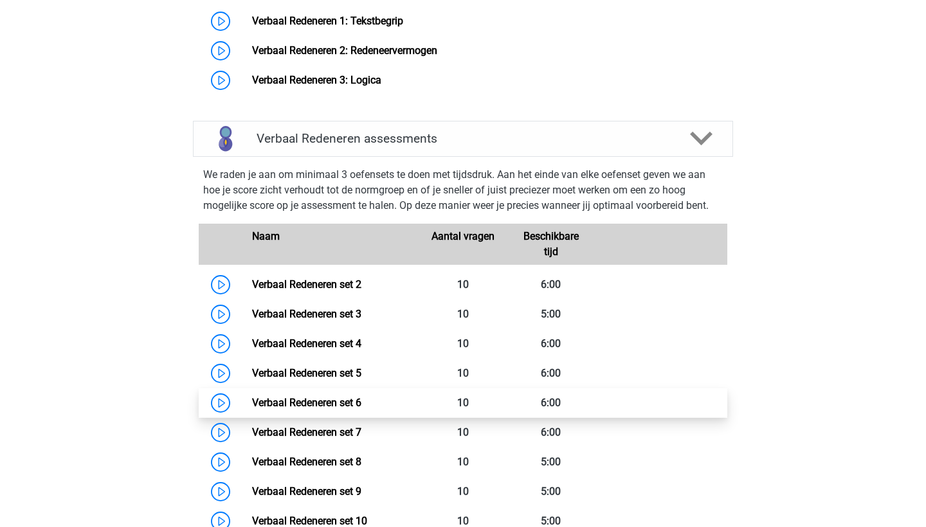
click at [318, 397] on link "Verbaal Redeneren set 6" at bounding box center [306, 403] width 109 height 12
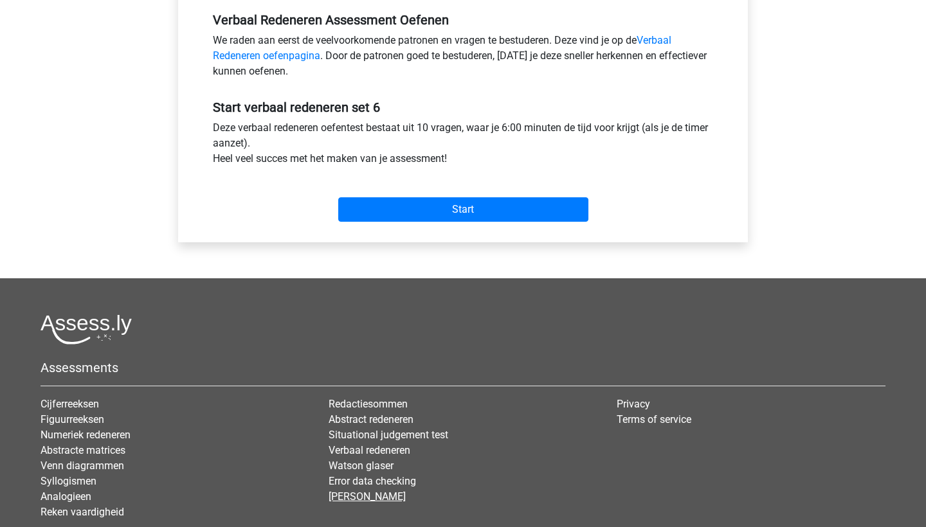
scroll to position [160, 0]
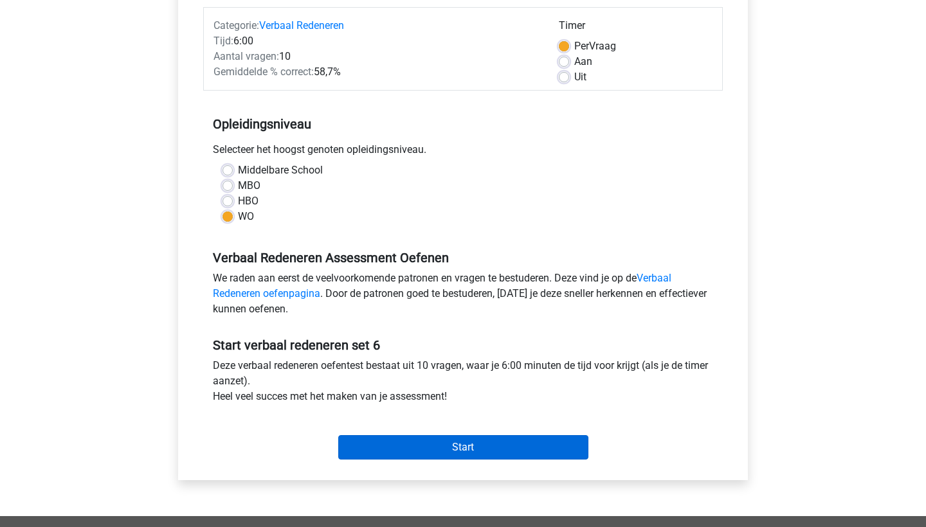
click at [372, 443] on input "Start" at bounding box center [463, 447] width 250 height 24
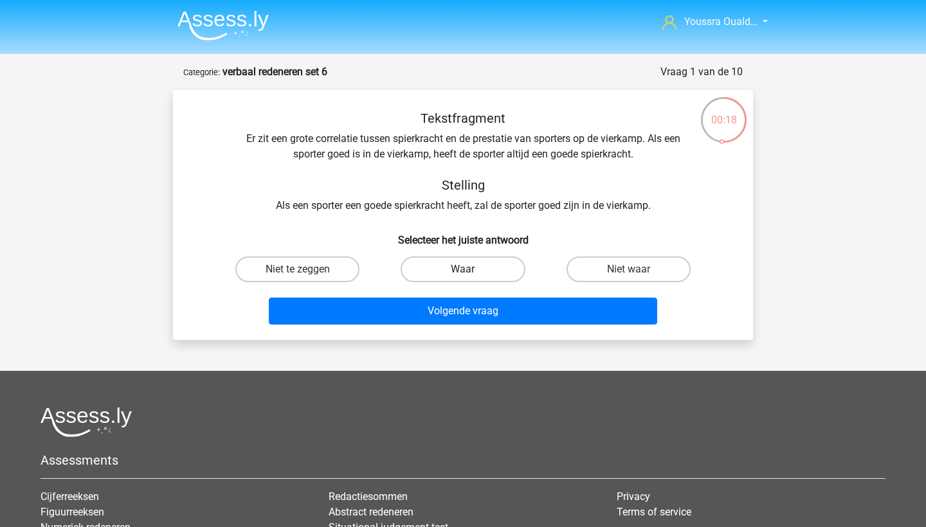
click at [423, 267] on label "Waar" at bounding box center [463, 270] width 124 height 26
click at [463, 269] on input "Waar" at bounding box center [467, 273] width 8 height 8
radio input "true"
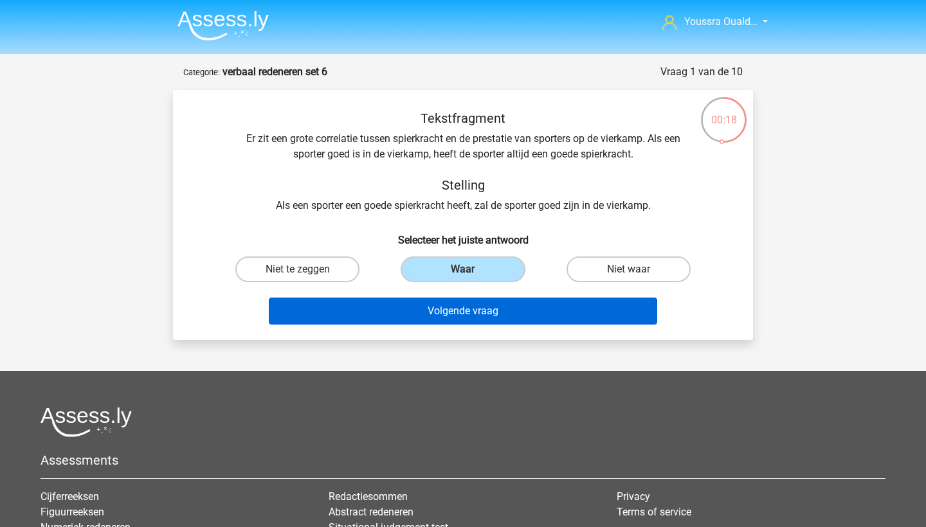
click at [421, 312] on button "Volgende vraag" at bounding box center [463, 311] width 389 height 27
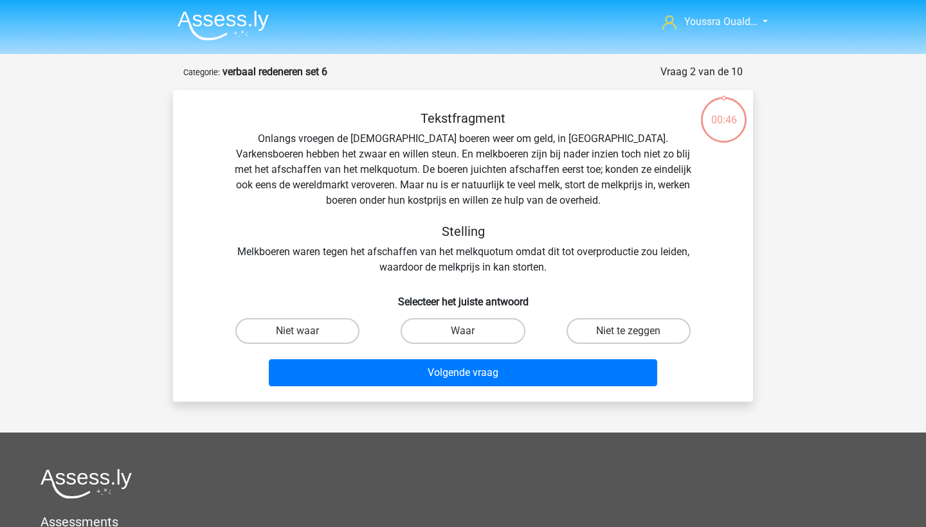
scroll to position [64, 0]
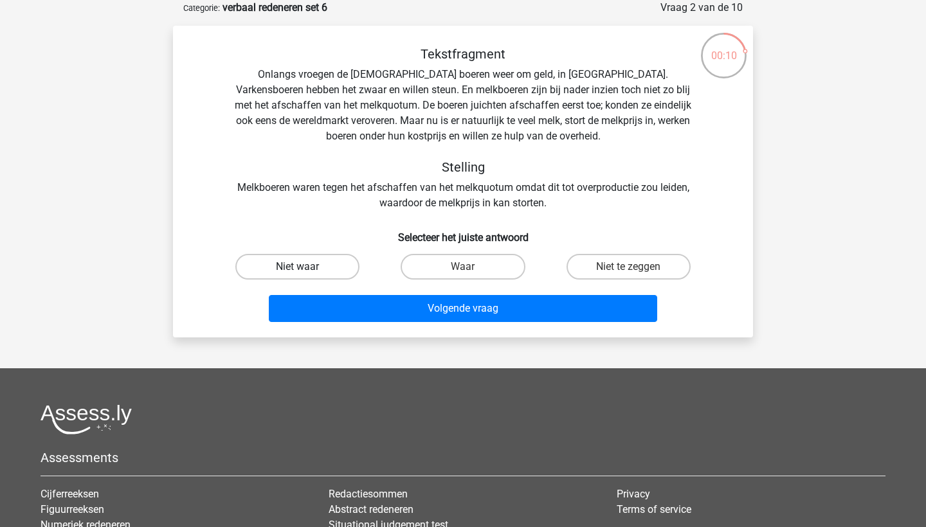
click at [294, 266] on label "Niet waar" at bounding box center [297, 267] width 124 height 26
click at [298, 267] on input "Niet waar" at bounding box center [302, 271] width 8 height 8
radio input "true"
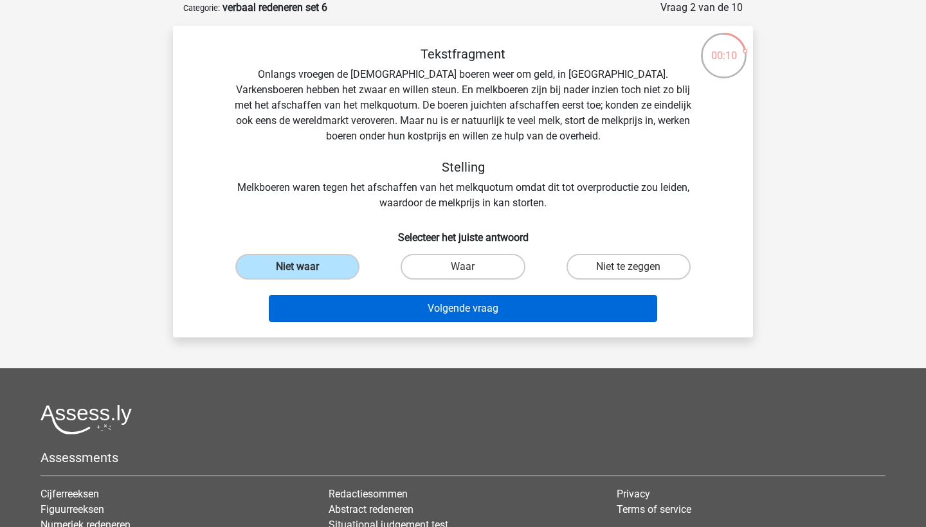
click at [360, 311] on button "Volgende vraag" at bounding box center [463, 308] width 389 height 27
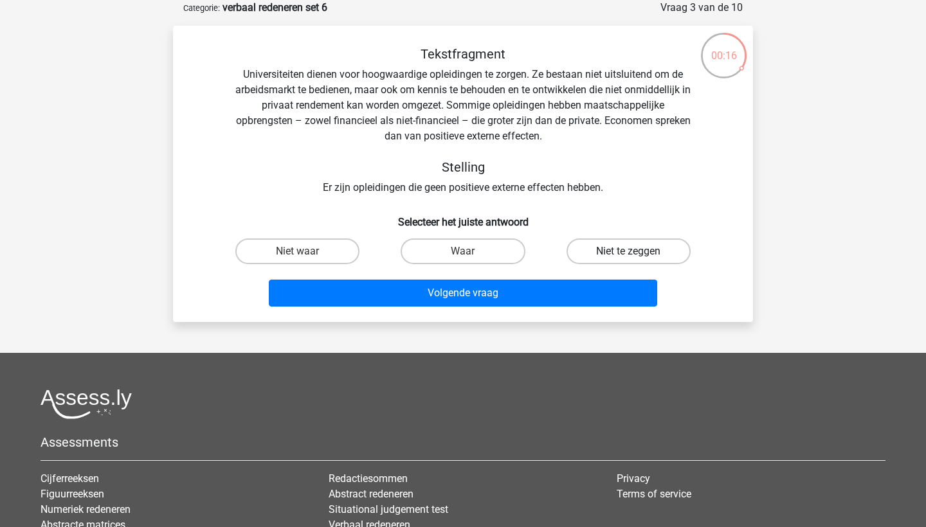
click at [580, 248] on label "Niet te zeggen" at bounding box center [629, 252] width 124 height 26
click at [628, 251] on input "Niet te zeggen" at bounding box center [632, 255] width 8 height 8
radio input "true"
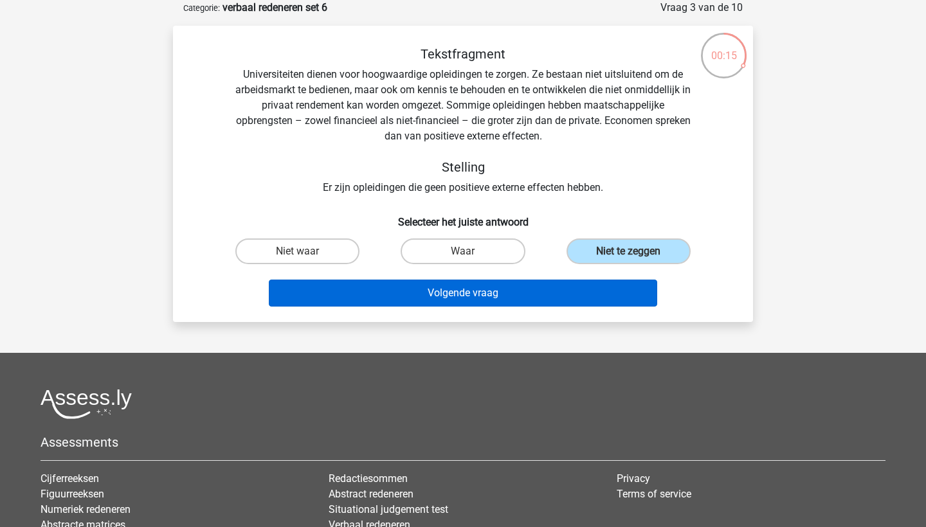
click at [551, 291] on button "Volgende vraag" at bounding box center [463, 293] width 389 height 27
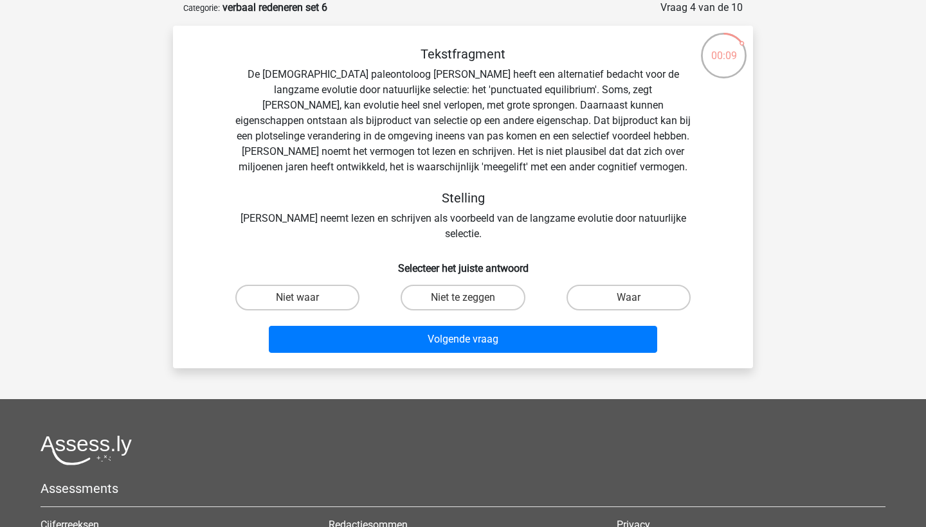
click at [464, 298] on input "Niet te zeggen" at bounding box center [467, 302] width 8 height 8
radio input "true"
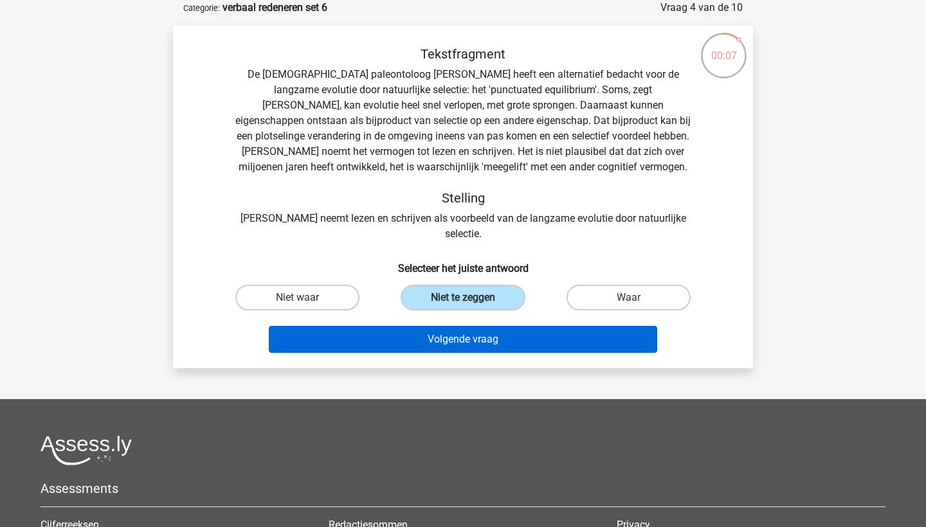
click at [444, 326] on button "Volgende vraag" at bounding box center [463, 339] width 389 height 27
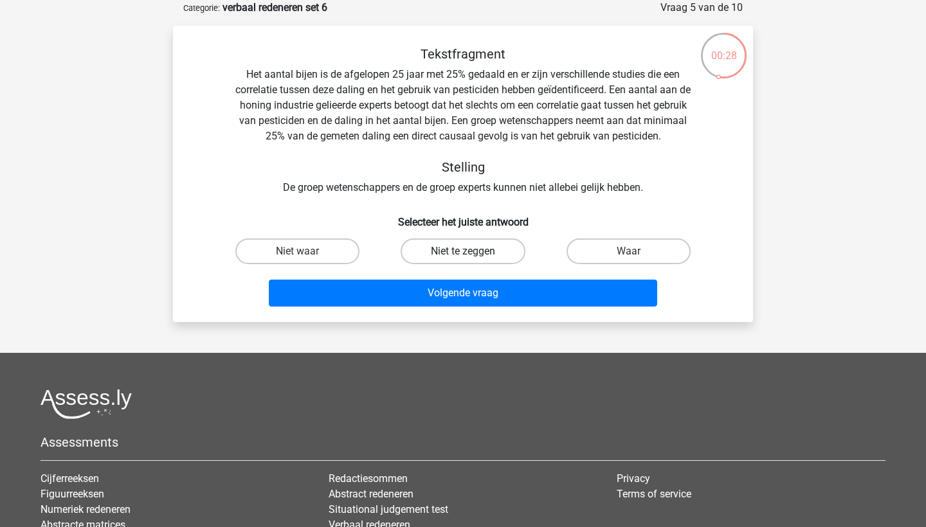
click at [426, 249] on label "Niet te zeggen" at bounding box center [463, 252] width 124 height 26
click at [463, 251] on input "Niet te zeggen" at bounding box center [467, 255] width 8 height 8
radio input "true"
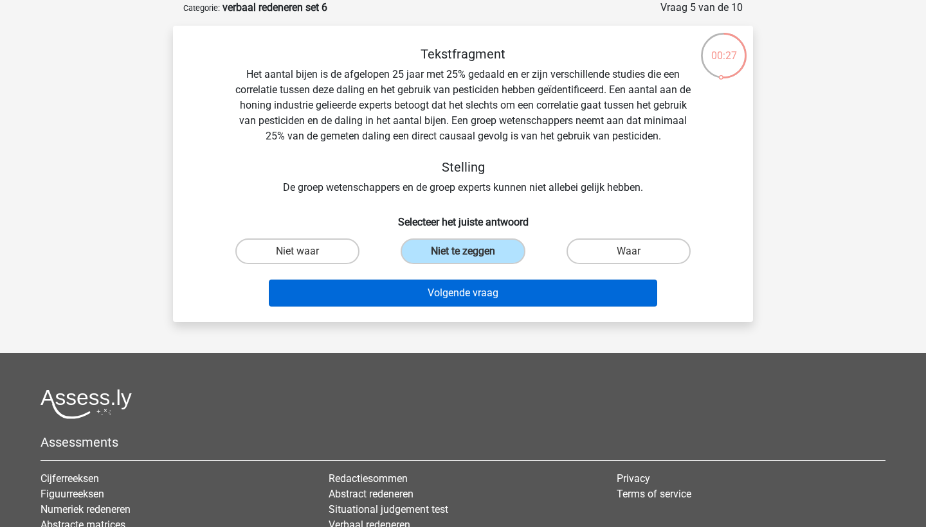
click at [428, 303] on button "Volgende vraag" at bounding box center [463, 293] width 389 height 27
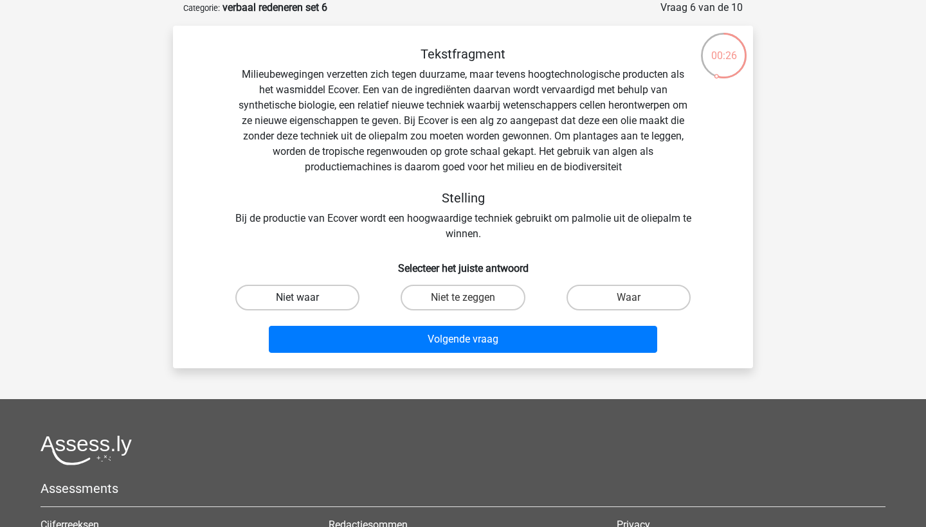
click at [318, 298] on label "Niet waar" at bounding box center [297, 298] width 124 height 26
click at [306, 298] on input "Niet waar" at bounding box center [302, 302] width 8 height 8
radio input "true"
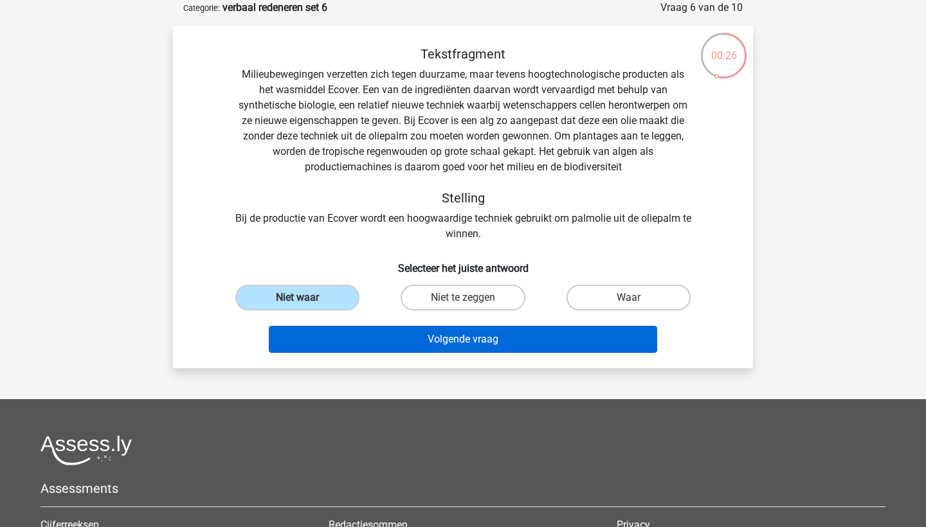
click at [355, 338] on button "Volgende vraag" at bounding box center [463, 339] width 389 height 27
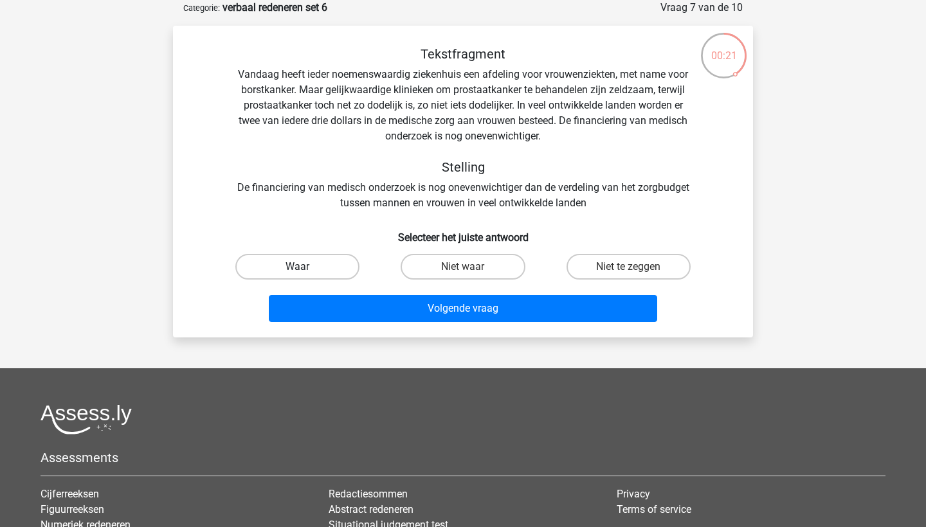
click at [296, 269] on label "Waar" at bounding box center [297, 267] width 124 height 26
click at [298, 269] on input "Waar" at bounding box center [302, 271] width 8 height 8
radio input "true"
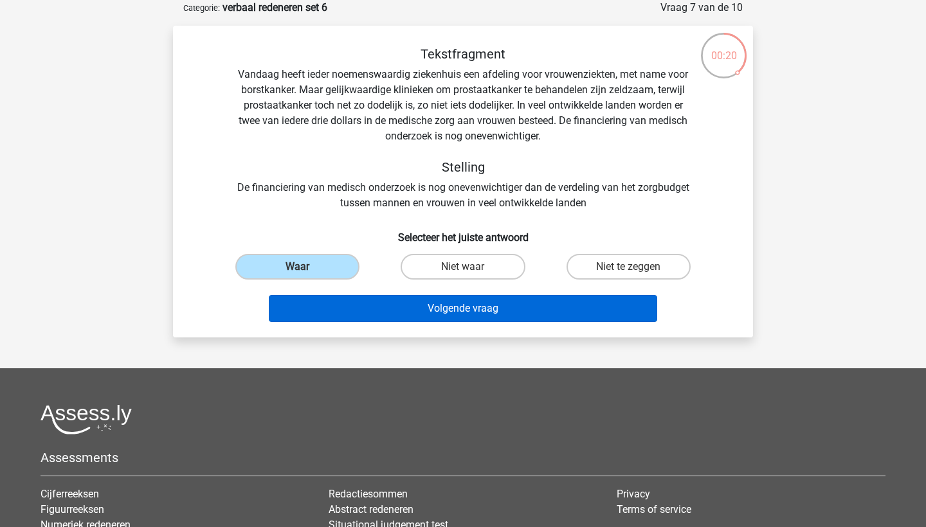
click at [357, 321] on button "Volgende vraag" at bounding box center [463, 308] width 389 height 27
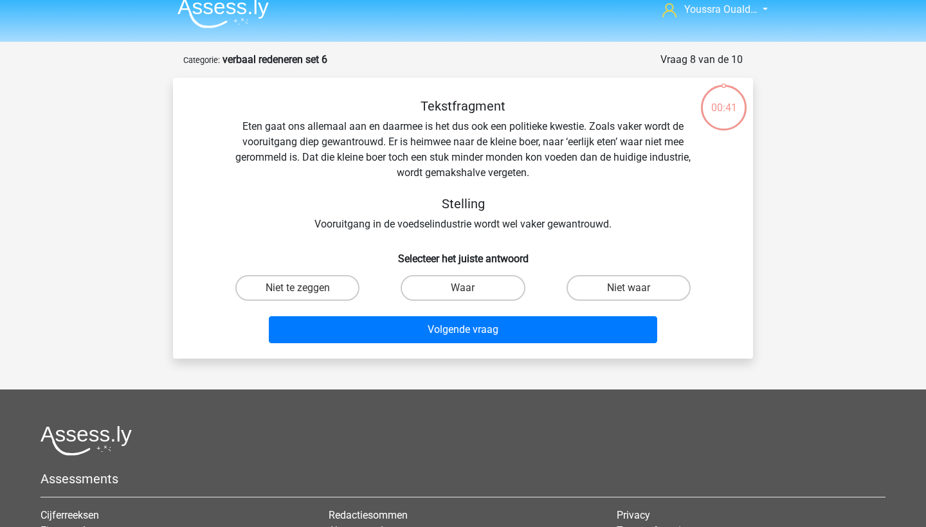
scroll to position [10, 0]
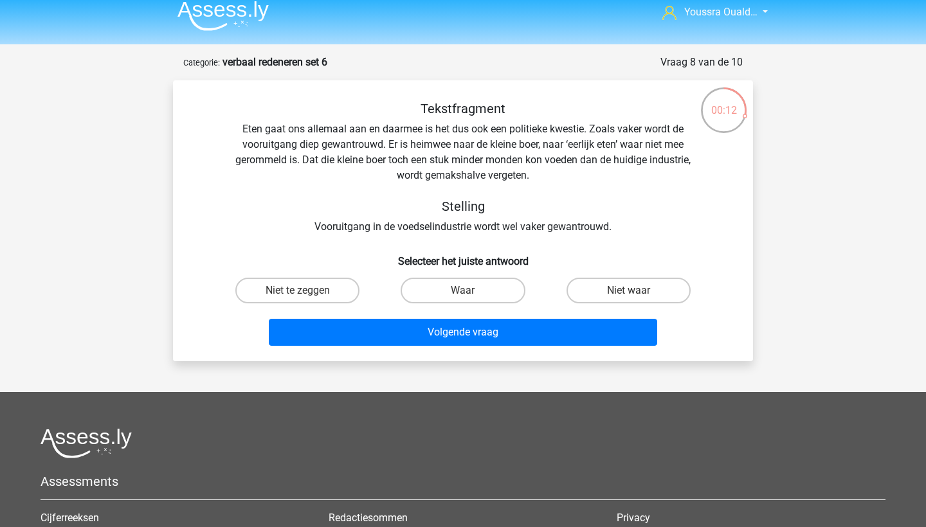
click at [304, 291] on input "Niet te zeggen" at bounding box center [302, 295] width 8 height 8
radio input "true"
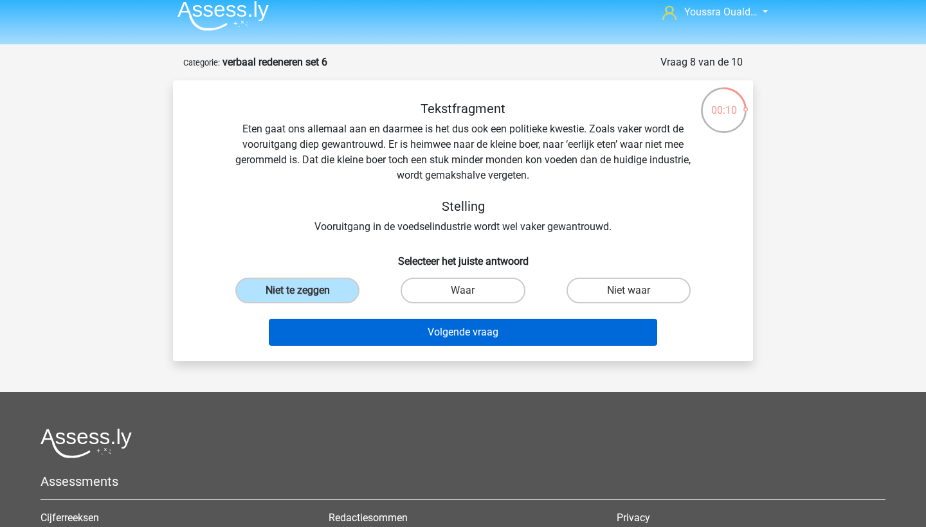
click at [424, 331] on button "Volgende vraag" at bounding box center [463, 332] width 389 height 27
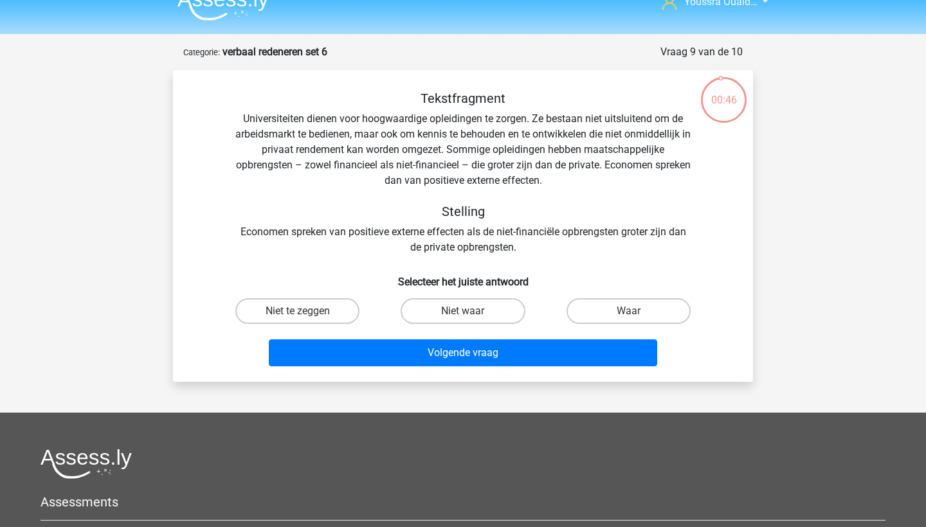
scroll to position [19, 0]
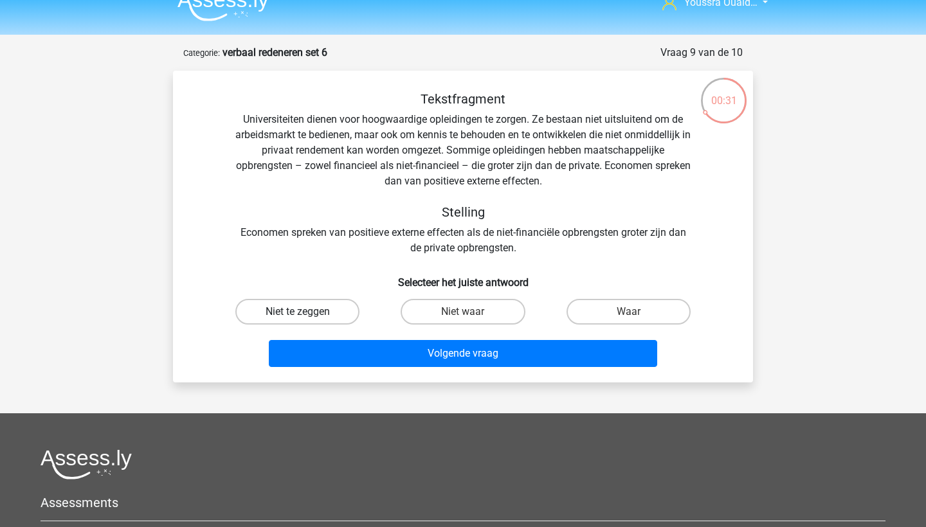
click at [308, 310] on label "Niet te zeggen" at bounding box center [297, 312] width 124 height 26
click at [306, 312] on input "Niet te zeggen" at bounding box center [302, 316] width 8 height 8
radio input "true"
click at [460, 309] on label "Niet waar" at bounding box center [463, 312] width 124 height 26
click at [463, 312] on input "Niet waar" at bounding box center [467, 316] width 8 height 8
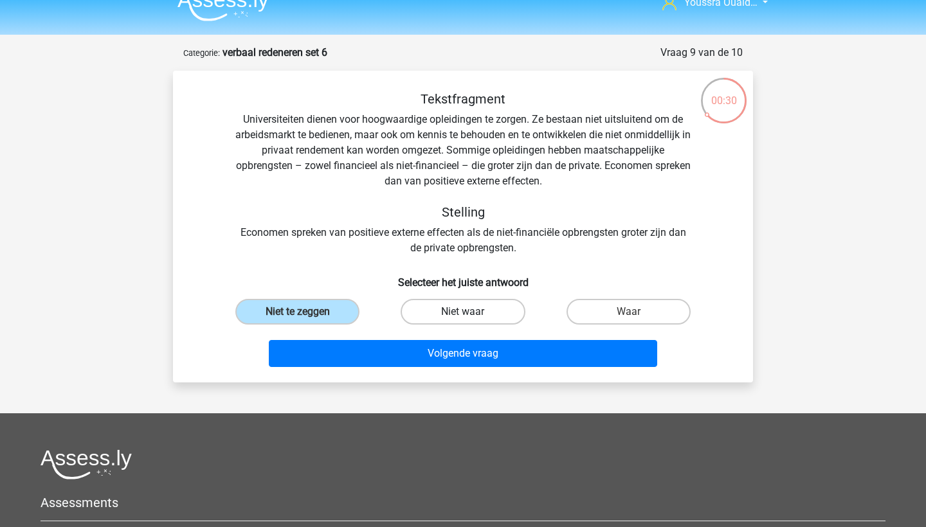
radio input "true"
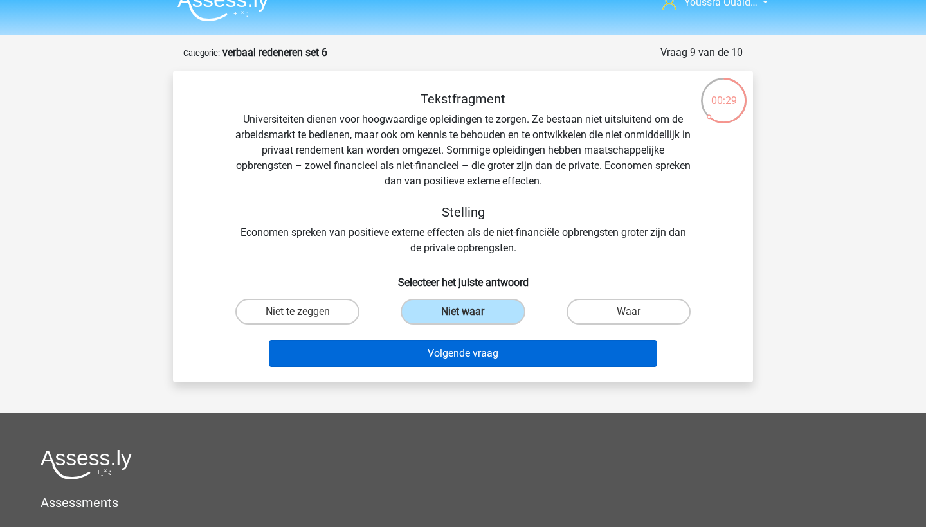
click at [473, 352] on button "Volgende vraag" at bounding box center [463, 353] width 389 height 27
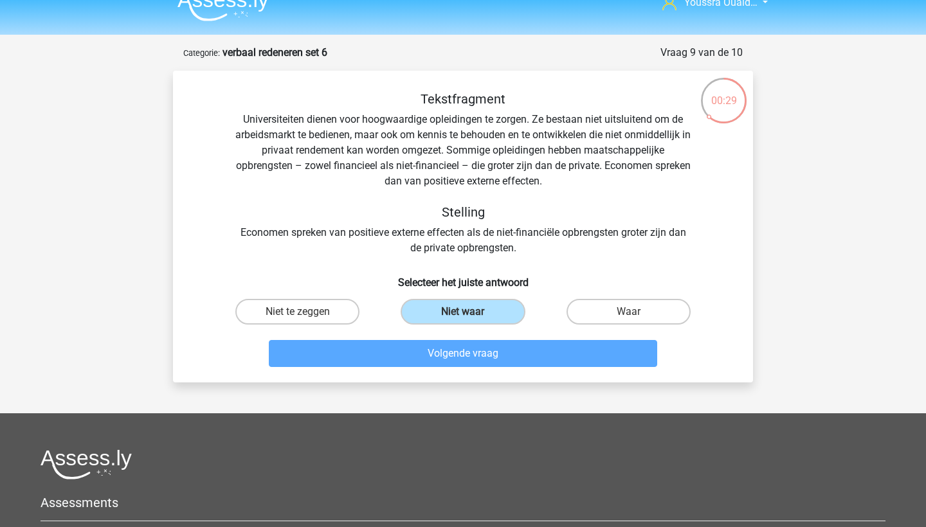
scroll to position [64, 0]
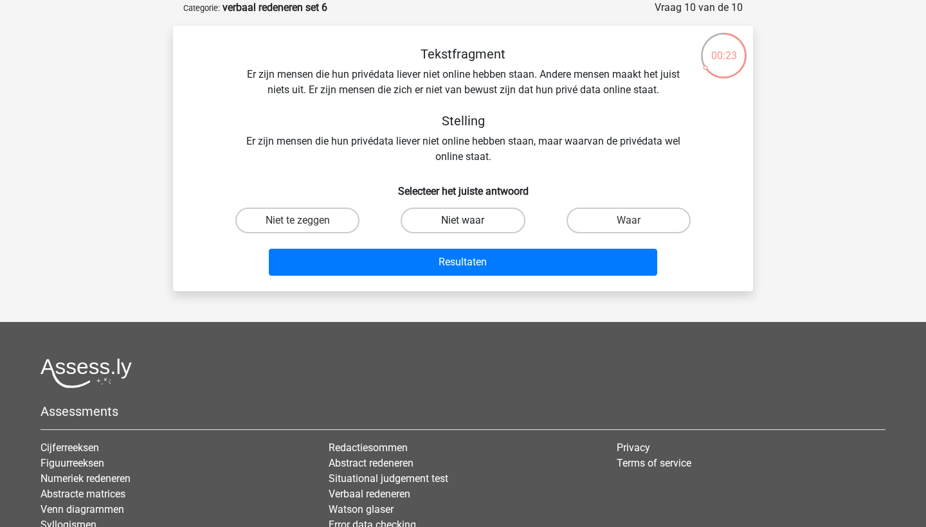
click at [451, 225] on label "Niet waar" at bounding box center [463, 221] width 124 height 26
click at [463, 225] on input "Niet waar" at bounding box center [467, 225] width 8 height 8
radio input "true"
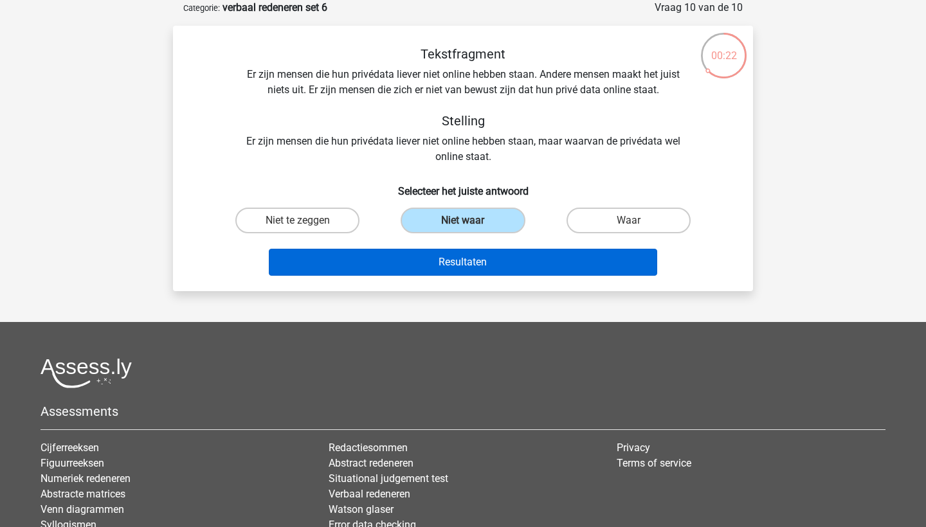
click at [464, 260] on button "Resultaten" at bounding box center [463, 262] width 389 height 27
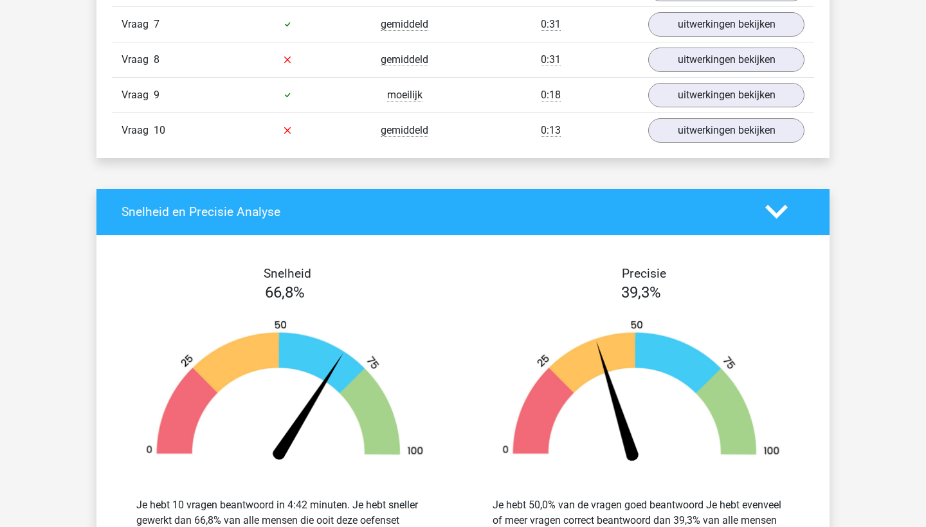
scroll to position [1083, 0]
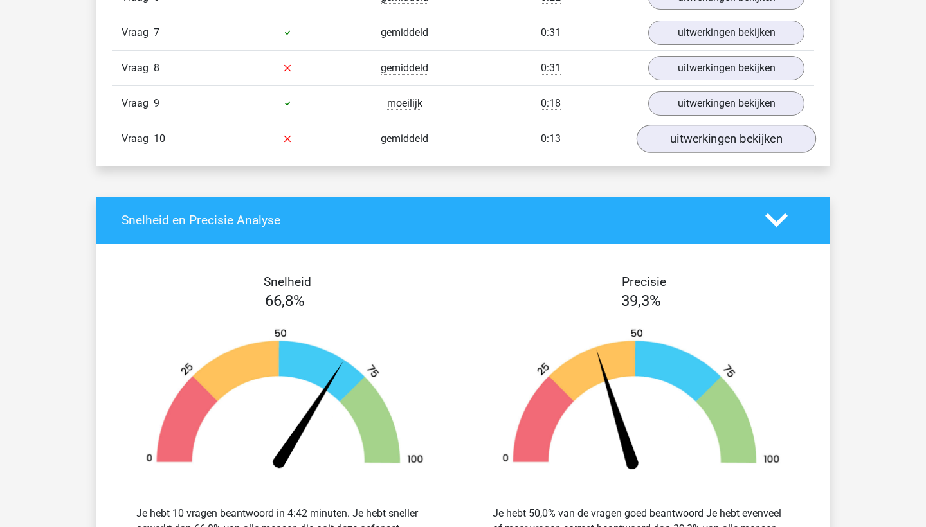
click at [675, 141] on link "uitwerkingen bekijken" at bounding box center [726, 139] width 179 height 28
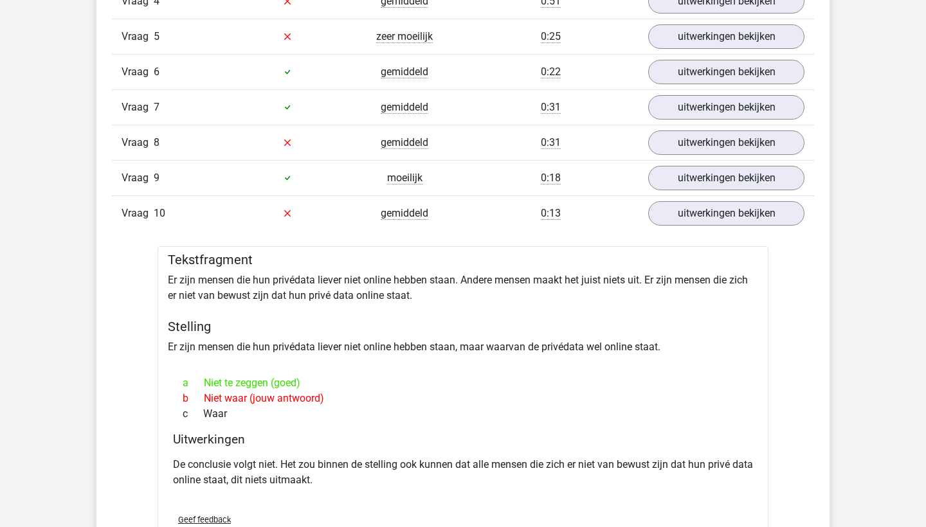
scroll to position [1004, 0]
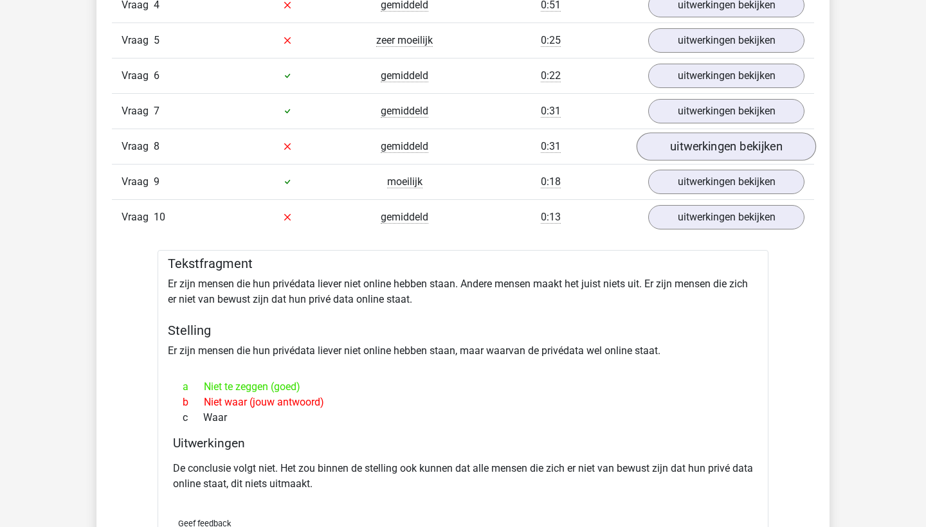
click at [668, 147] on link "uitwerkingen bekijken" at bounding box center [726, 146] width 179 height 28
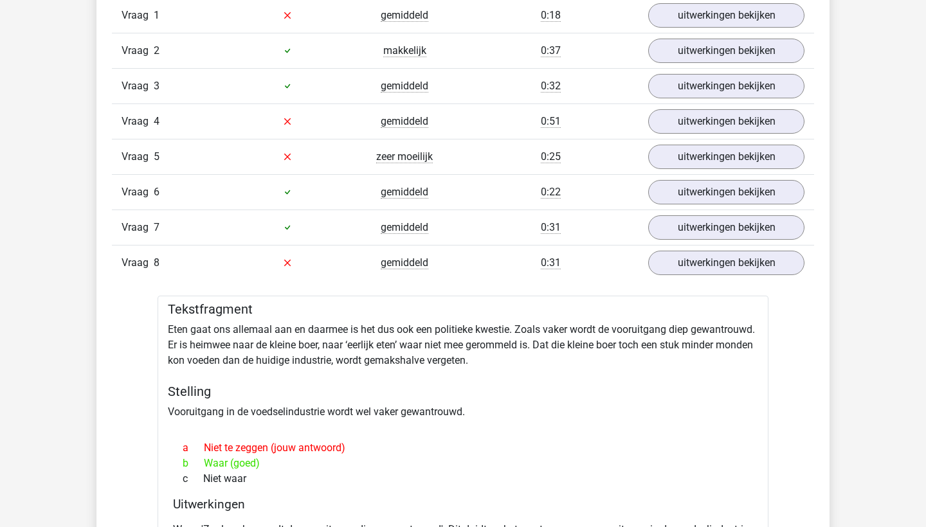
scroll to position [882, 0]
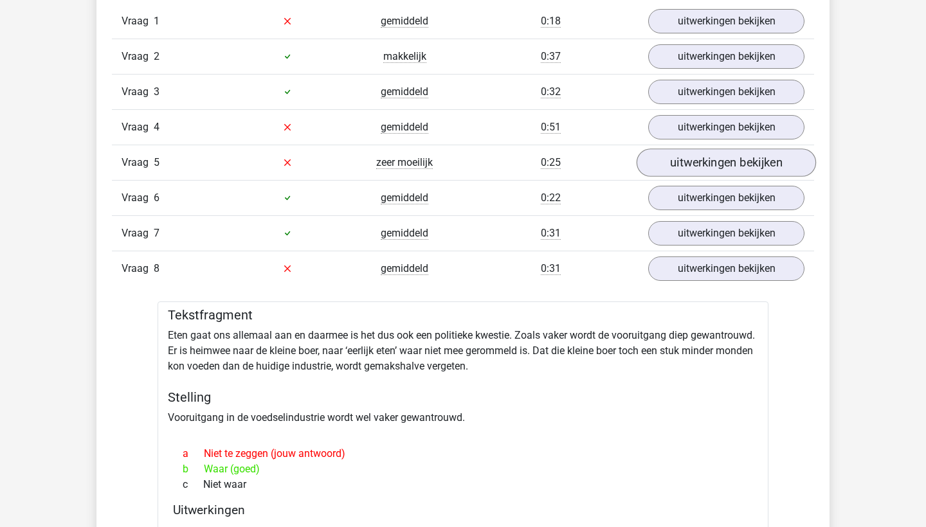
click at [673, 161] on link "uitwerkingen bekijken" at bounding box center [726, 163] width 179 height 28
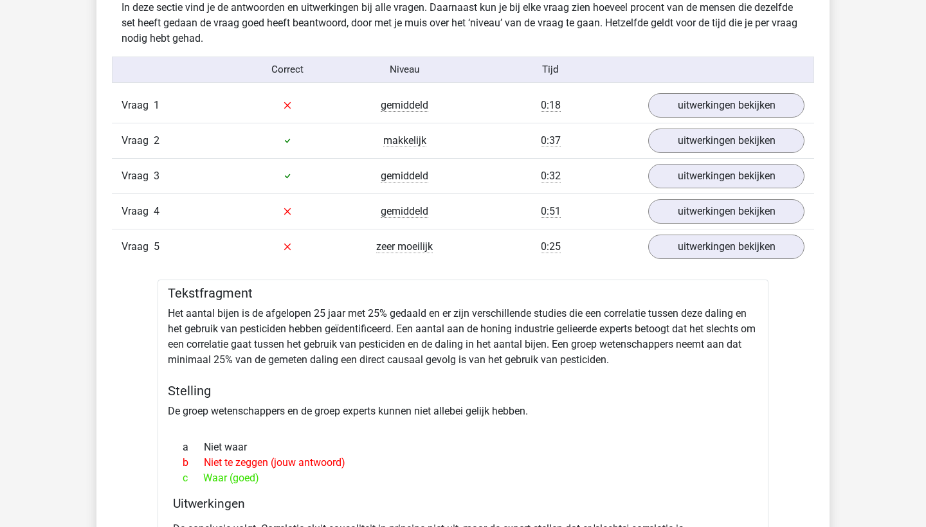
scroll to position [796, 0]
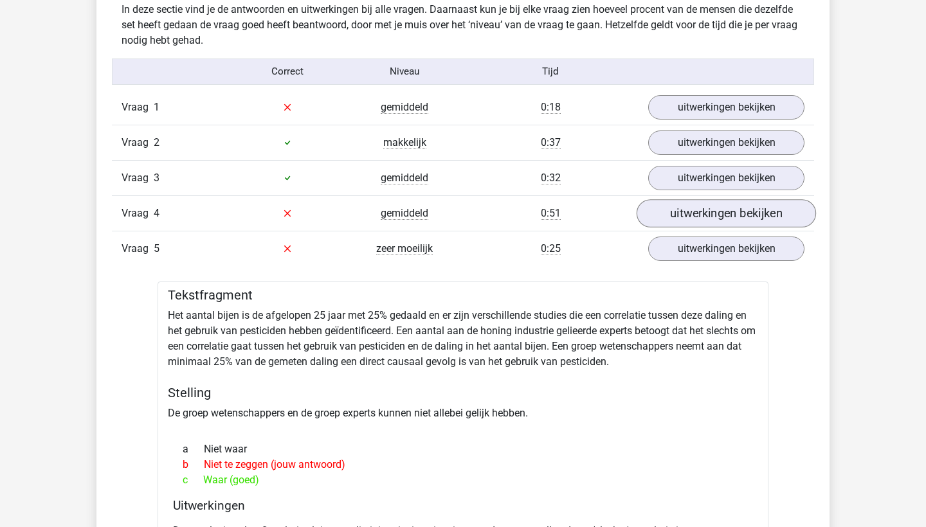
click at [653, 206] on link "uitwerkingen bekijken" at bounding box center [726, 213] width 179 height 28
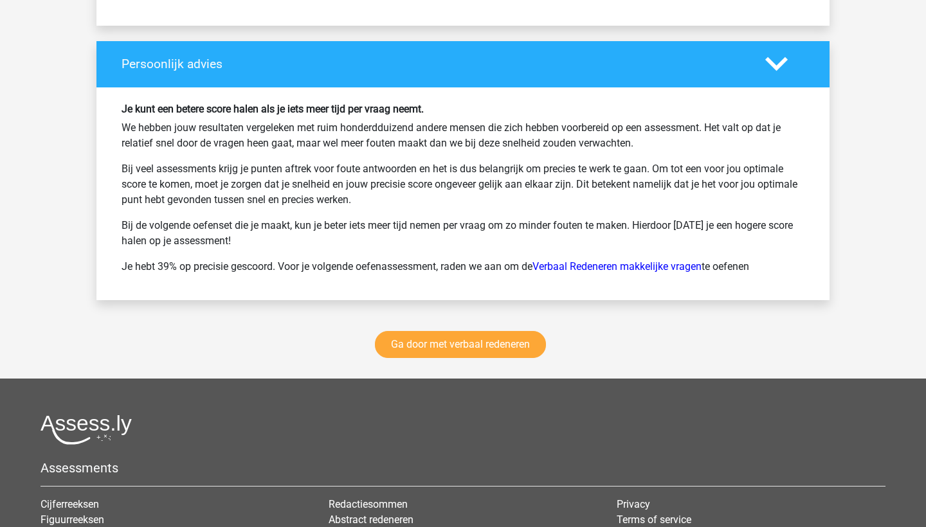
scroll to position [3139, 0]
